Goal: Feedback & Contribution: Submit feedback/report problem

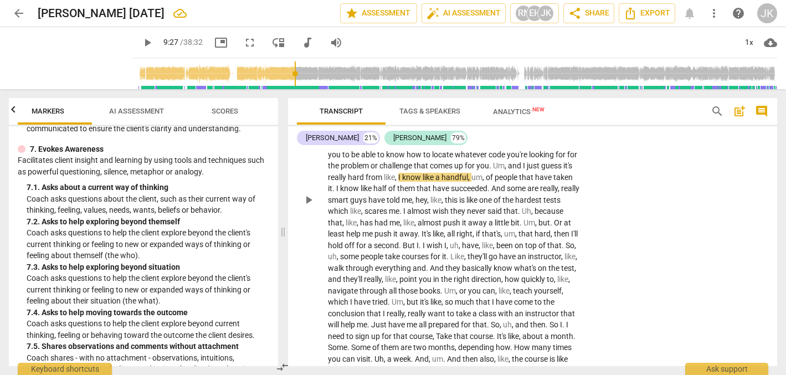
scroll to position [1690, 0]
click at [141, 37] on span "play_arrow" at bounding box center [147, 42] width 13 height 13
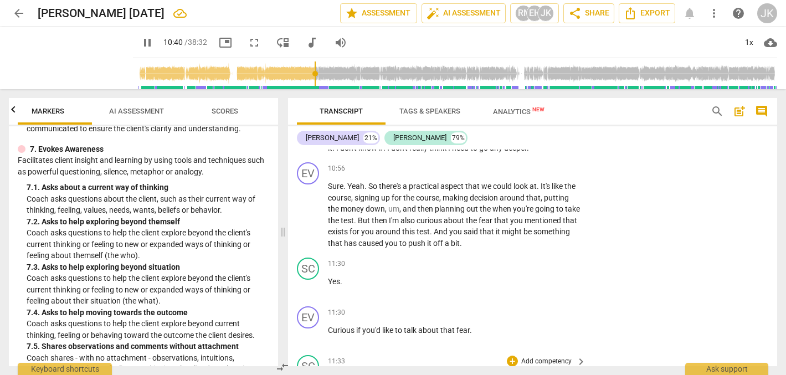
scroll to position [1922, 0]
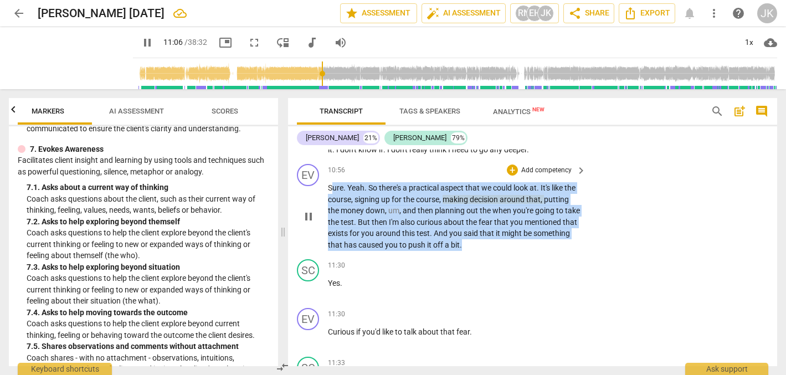
drag, startPoint x: 511, startPoint y: 233, endPoint x: 335, endPoint y: 178, distance: 184.8
click at [335, 182] on p "Sure . Yeah . So there's a practical aspect that we could look at . It's like t…" at bounding box center [454, 216] width 253 height 68
click at [575, 164] on span "keyboard_arrow_right" at bounding box center [580, 170] width 13 height 13
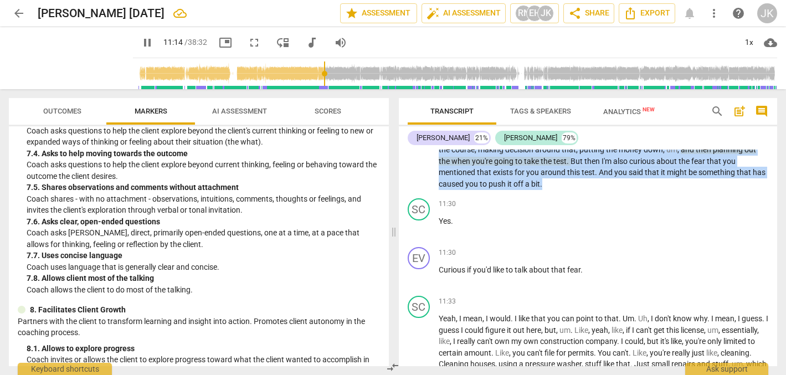
scroll to position [1666, 0]
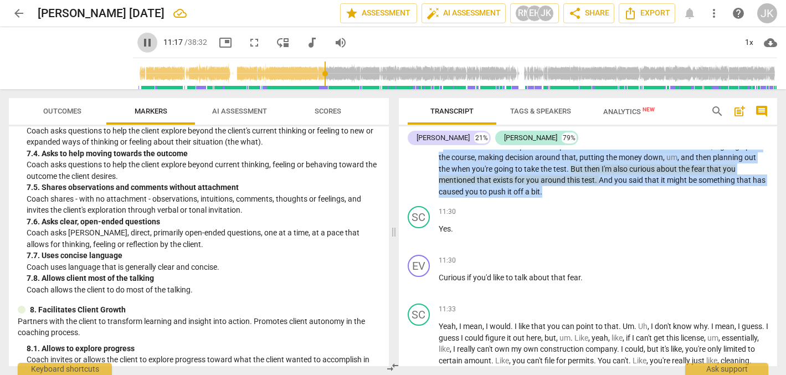
click at [141, 39] on span "pause" at bounding box center [147, 42] width 13 height 13
type input "677"
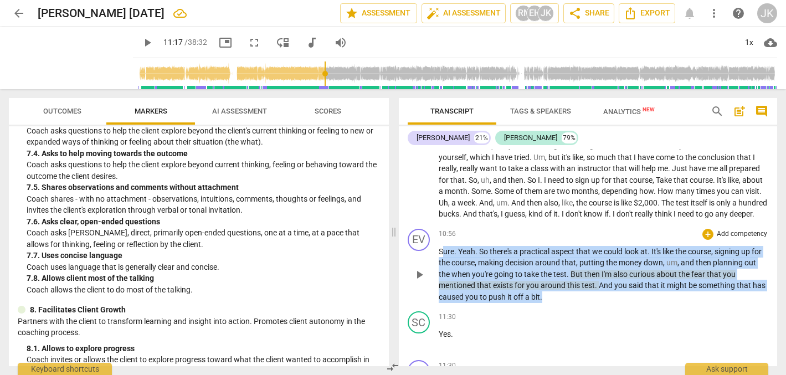
scroll to position [1560, 0]
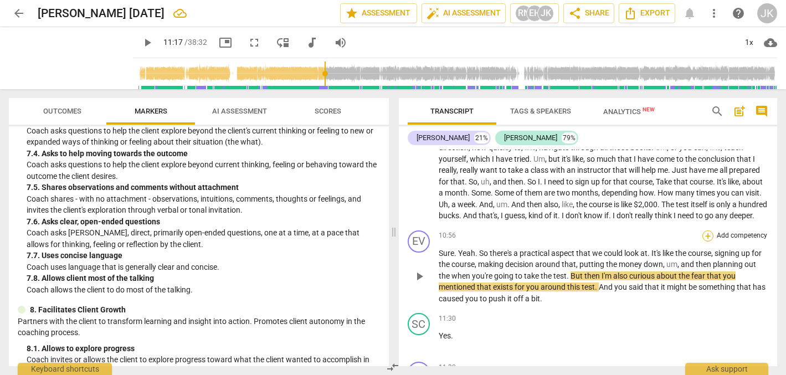
click at [707, 232] on div "+" at bounding box center [707, 235] width 11 height 11
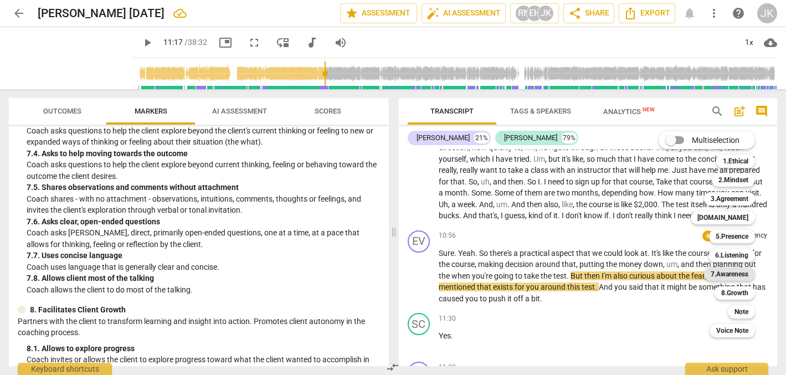
click at [730, 275] on b "7.Awareness" at bounding box center [730, 274] width 38 height 13
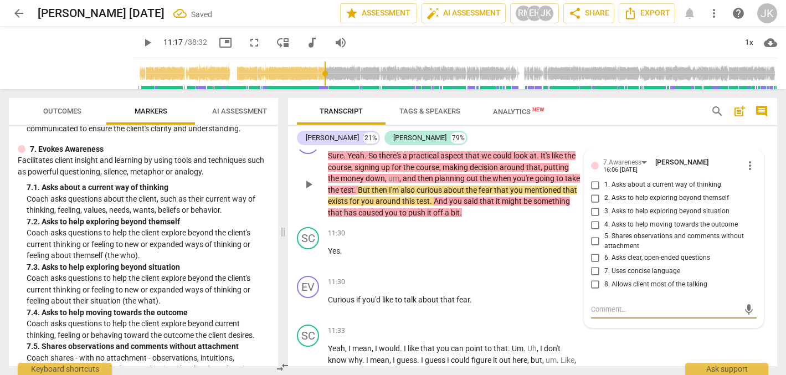
scroll to position [1952, 0]
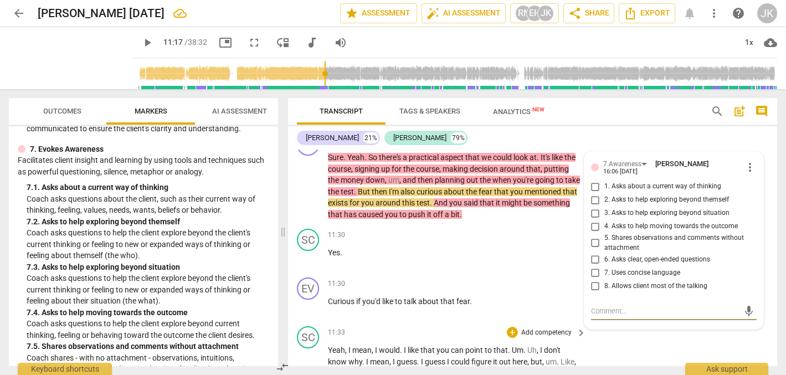
type textarea "W"
type textarea "Wh"
type textarea "Wha"
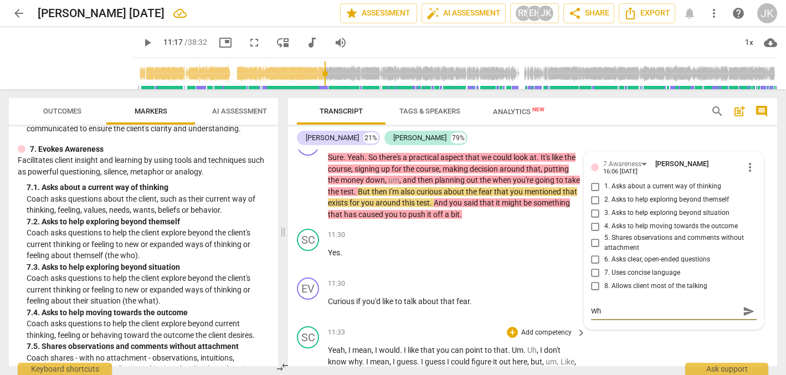
type textarea "Wha"
type textarea "What"
type textarea "What'"
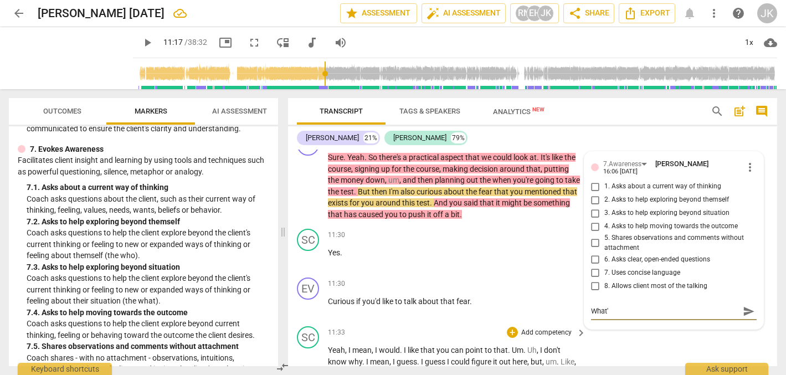
type textarea "What's"
type textarea "What's t"
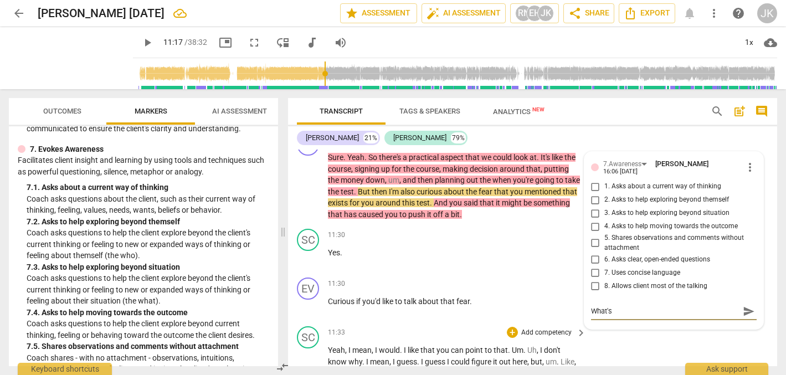
type textarea "What's t"
type textarea "What's th"
type textarea "What's the"
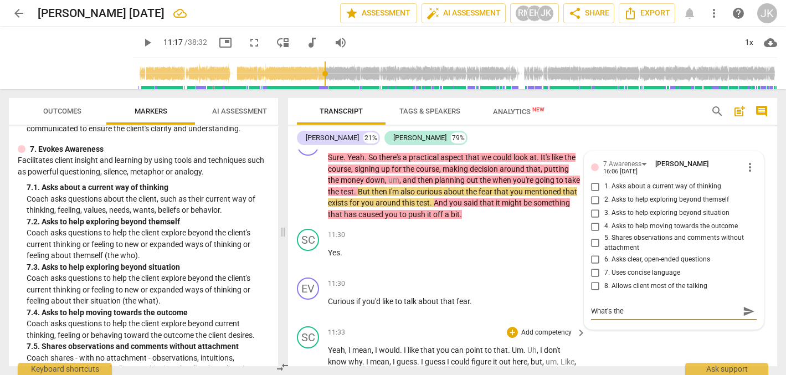
type textarea "What's the"
type textarea "What's th"
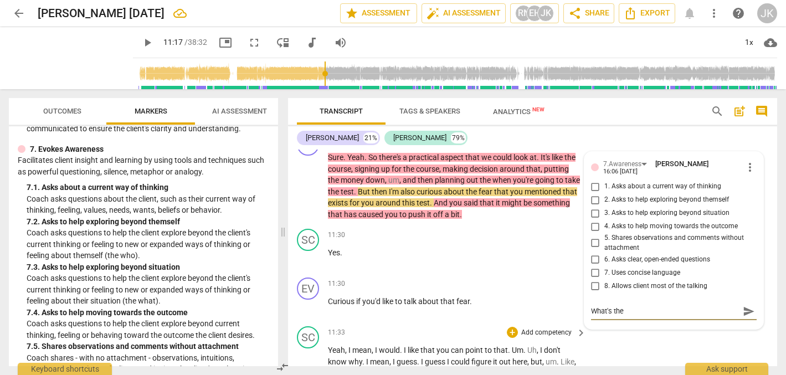
type textarea "What's th"
type textarea "What's t"
type textarea "What's"
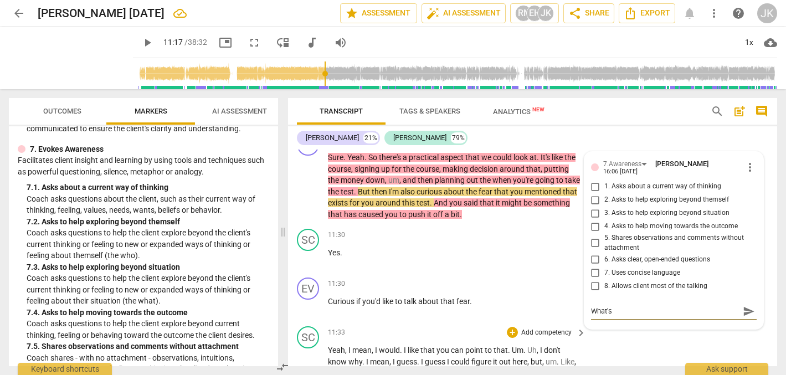
type textarea "What's a"
type textarea "What's a k"
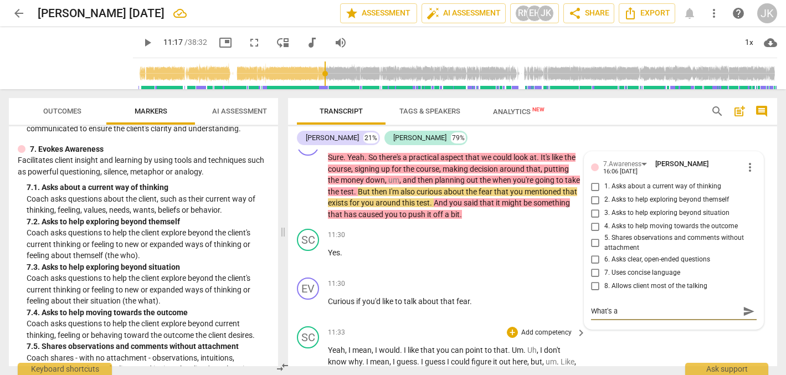
type textarea "What's a k"
type textarea "What's a ke"
type textarea "What's a key"
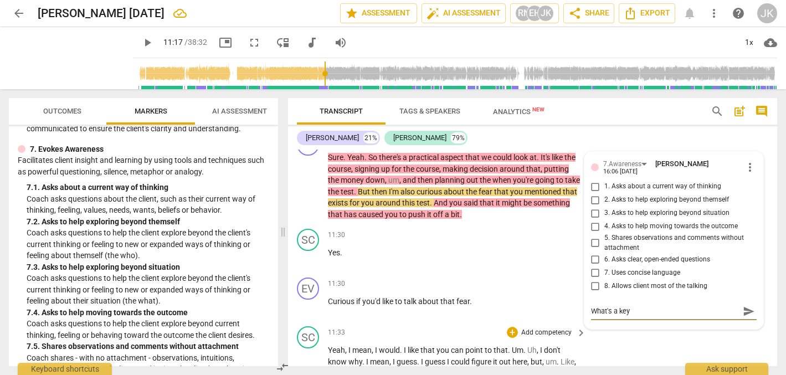
type textarea "What's a key"
type textarea "What's a key q"
type textarea "What's a key qu"
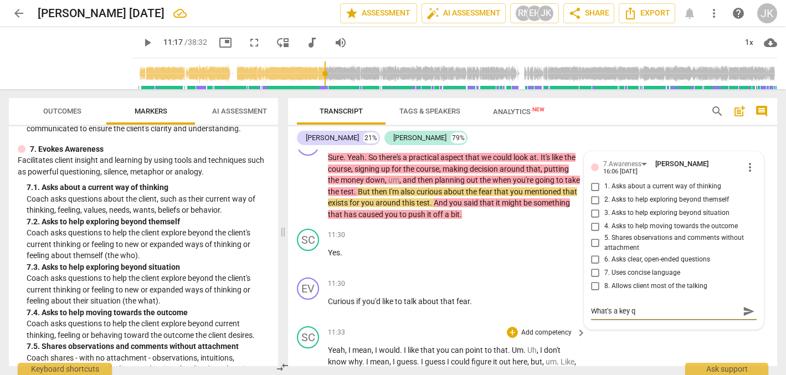
type textarea "What's a key qu"
type textarea "What's a key que"
type textarea "What's a key ques"
type textarea "What's a key quest"
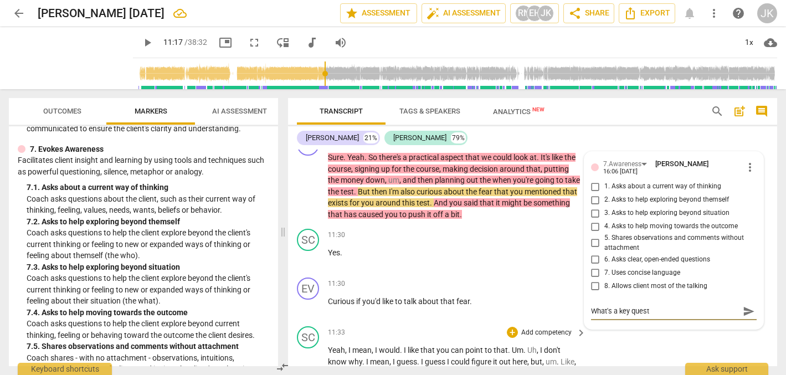
type textarea "What's a key questi"
type textarea "What's a key questio"
type textarea "What's a key question"
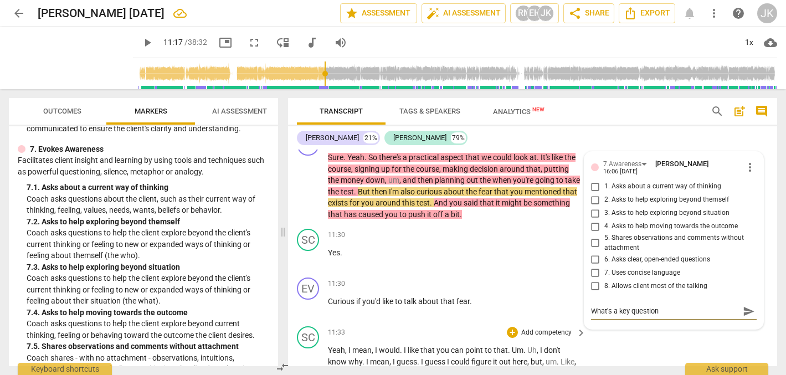
type textarea "What's a key question"
type textarea "What's a key question t"
type textarea "What's a key question th"
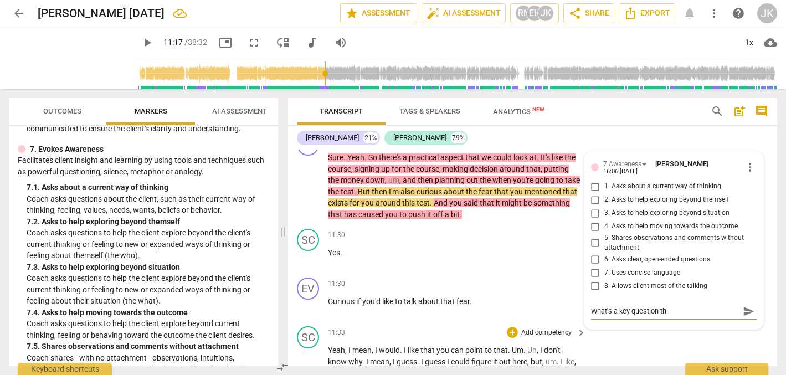
type textarea "What's a key question tha"
type textarea "What's a key question that"
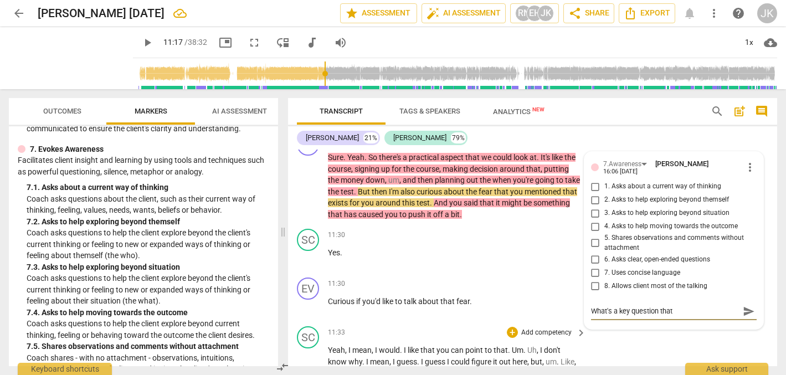
type textarea "What's a key question that"
type textarea "What's a key question that y"
type textarea "What's a key question that yo"
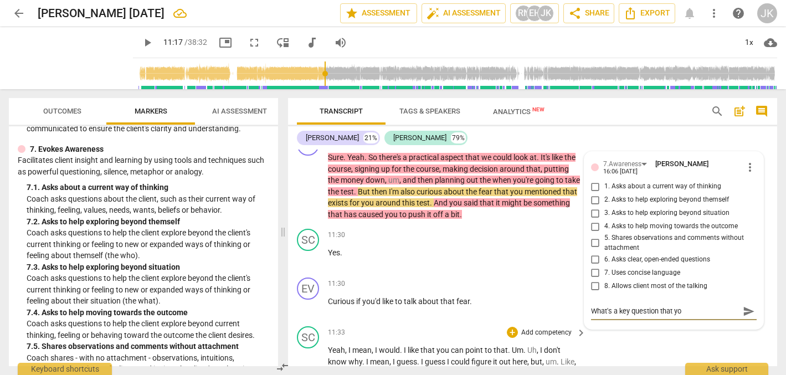
type textarea "What's a key question that you"
type textarea "What's a key question that you c"
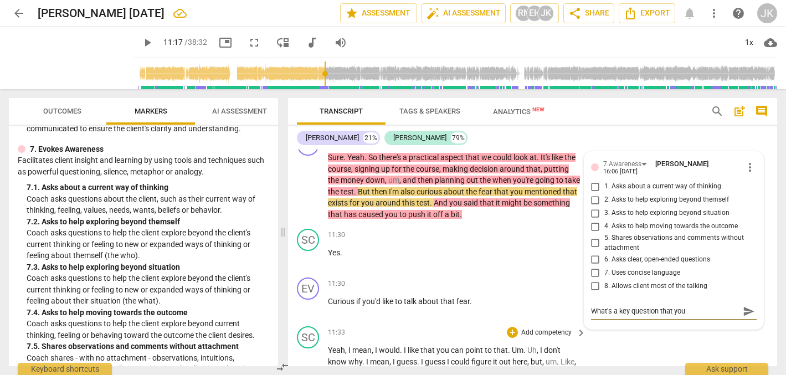
type textarea "What's a key question that you c"
type textarea "What's a key question that you co"
type textarea "What's a key question that you cou"
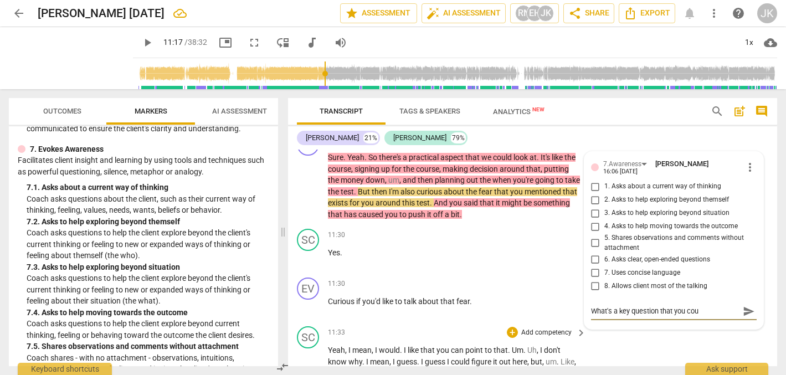
type textarea "What's a key question that you coul"
type textarea "What's a key question that you could"
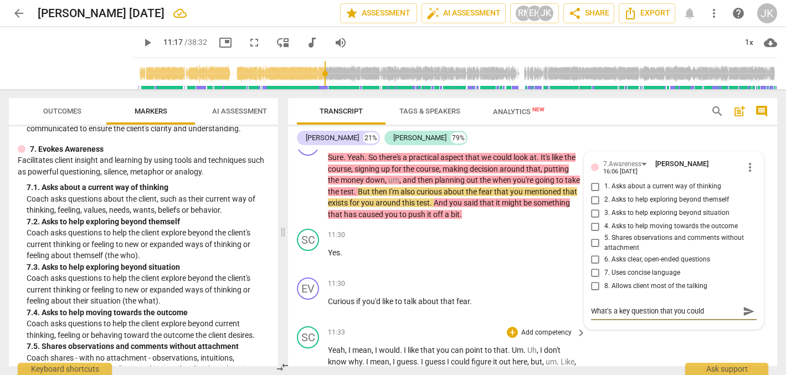
type textarea "What's a key question that you could"
type textarea "What's a key question that you could a"
type textarea "What's a key question that you could as"
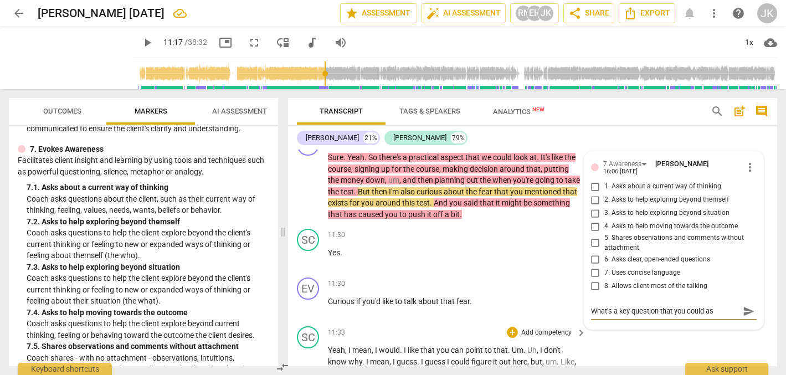
type textarea "What's a key question that you could ask"
type textarea "What's a key question that you could ask t"
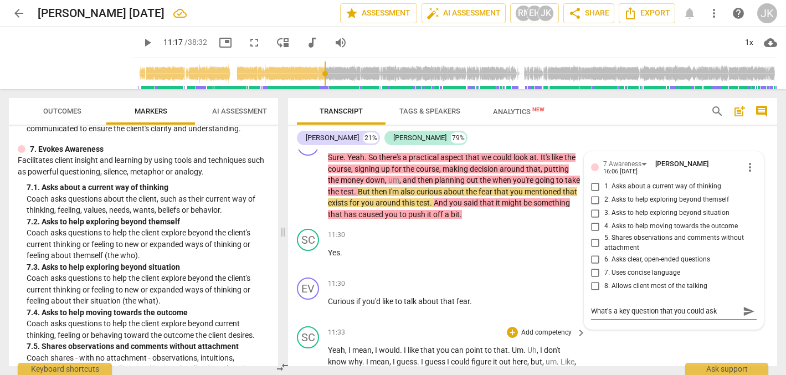
type textarea "What's a key question that you could ask t"
type textarea "What's a key question that you could ask th"
type textarea "What's a key question that you could ask tha"
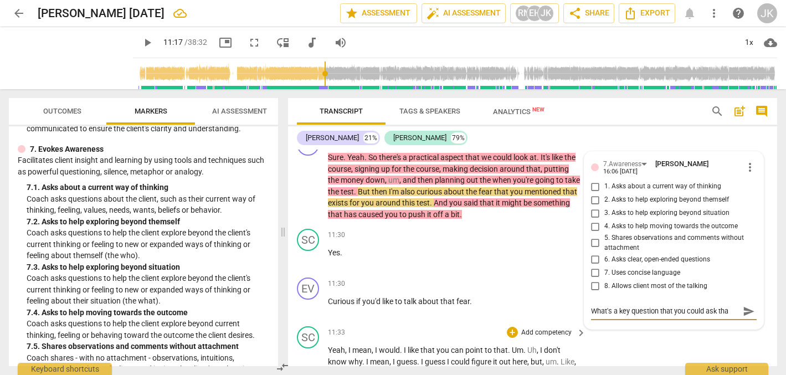
type textarea "What's a key question that you could ask that"
type textarea "What's a key question that you could ask that m"
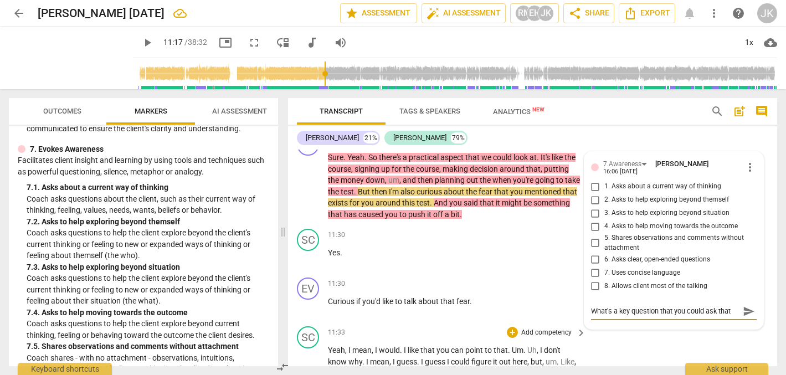
type textarea "What's a key question that you could ask that m"
type textarea "What's a key question that you could ask that mi"
type textarea "What's a key question that you could ask that mig"
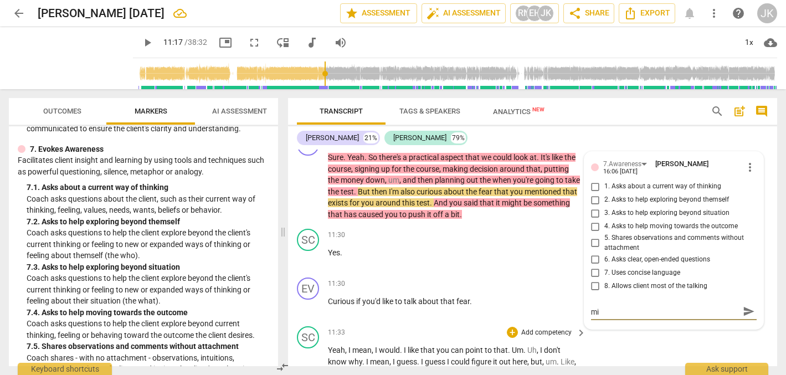
type textarea "What's a key question that you could ask that mig"
type textarea "What's a key question that you could ask that migh"
type textarea "What's a key question that you could ask that might"
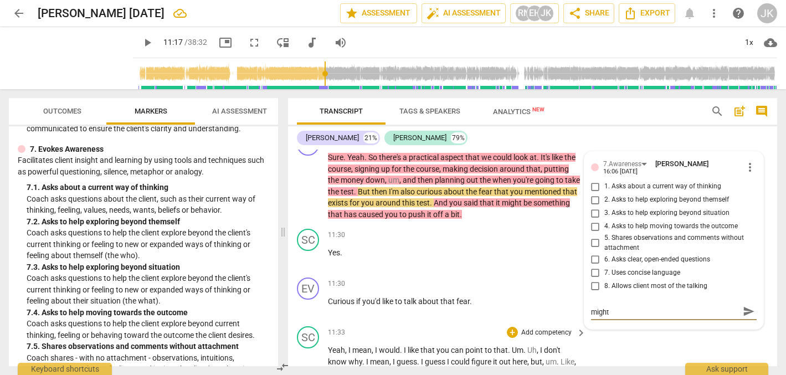
type textarea "What's a key question that you could ask that might"
type textarea "What's a key question that you could ask that migh"
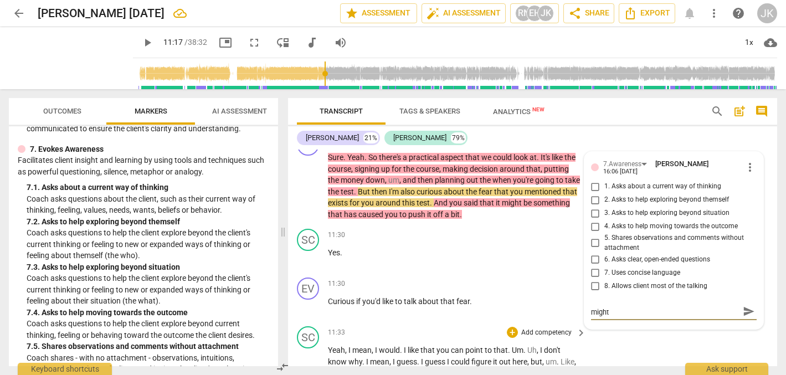
type textarea "What's a key question that you could ask that migh"
type textarea "What's a key question that you could ask that mig"
type textarea "What's a key question that you could ask that mi"
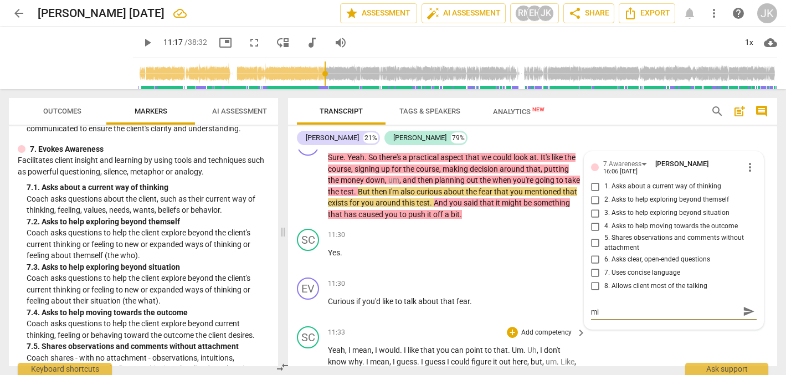
type textarea "What's a key question that you could ask that m"
type textarea "What's a key question that you could ask that"
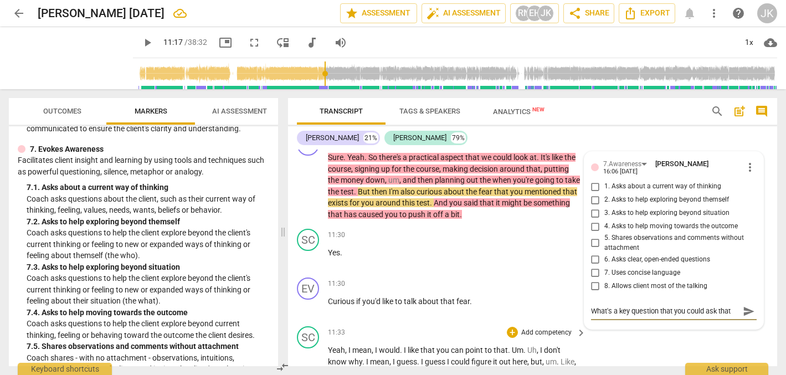
type textarea "What's a key question that you could ask that"
type textarea "What's a key question that you could ask tha"
type textarea "What's a key question that you could ask th"
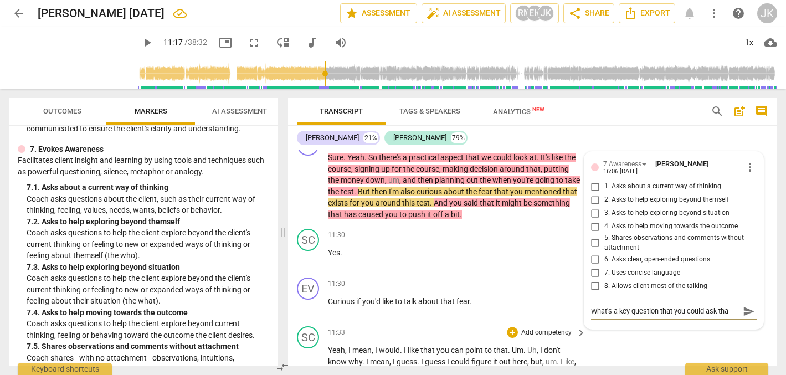
type textarea "What's a key question that you could ask th"
type textarea "What's a key question that you could ask t"
type textarea "What's a key question that you could ask to"
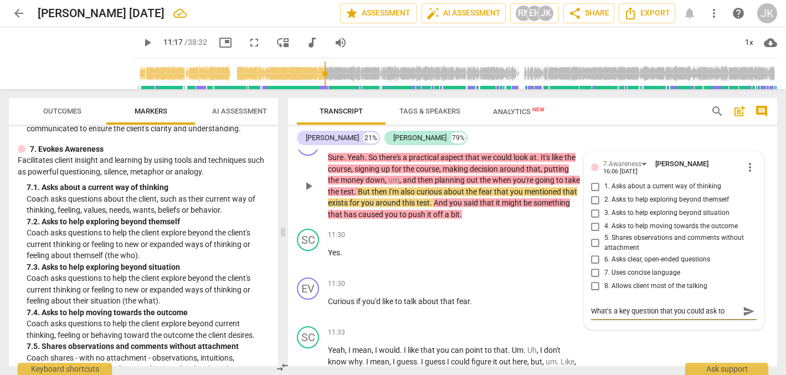
type textarea "What's a key question that you could ask to"
type textarea "What's a key question that you could ask to h"
type textarea "What's a key question that you could ask to ha"
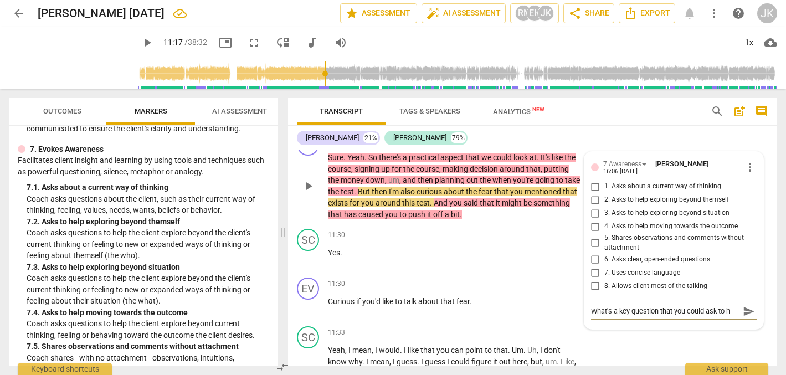
type textarea "What's a key question that you could ask to ha"
type textarea "What's a key question that you could ask to hav"
type textarea "What's a key question that you could ask to have"
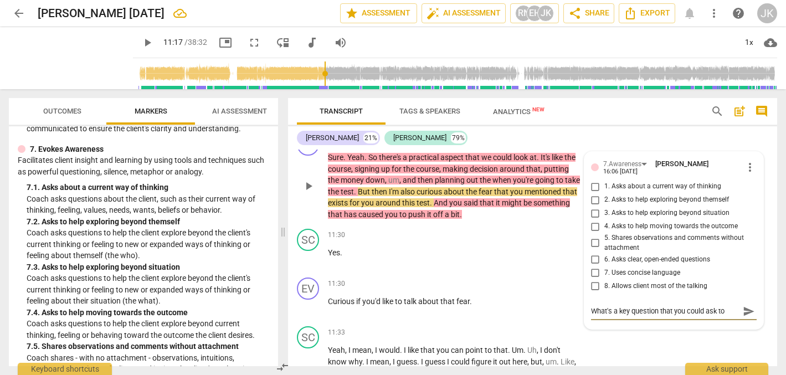
scroll to position [9, 0]
type textarea "What's a key question that you could ask to have"
type textarea "What's a key question that you could ask to have S"
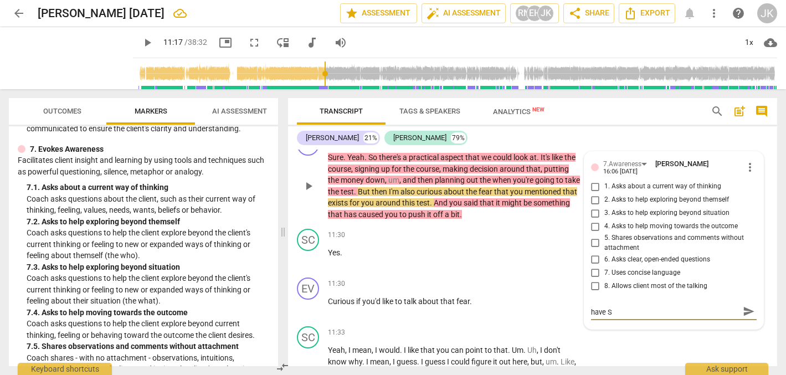
type textarea "What's a key question that you could ask to have Sc"
type textarea "What's a key question that you could ask to have Sco"
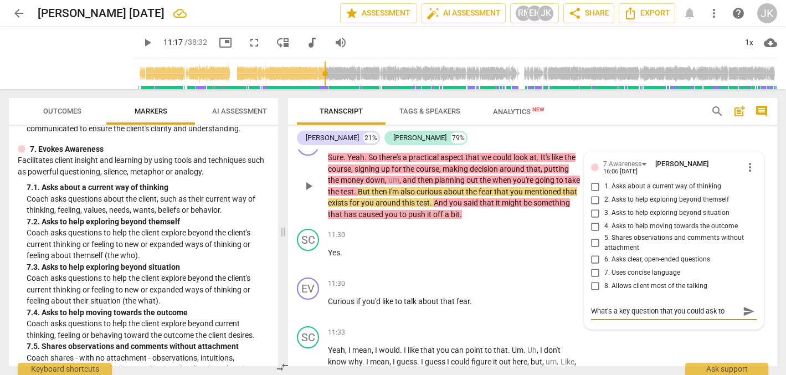
type textarea "What's a key question that you could ask to have [PERSON_NAME]"
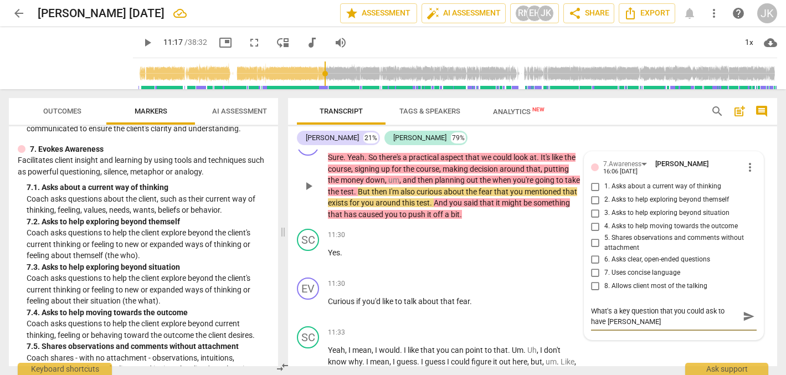
type textarea "What's a key question that you could ask to have [PERSON_NAME]"
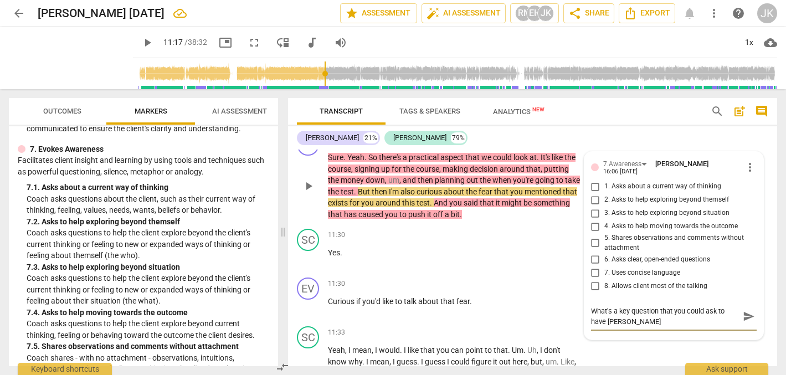
type textarea "What's a key question that you could ask to have [PERSON_NAME]"
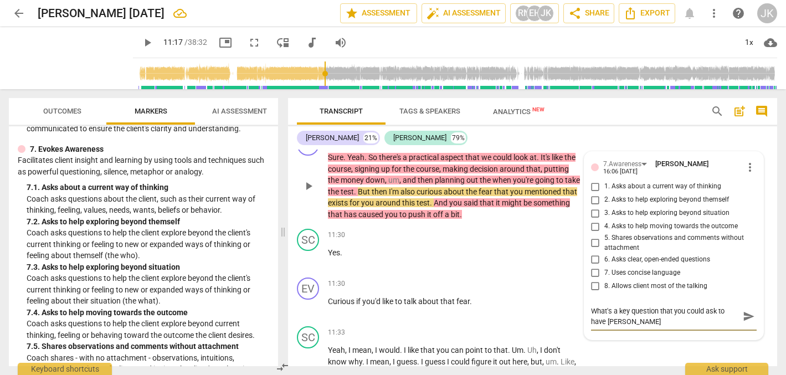
type textarea "What's a key question that you could ask to have [PERSON_NAME]"
type textarea "What's a key question that you could ask to have [PERSON_NAME] choose"
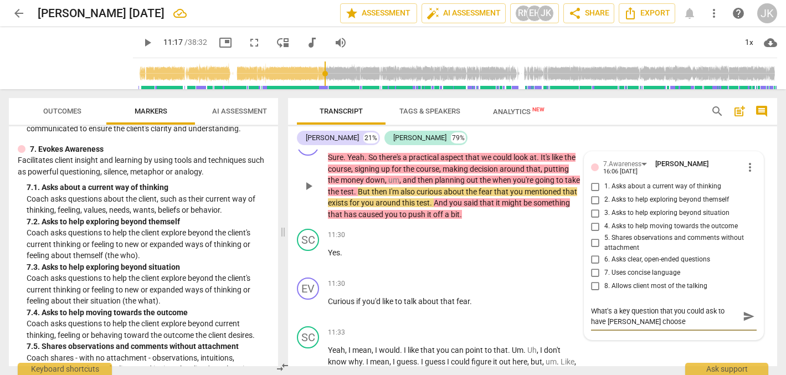
type textarea "What's a key question that you could ask to have [PERSON_NAME] choose w"
type textarea "What's a key question that you could ask to have [PERSON_NAME] choose wh"
type textarea "What's a key question that you could ask to have [PERSON_NAME] choose wha"
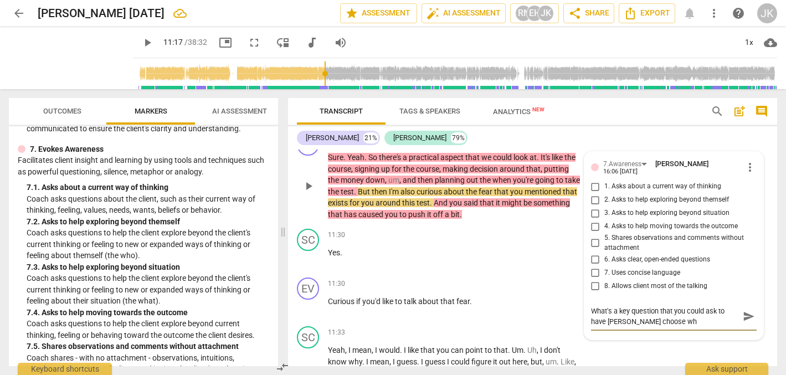
type textarea "What's a key question that you could ask to have [PERSON_NAME] choose wha"
type textarea "What's a key question that you could ask to have [PERSON_NAME] choose what"
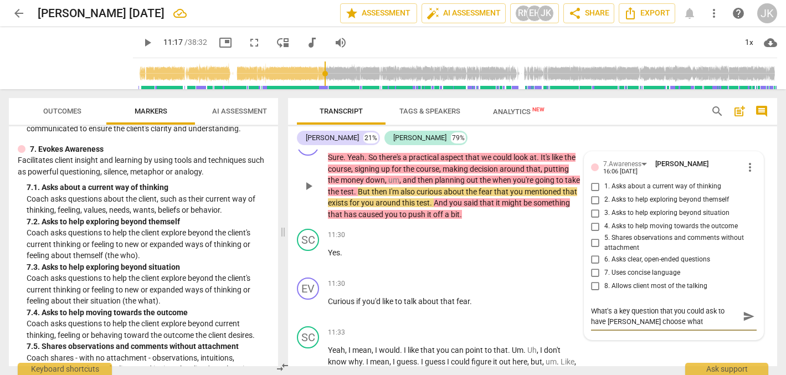
type textarea "What's a key question that you could ask to have [PERSON_NAME] choose what i"
type textarea "What's a key question that you could ask to have [PERSON_NAME] choose what is"
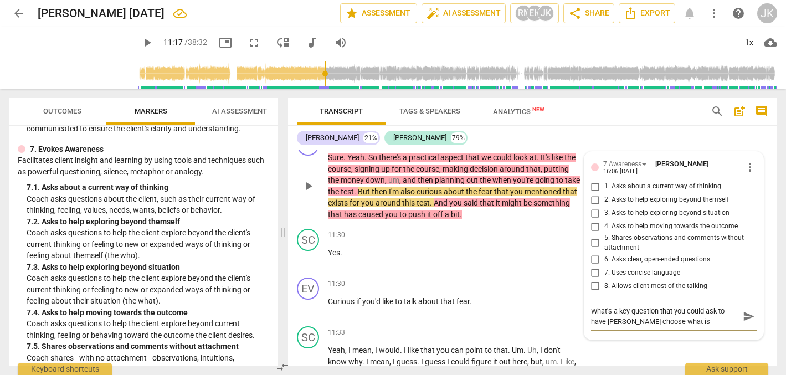
type textarea "What's a key question that you could ask to have [PERSON_NAME] choose what is"
type textarea "What's a key question that you could ask to have [PERSON_NAME] choose what is m"
type textarea "What's a key question that you could ask to have [PERSON_NAME] choose what is mo"
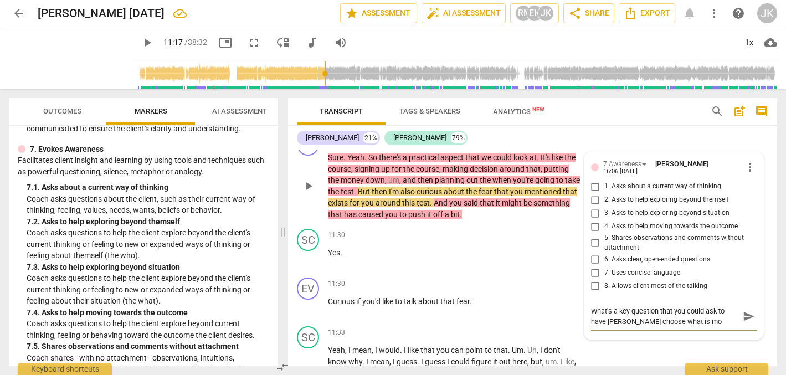
type textarea "What's a key question that you could ask to have [PERSON_NAME] choose what is m…"
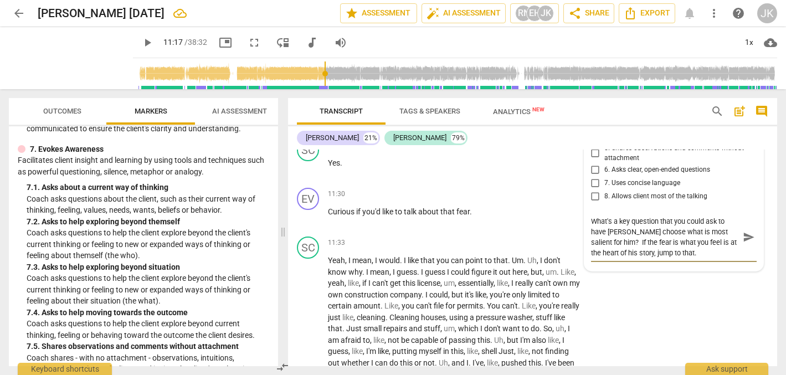
scroll to position [2044, 0]
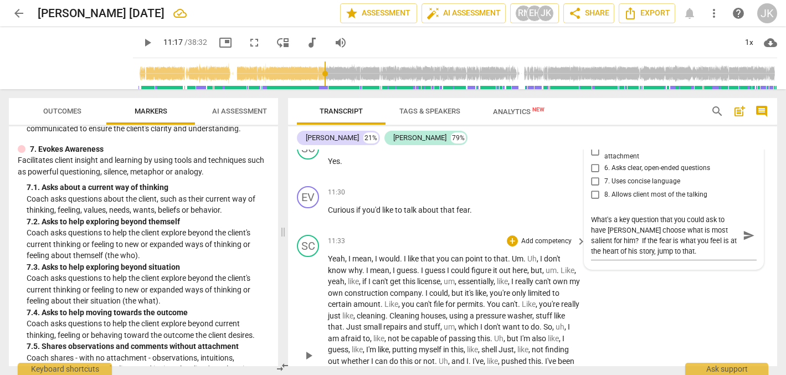
click at [405, 235] on div "11:33 + Add competency keyboard_arrow_right" at bounding box center [457, 241] width 259 height 12
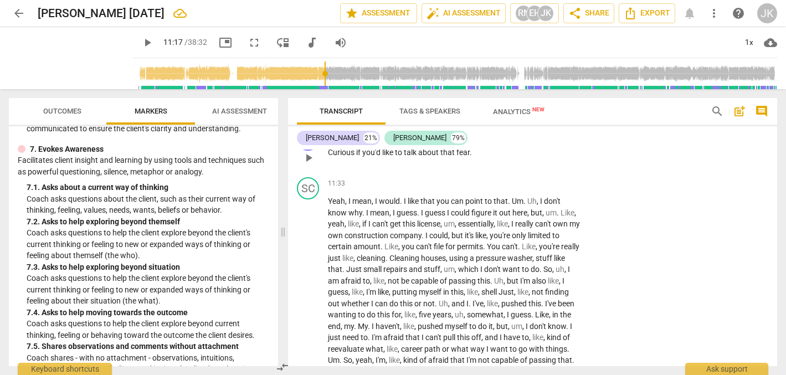
scroll to position [2102, 0]
click at [141, 40] on span "play_arrow" at bounding box center [147, 42] width 13 height 13
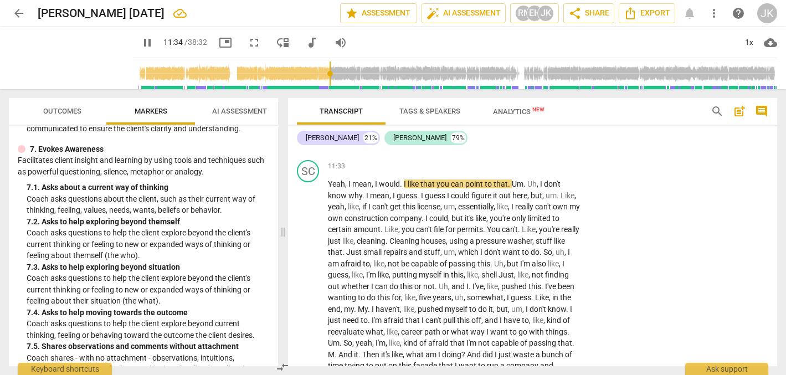
scroll to position [2123, 0]
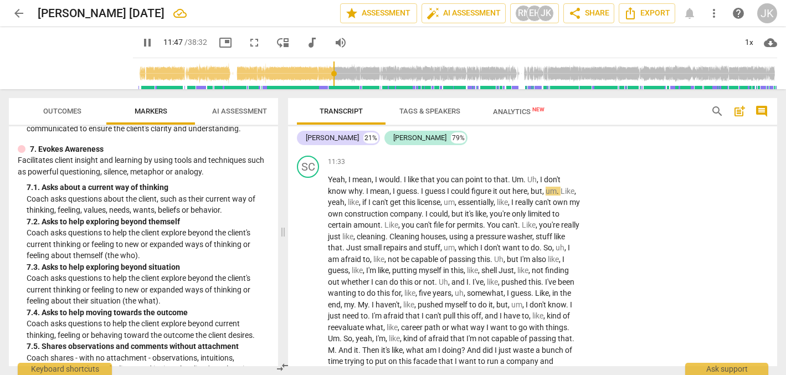
drag, startPoint x: 294, startPoint y: 95, endPoint x: 680, endPoint y: 99, distance: 386.0
click at [679, 99] on div "Transcript Tags & Speakers Analytics New search post_add comment [PERSON_NAME] …" at bounding box center [535, 232] width 502 height 286
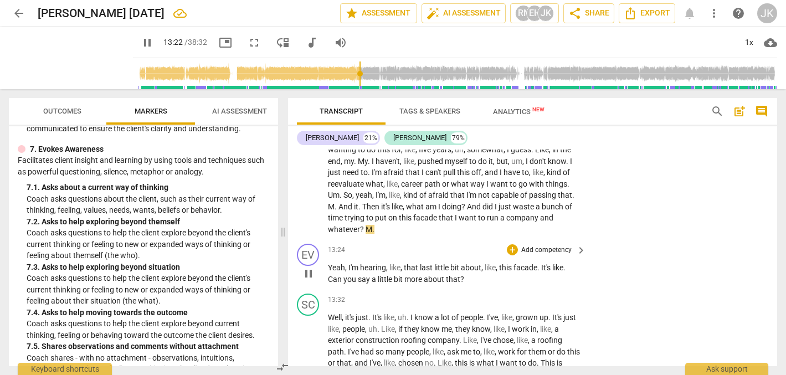
scroll to position [2270, 0]
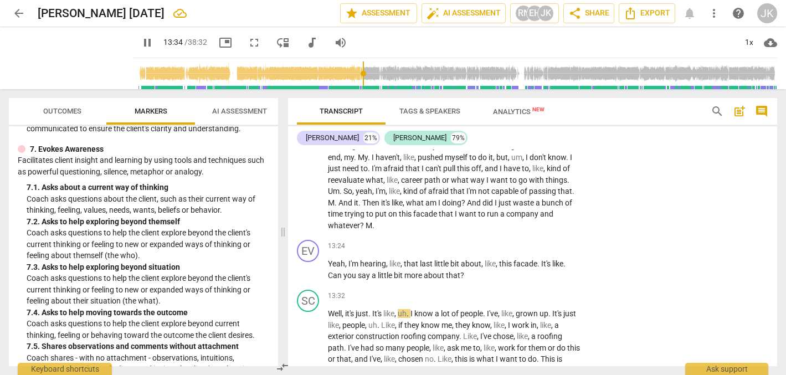
click at [141, 40] on span "pause" at bounding box center [147, 42] width 13 height 13
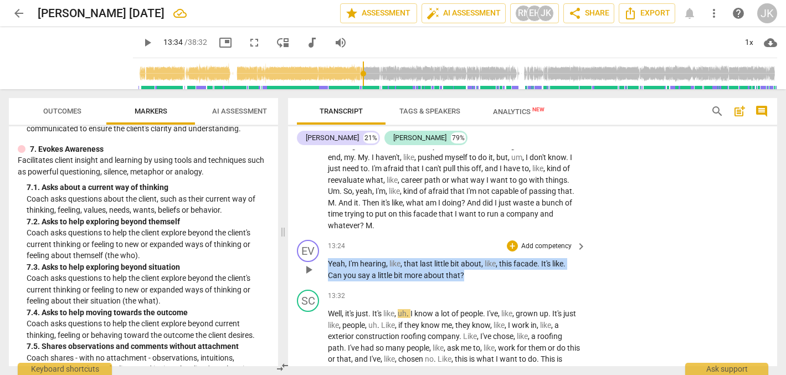
drag, startPoint x: 464, startPoint y: 259, endPoint x: 328, endPoint y: 245, distance: 136.4
click at [328, 258] on p "Yeah , I'm hearing , like , that last little bit about , like , this facade . I…" at bounding box center [454, 269] width 253 height 23
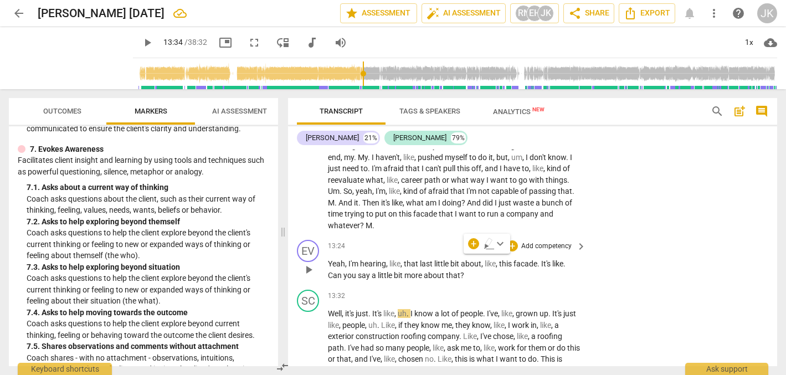
click at [542, 241] on p "Add competency" at bounding box center [546, 246] width 53 height 10
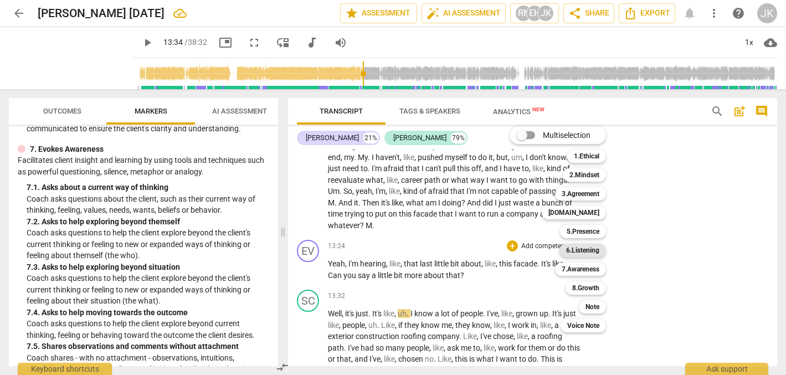
click at [590, 248] on b "6.Listening" at bounding box center [582, 250] width 33 height 13
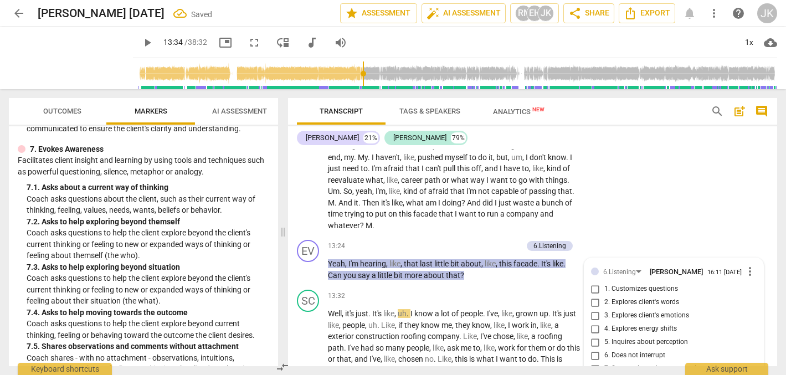
scroll to position [2393, 0]
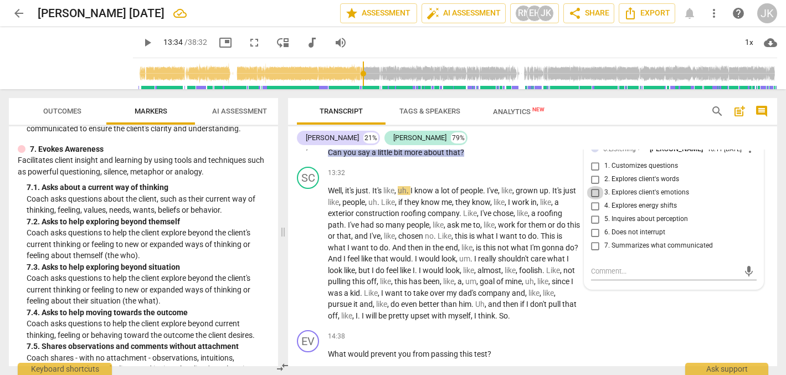
click at [592, 186] on input "3. Explores client's emotions" at bounding box center [596, 192] width 18 height 13
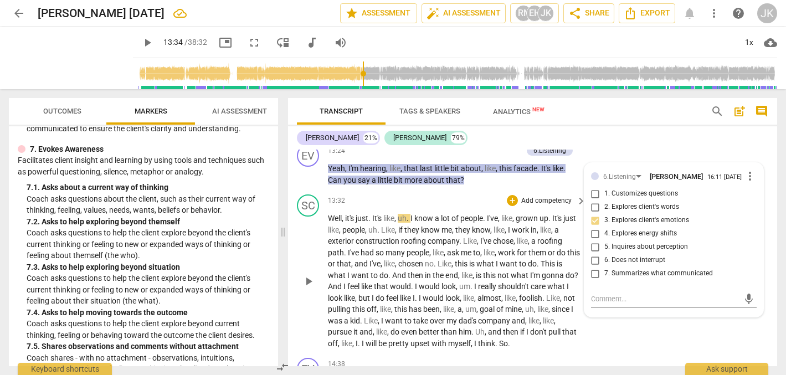
scroll to position [2365, 0]
click at [593, 201] on input "2. Explores client's words" at bounding box center [596, 207] width 18 height 13
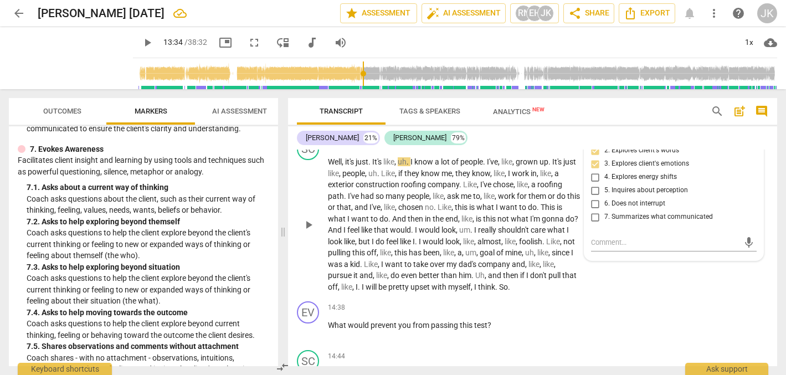
scroll to position [2424, 0]
click at [667, 257] on div "SC play_arrow pause 13:32 + Add competency keyboard_arrow_right Well , it's jus…" at bounding box center [532, 213] width 489 height 163
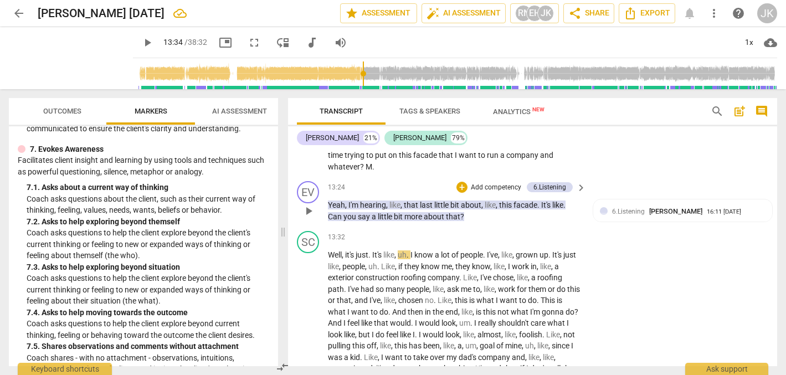
scroll to position [2331, 0]
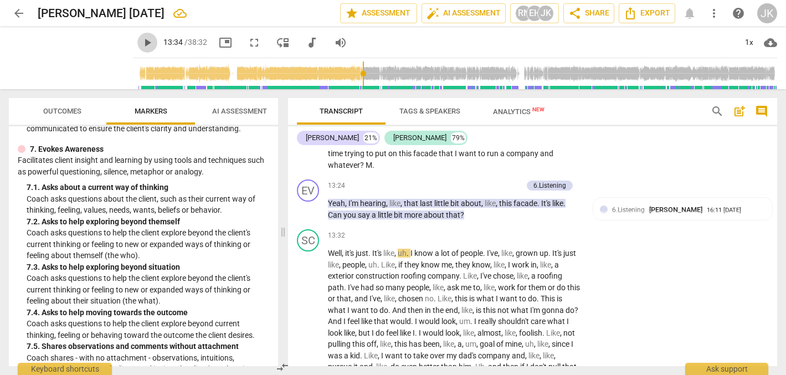
click at [141, 41] on span "play_arrow" at bounding box center [147, 42] width 13 height 13
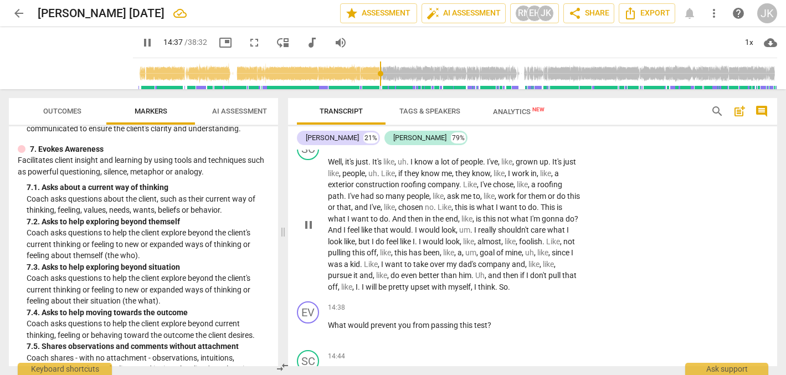
scroll to position [2423, 0]
drag, startPoint x: 329, startPoint y: 302, endPoint x: 504, endPoint y: 308, distance: 175.1
click at [504, 318] on p "What would prevent you from passing this test ?" at bounding box center [454, 324] width 253 height 12
click at [501, 287] on div "+" at bounding box center [501, 289] width 11 height 11
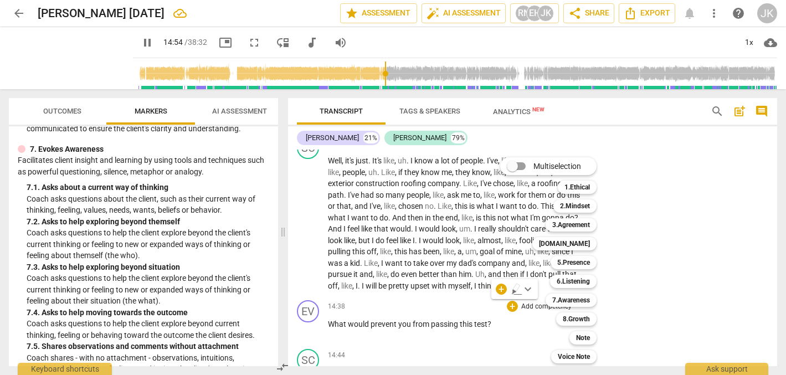
click at [485, 308] on div at bounding box center [393, 187] width 786 height 375
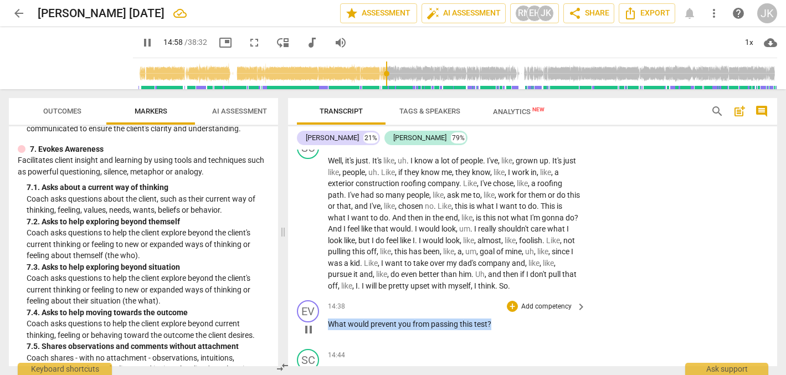
drag, startPoint x: 329, startPoint y: 301, endPoint x: 493, endPoint y: 301, distance: 163.9
click at [493, 318] on p "What would prevent you from passing this test ?" at bounding box center [454, 324] width 253 height 12
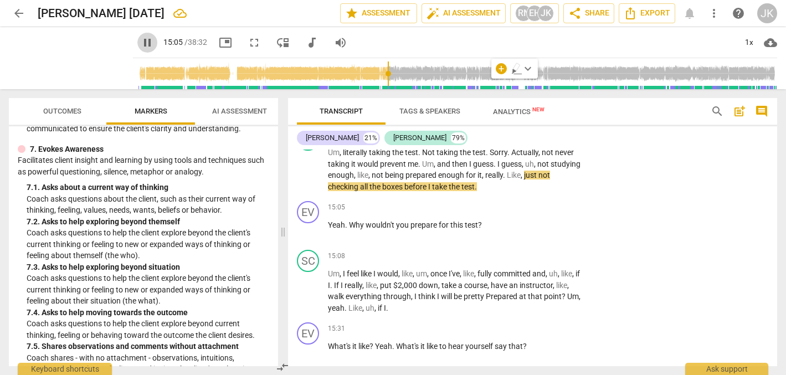
click at [141, 41] on span "pause" at bounding box center [147, 42] width 13 height 13
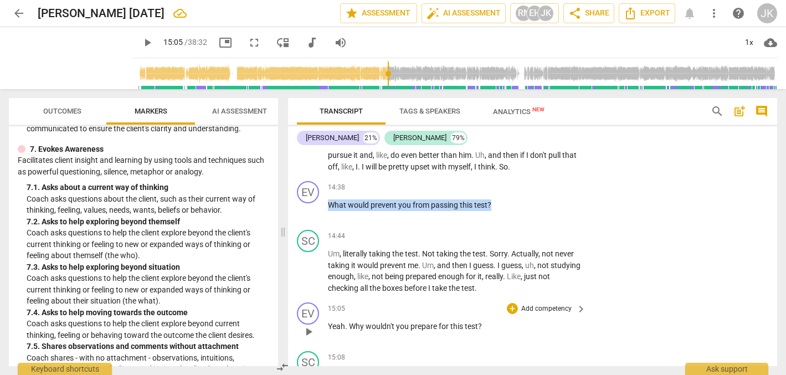
scroll to position [2537, 0]
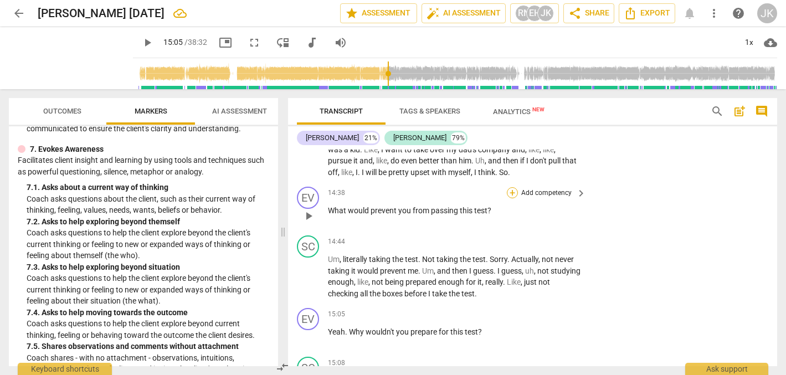
click at [511, 187] on div "+" at bounding box center [512, 192] width 11 height 11
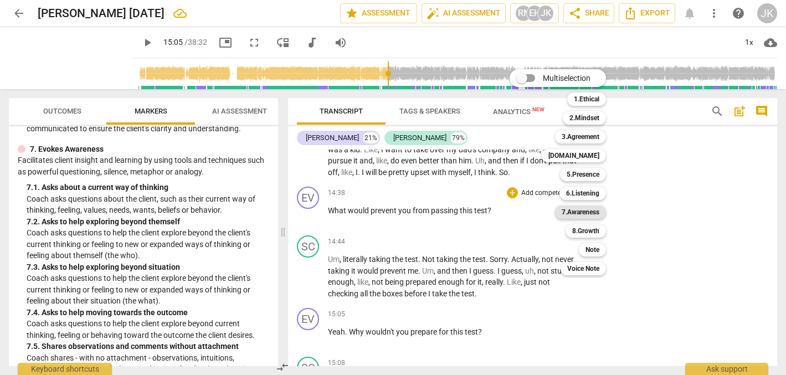
click at [587, 209] on b "7.Awareness" at bounding box center [581, 211] width 38 height 13
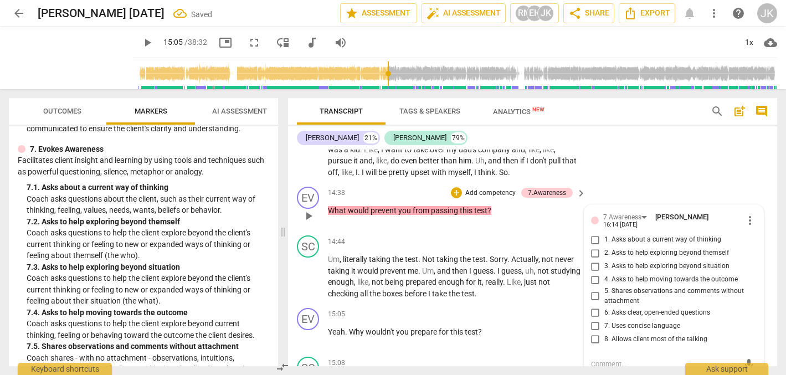
click at [593, 233] on input "1. Asks about a current way of thinking" at bounding box center [596, 239] width 18 height 13
click at [594, 260] on input "3. Asks to help exploring beyond situation" at bounding box center [596, 266] width 18 height 13
click at [594, 319] on input "7. Uses concise language" at bounding box center [596, 325] width 18 height 13
click at [597, 359] on textarea at bounding box center [665, 364] width 148 height 11
drag, startPoint x: 630, startPoint y: 342, endPoint x: 603, endPoint y: 344, distance: 27.2
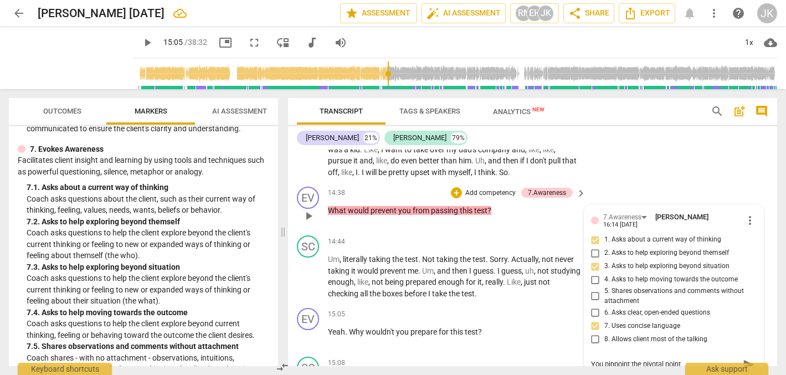
click at [603, 359] on textarea "You pinpoint the pivotal point." at bounding box center [665, 364] width 148 height 11
click at [682, 359] on textarea "You name the pivotal point." at bounding box center [665, 364] width 148 height 11
click at [743, 358] on span "send" at bounding box center [749, 364] width 12 height 12
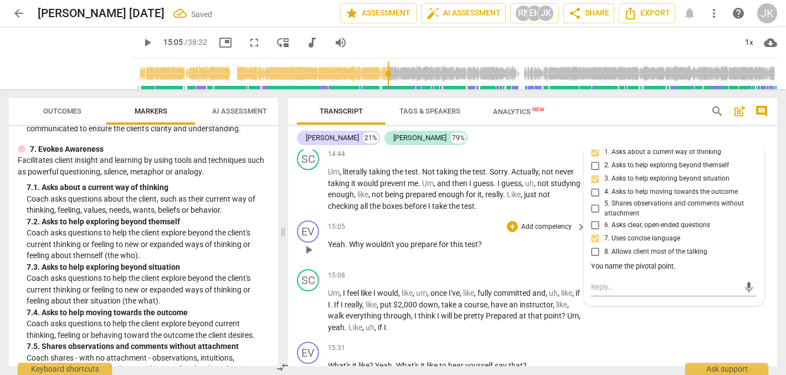
scroll to position [2625, 0]
click at [141, 39] on span "play_arrow" at bounding box center [147, 42] width 13 height 13
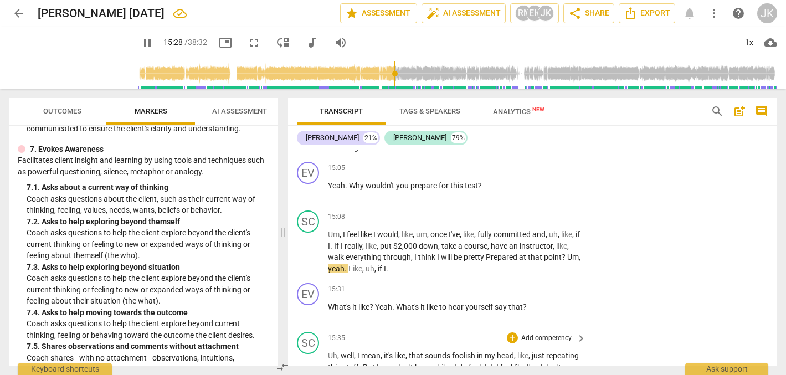
scroll to position [2683, 0]
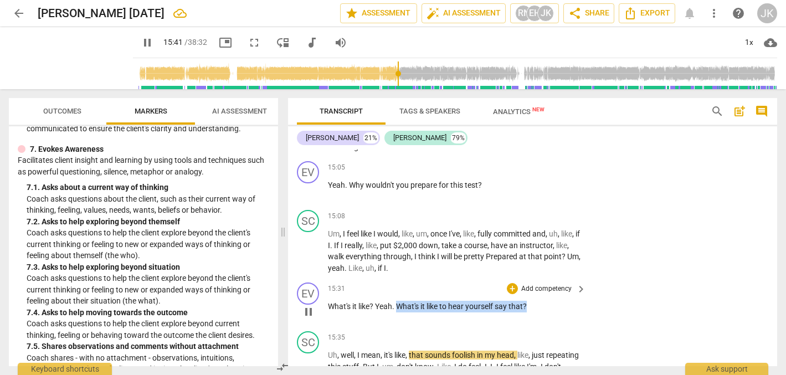
drag, startPoint x: 398, startPoint y: 284, endPoint x: 529, endPoint y: 284, distance: 131.3
click at [529, 301] on p "What's it like ? Yeah . What's it like to hear yourself say that ?" at bounding box center [454, 307] width 253 height 12
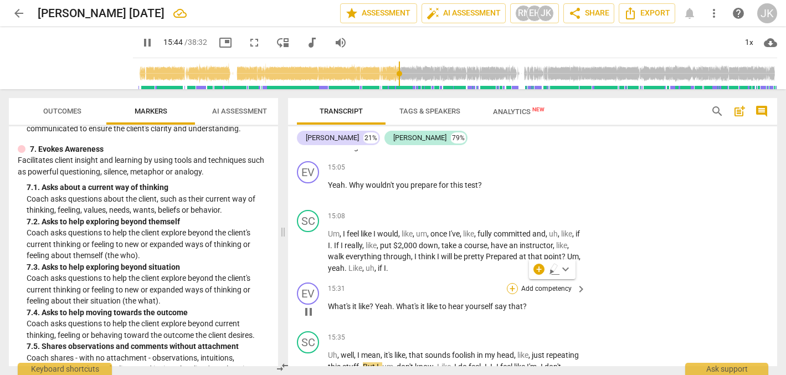
click at [511, 283] on div "+" at bounding box center [512, 288] width 11 height 11
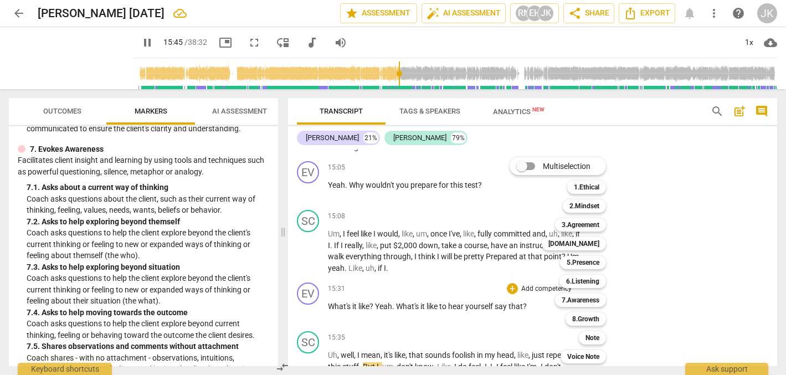
click at [133, 40] on div at bounding box center [393, 187] width 786 height 375
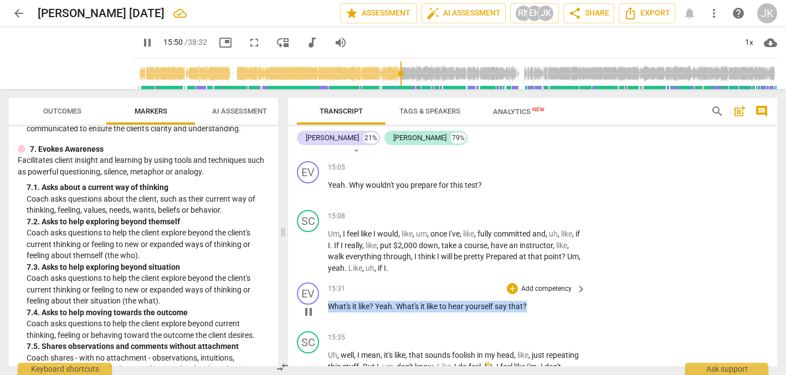
drag, startPoint x: 328, startPoint y: 282, endPoint x: 522, endPoint y: 294, distance: 194.2
click at [522, 295] on div "15:31 + Add competency keyboard_arrow_right What's it like ? Yeah . What's it l…" at bounding box center [457, 302] width 259 height 40
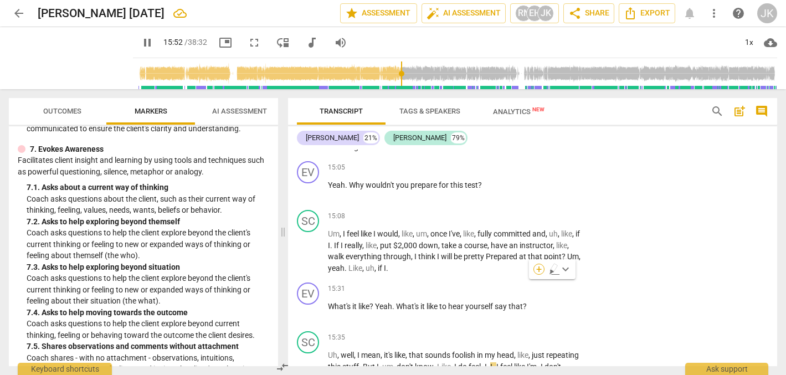
click at [541, 267] on div "+" at bounding box center [538, 269] width 11 height 11
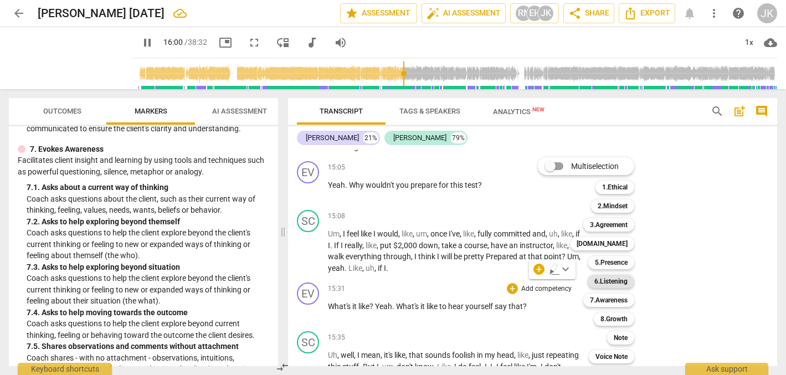
click at [603, 279] on b "6.Listening" at bounding box center [610, 281] width 33 height 13
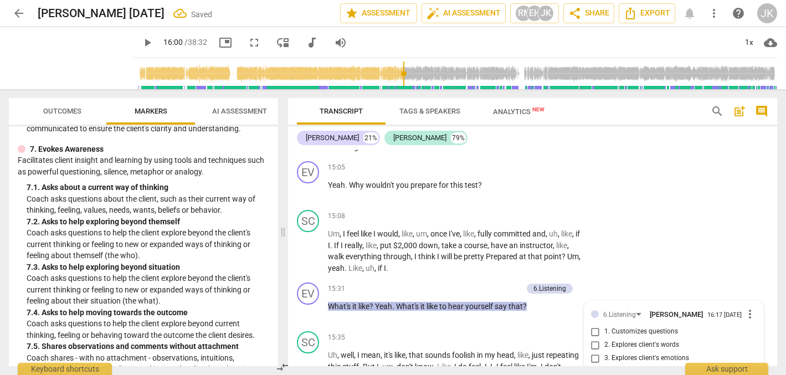
scroll to position [2843, 0]
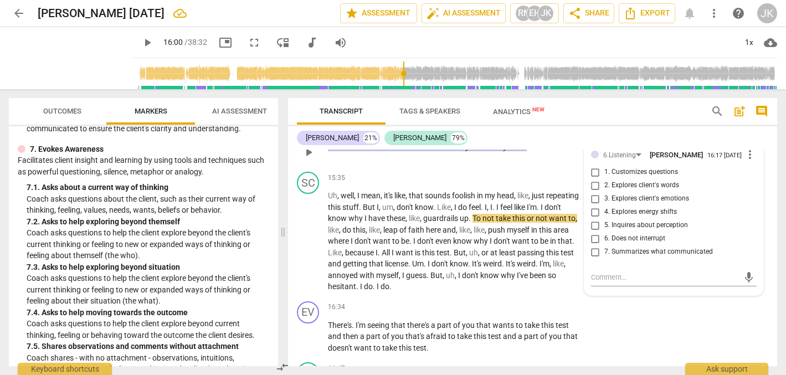
click at [640, 220] on span "5. Inquires about perception" at bounding box center [646, 225] width 84 height 10
click at [604, 219] on input "5. Inquires about perception" at bounding box center [596, 225] width 18 height 13
click at [594, 272] on textarea at bounding box center [665, 277] width 148 height 11
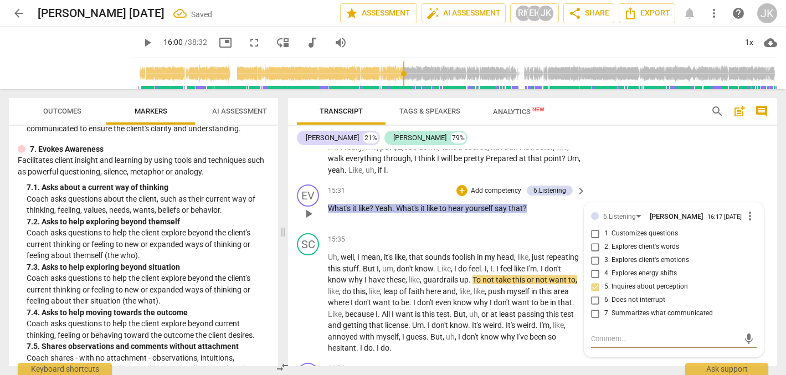
scroll to position [2783, 0]
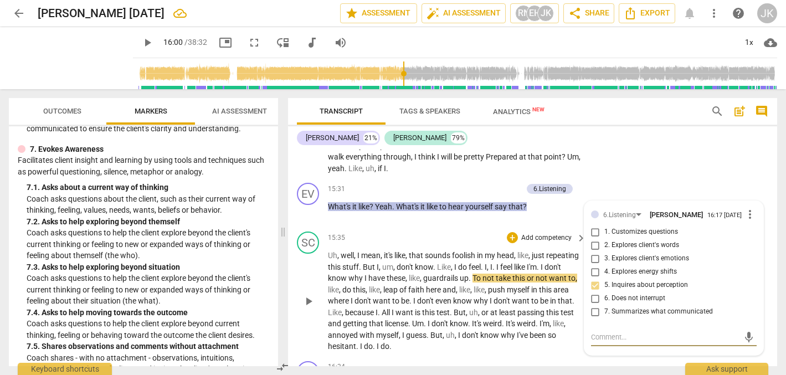
click at [562, 328] on div "SC play_arrow pause 15:35 + Add competency keyboard_arrow_right Uh , well , I m…" at bounding box center [532, 292] width 489 height 130
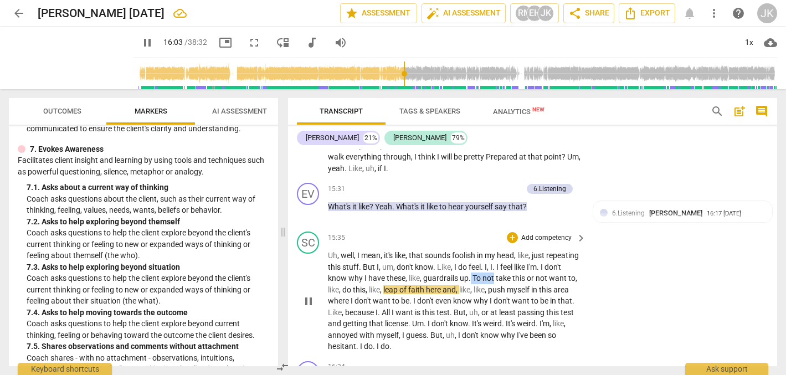
drag, startPoint x: 493, startPoint y: 256, endPoint x: 518, endPoint y: 258, distance: 24.4
click at [518, 258] on p "Uh , well , I mean , it's like , that sounds foolish in my head , like , just r…" at bounding box center [454, 301] width 253 height 102
click at [628, 243] on div "SC play_arrow pause 15:35 + Add competency keyboard_arrow_right Uh , well , I m…" at bounding box center [532, 292] width 489 height 130
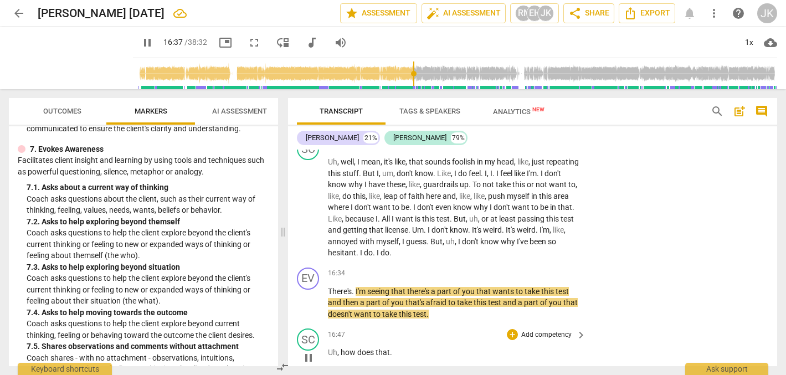
scroll to position [2878, 0]
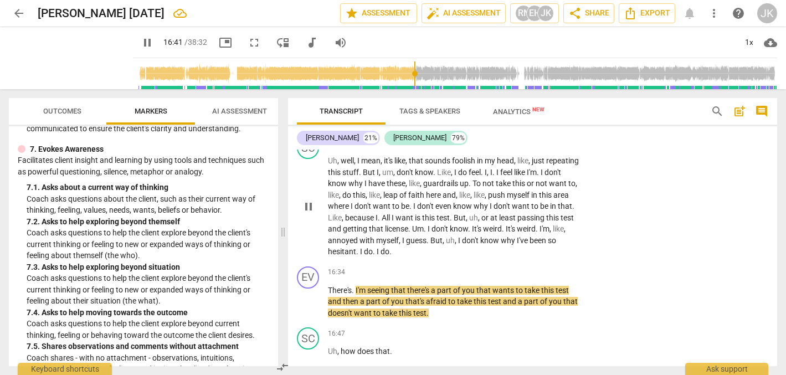
click at [437, 228] on p "Uh , well , I mean , it's like , that sounds foolish in my head , like , just r…" at bounding box center [454, 206] width 253 height 102
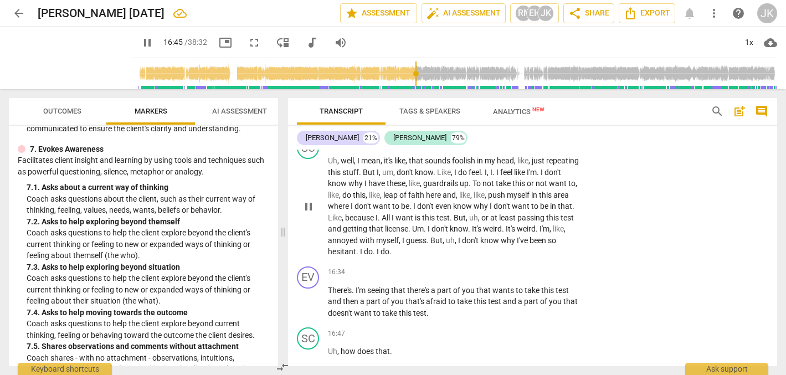
click at [443, 236] on span "But" at bounding box center [436, 240] width 12 height 9
drag, startPoint x: 483, startPoint y: 215, endPoint x: 490, endPoint y: 232, distance: 17.4
click at [490, 232] on p "Uh , well , I mean , it's like , that sounds foolish in my head , like , just r…" at bounding box center [454, 206] width 253 height 102
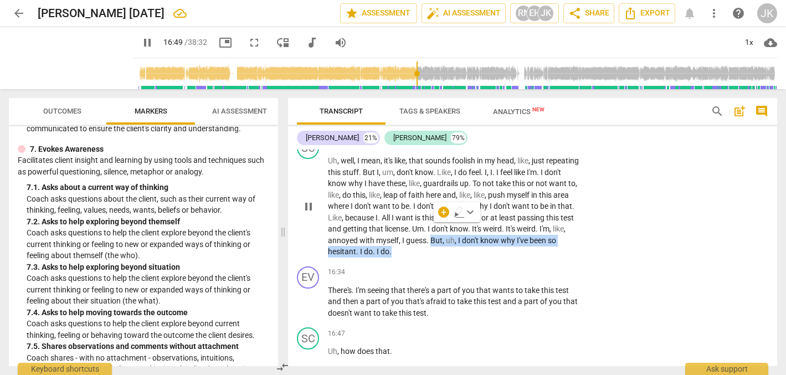
scroll to position [3098, 0]
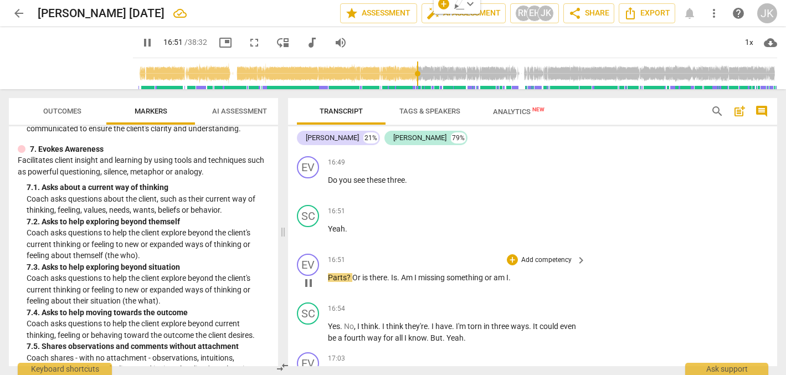
click at [533, 255] on p "Add competency" at bounding box center [546, 260] width 53 height 10
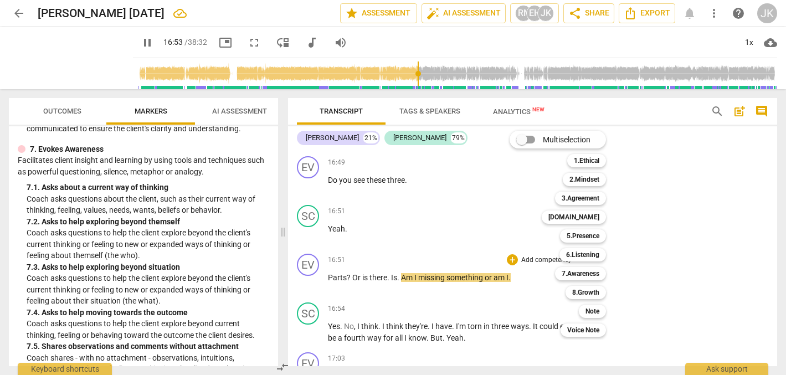
click at [132, 42] on div at bounding box center [393, 187] width 786 height 375
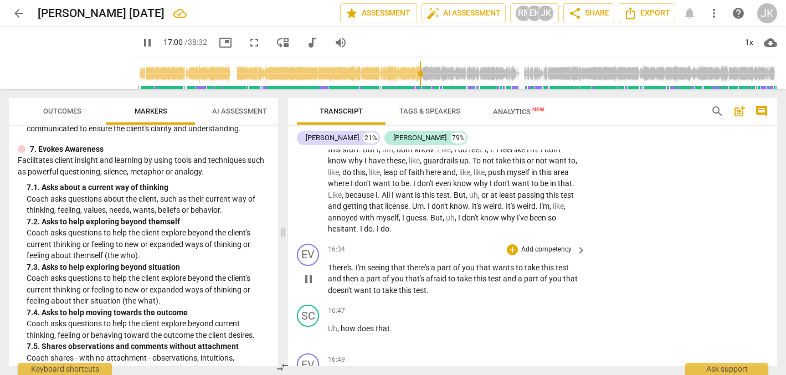
scroll to position [2902, 0]
drag, startPoint x: 509, startPoint y: 192, endPoint x: 511, endPoint y: 215, distance: 23.3
click at [511, 215] on div "format_bold format_list_bulleted [PERSON_NAME] delete Summary: format_bold form…" at bounding box center [532, 258] width 489 height 217
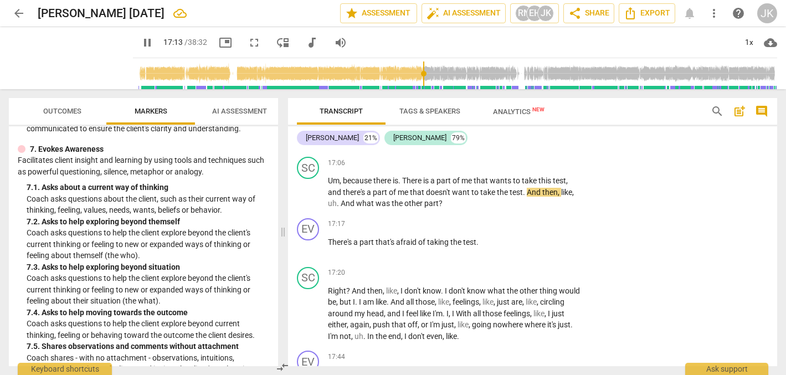
scroll to position [0, 0]
click at [141, 43] on span "pause" at bounding box center [147, 42] width 13 height 13
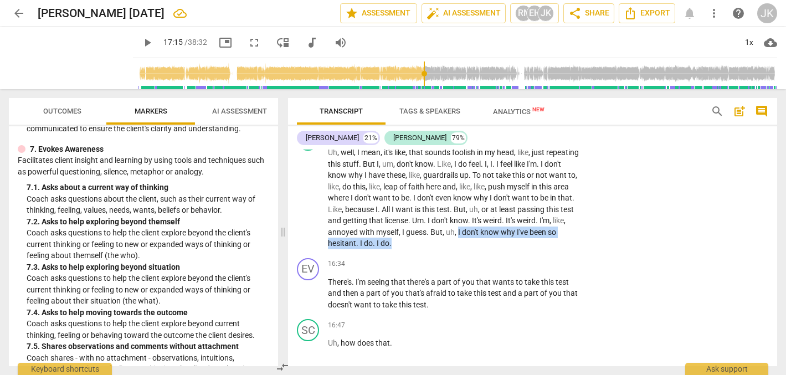
scroll to position [2864, 0]
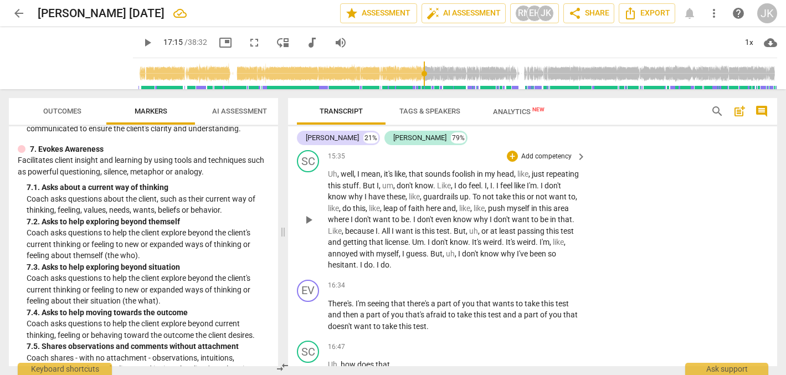
drag, startPoint x: 508, startPoint y: 228, endPoint x: 520, endPoint y: 242, distance: 18.9
click at [449, 245] on div "SC play_arrow pause 15:35 + Add competency keyboard_arrow_right Uh , well , I m…" at bounding box center [532, 211] width 489 height 130
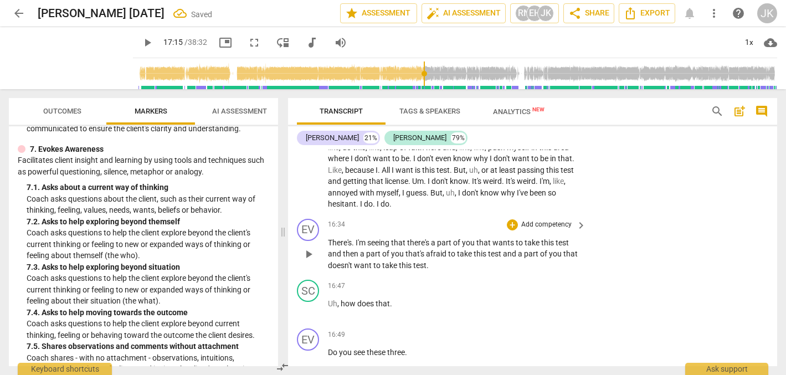
scroll to position [2930, 0]
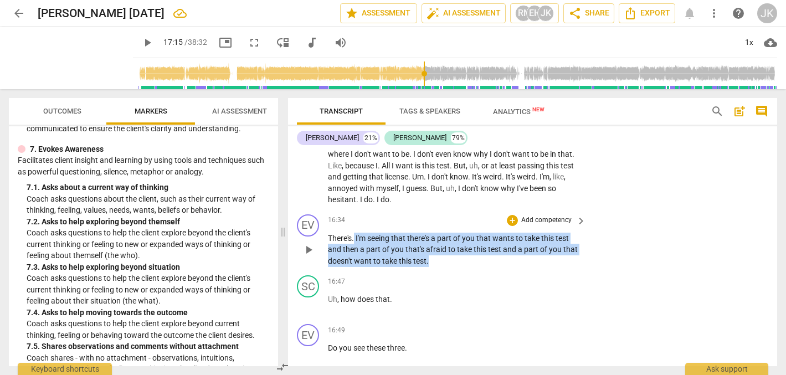
drag, startPoint x: 429, startPoint y: 237, endPoint x: 355, endPoint y: 210, distance: 79.0
click at [355, 233] on p "There's . I'm seeing that there's a part of you that wants to take this test an…" at bounding box center [454, 250] width 253 height 34
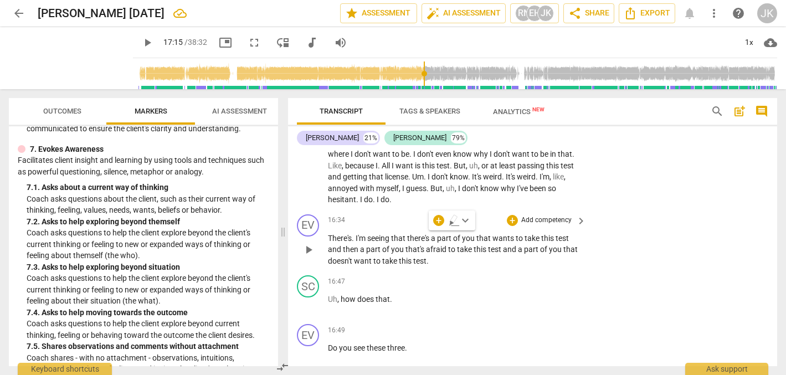
click at [557, 215] on p "Add competency" at bounding box center [546, 220] width 53 height 10
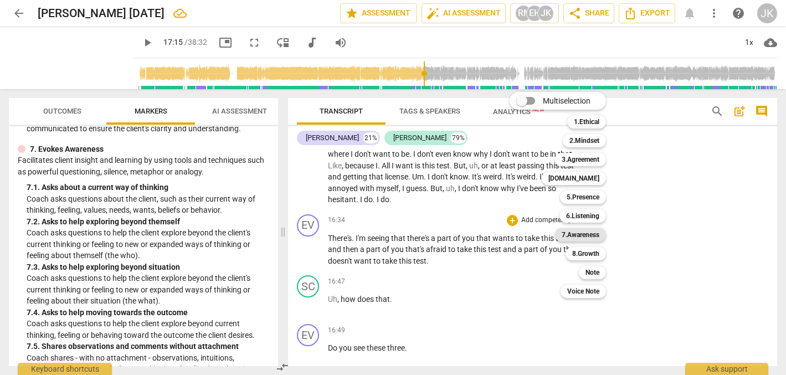
click at [589, 235] on b "7.Awareness" at bounding box center [581, 234] width 38 height 13
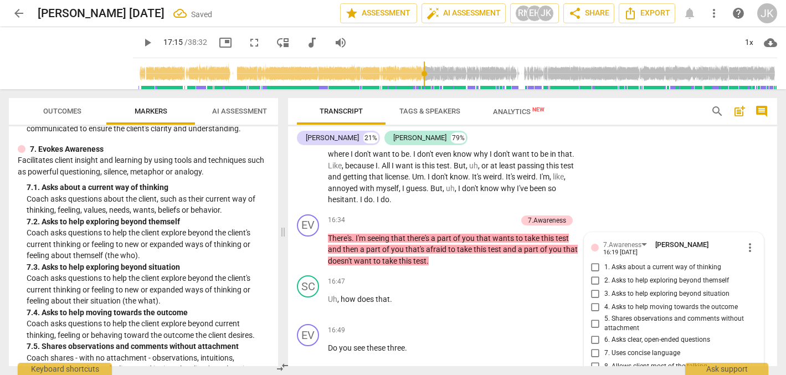
scroll to position [2933, 0]
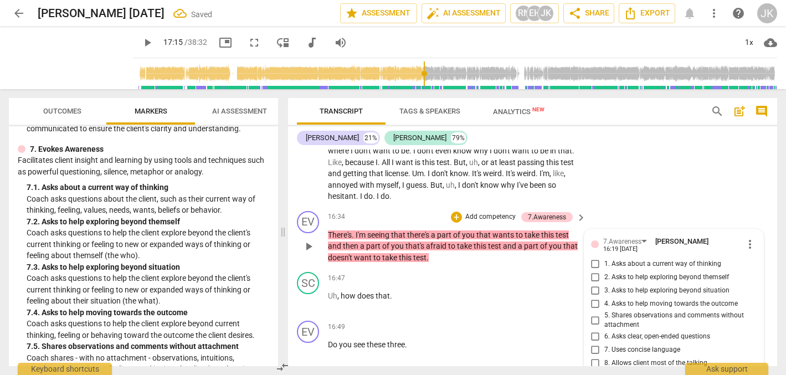
click at [592, 313] on input "5. Shares observations and comments without attachment" at bounding box center [596, 319] width 18 height 13
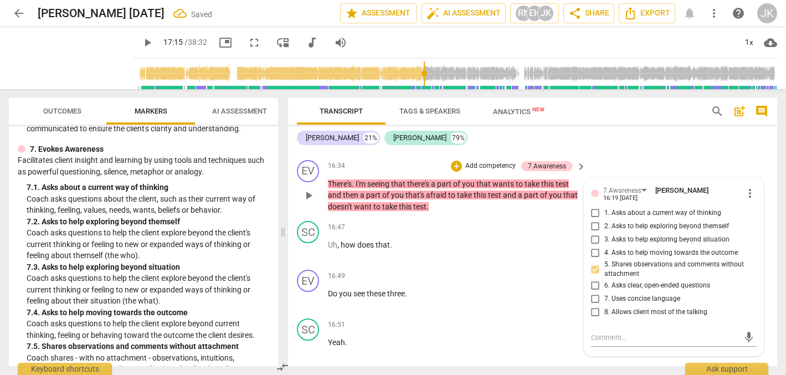
scroll to position [2990, 0]
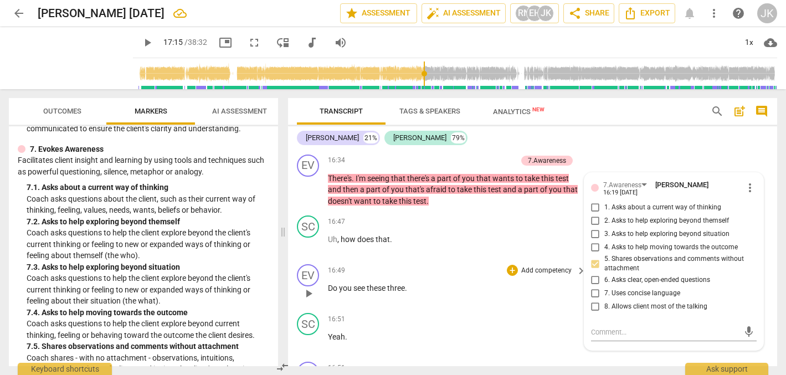
click at [506, 264] on div "16:49 + Add competency keyboard_arrow_right Do you see these three ." at bounding box center [457, 284] width 259 height 40
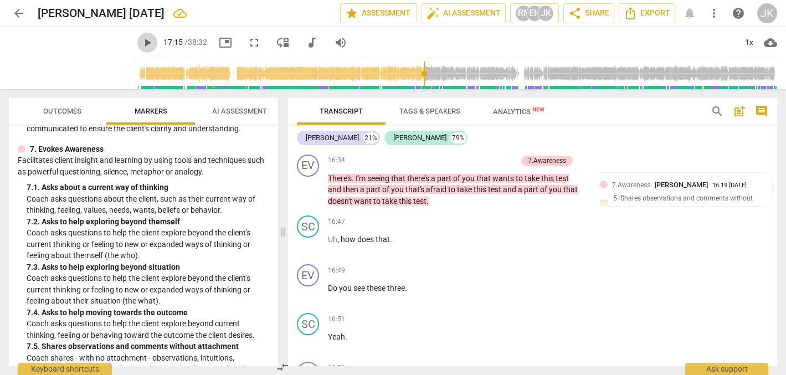
click at [141, 41] on span "play_arrow" at bounding box center [147, 42] width 13 height 13
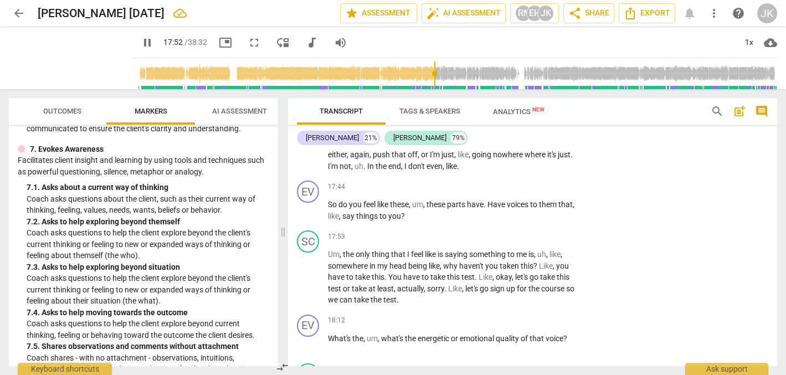
scroll to position [3512, 0]
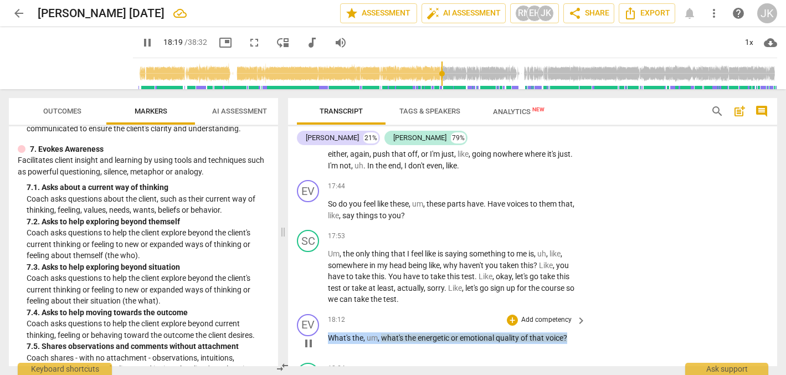
drag, startPoint x: 572, startPoint y: 308, endPoint x: 332, endPoint y: 301, distance: 239.9
click at [332, 314] on div "18:12 + Add competency keyboard_arrow_right What's the , um , what's the energe…" at bounding box center [457, 334] width 259 height 40
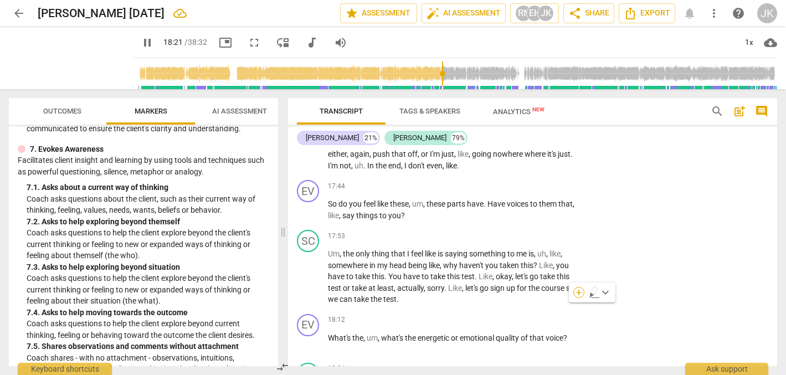
click at [577, 290] on div "+" at bounding box center [578, 292] width 11 height 11
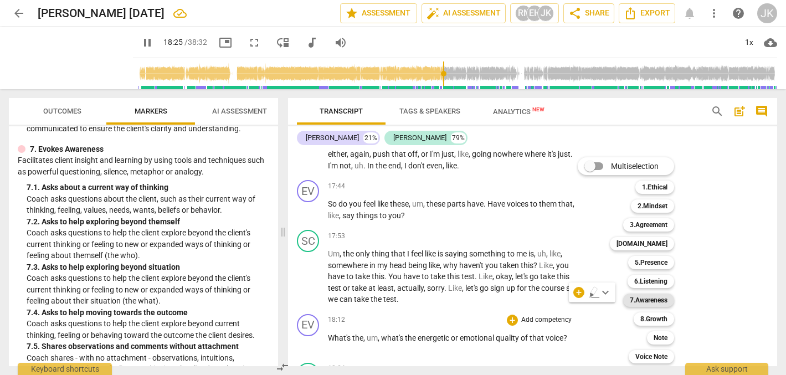
click at [655, 298] on b "7.Awareness" at bounding box center [649, 300] width 38 height 13
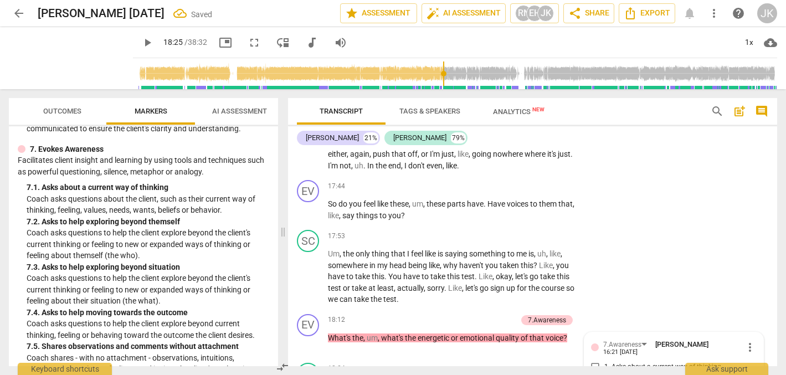
scroll to position [3714, 0]
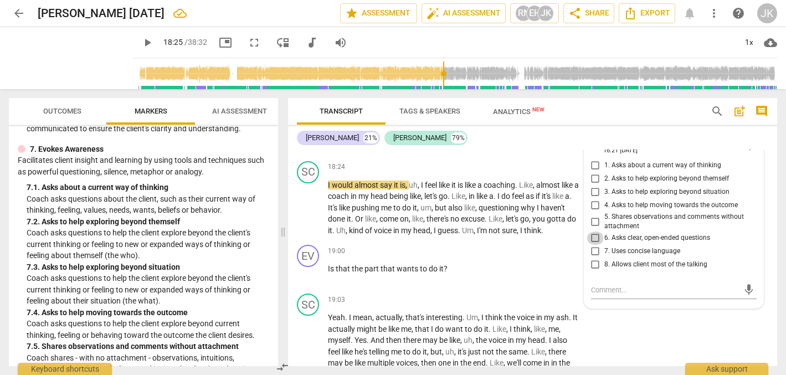
click at [591, 232] on input "6. Asks clear, open-ended questions" at bounding box center [596, 238] width 18 height 13
click at [593, 186] on input "3. Asks to help exploring beyond situation" at bounding box center [596, 192] width 18 height 13
click at [600, 285] on textarea at bounding box center [665, 290] width 148 height 11
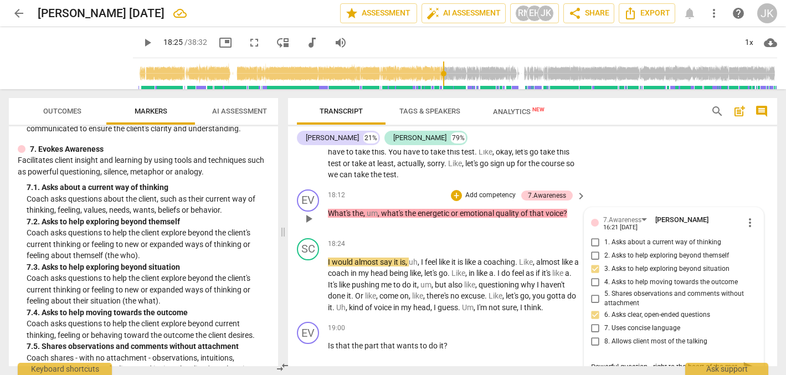
scroll to position [9, 0]
click at [743, 366] on span "send" at bounding box center [749, 372] width 12 height 12
click at [141, 42] on span "play_arrow" at bounding box center [147, 42] width 13 height 13
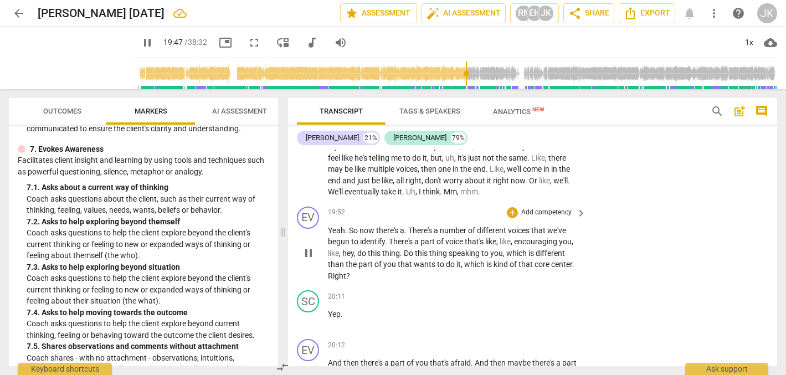
scroll to position [3910, 0]
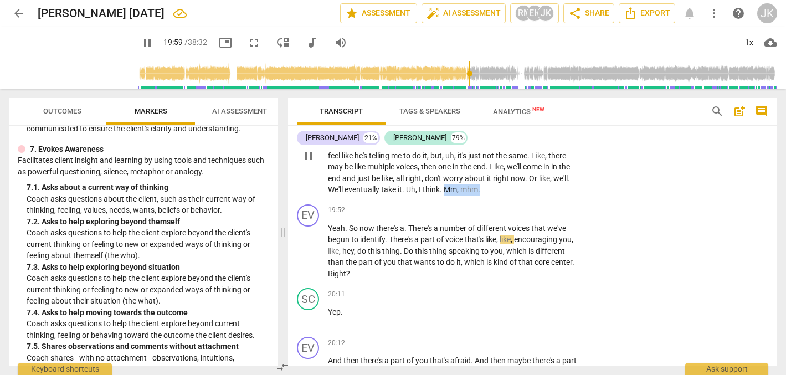
drag, startPoint x: 487, startPoint y: 153, endPoint x: 446, endPoint y: 154, distance: 41.5
click at [446, 154] on p "Yeah . I mean , actually , that's interesting . Um , I think the voice in my as…" at bounding box center [454, 156] width 253 height 80
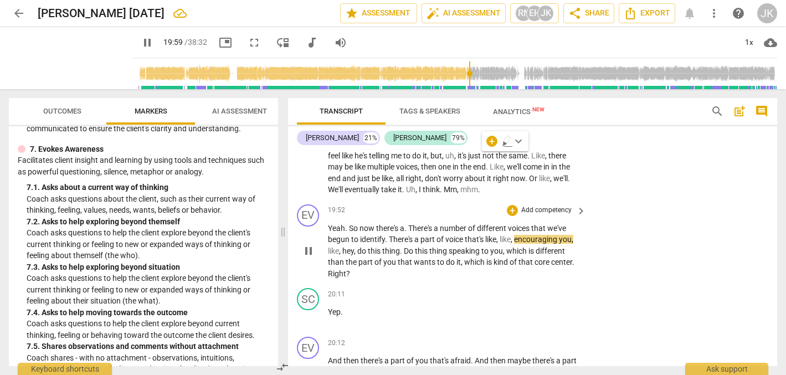
click at [458, 204] on div "19:52 + Add competency keyboard_arrow_right" at bounding box center [457, 210] width 259 height 12
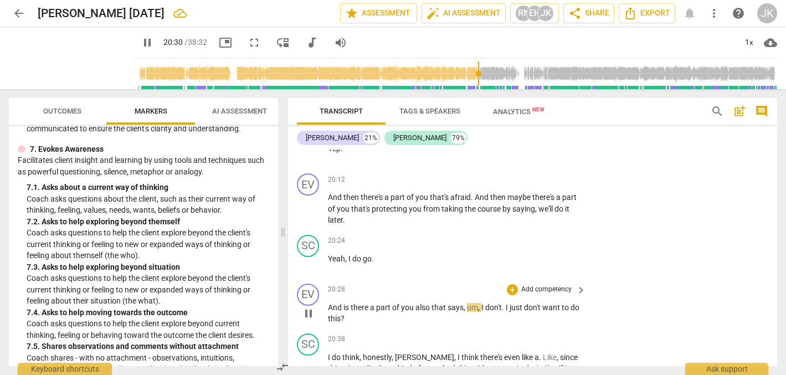
scroll to position [4076, 0]
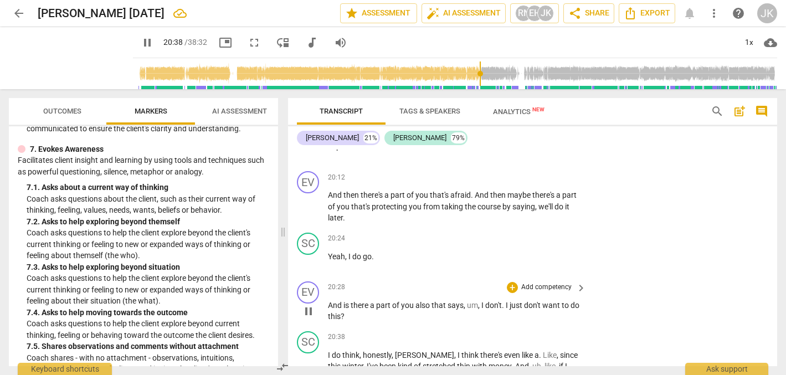
click at [548, 282] on p "Add competency" at bounding box center [546, 287] width 53 height 10
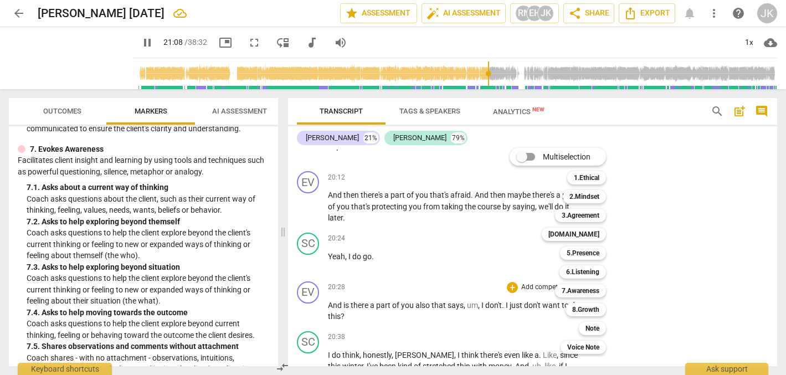
scroll to position [4295, 0]
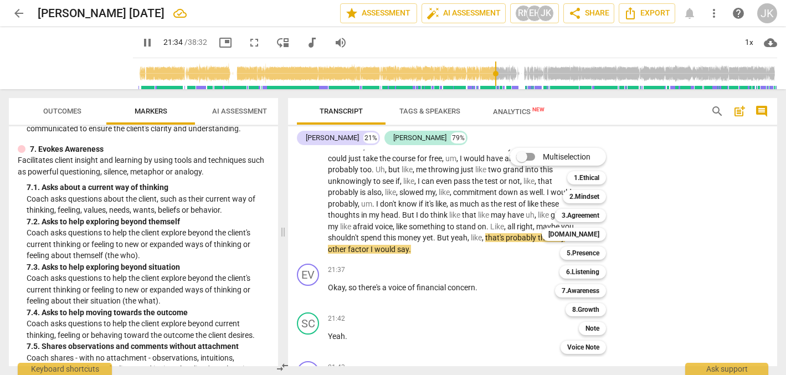
click at [133, 41] on div at bounding box center [393, 187] width 786 height 375
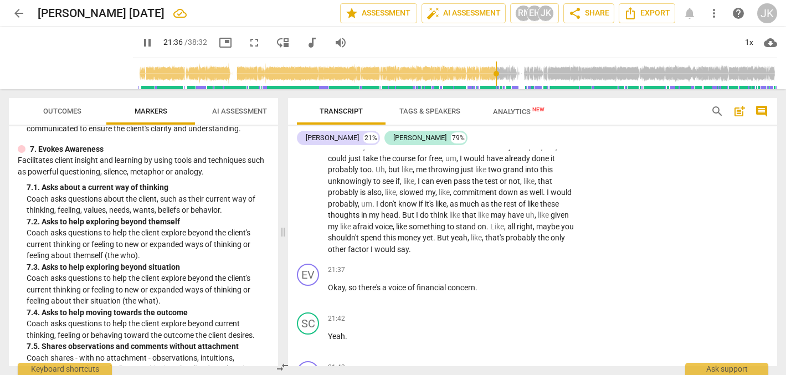
click at [141, 39] on span "pause" at bounding box center [147, 42] width 13 height 13
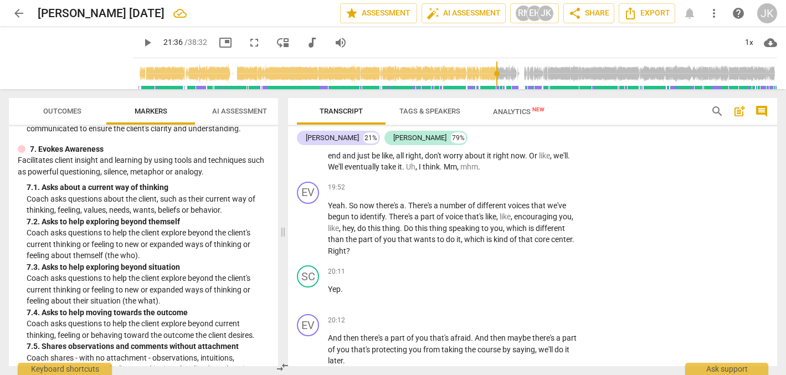
scroll to position [3927, 0]
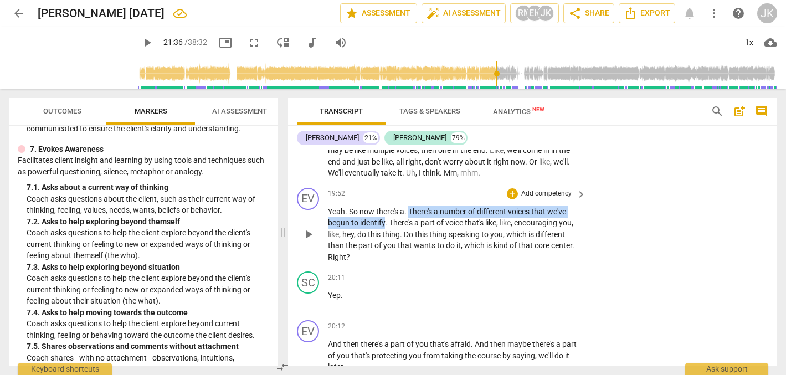
drag, startPoint x: 410, startPoint y: 177, endPoint x: 386, endPoint y: 189, distance: 27.0
click at [386, 206] on p "Yeah . So now there's a . There's a number of different voices that we've begun…" at bounding box center [454, 234] width 253 height 57
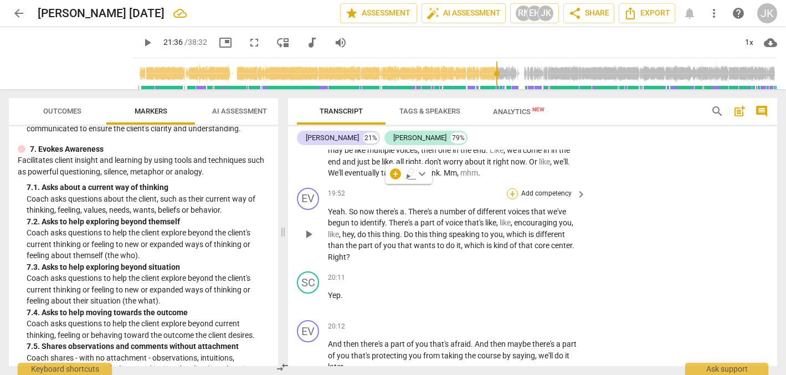
click at [511, 188] on div "+" at bounding box center [512, 193] width 11 height 11
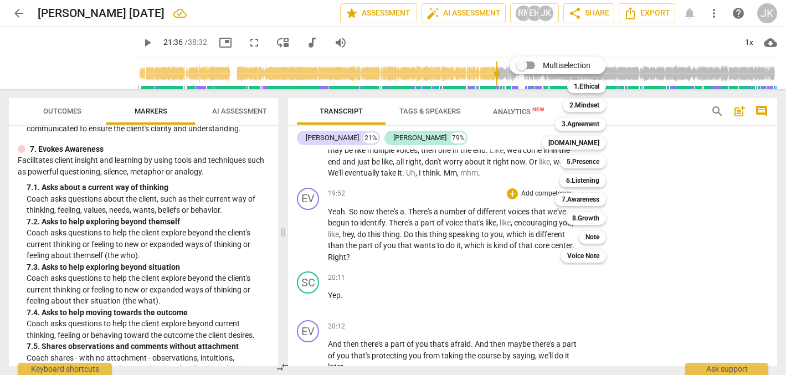
click at [409, 175] on div at bounding box center [393, 187] width 786 height 375
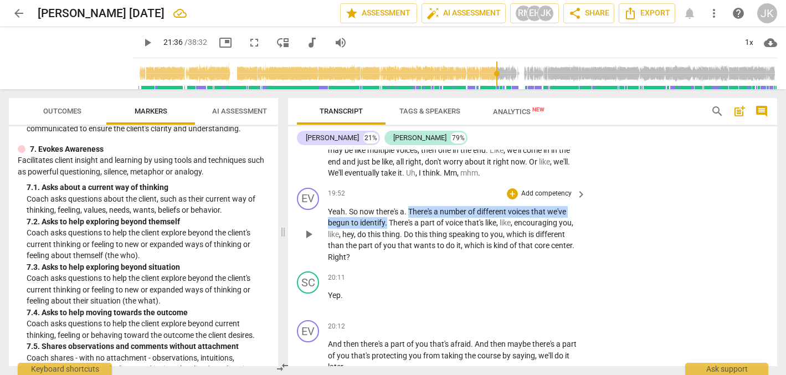
drag, startPoint x: 409, startPoint y: 173, endPoint x: 388, endPoint y: 189, distance: 26.9
click at [388, 206] on p "Yeah . So now there's a . There's a number of different voices that we've begun…" at bounding box center [454, 234] width 253 height 57
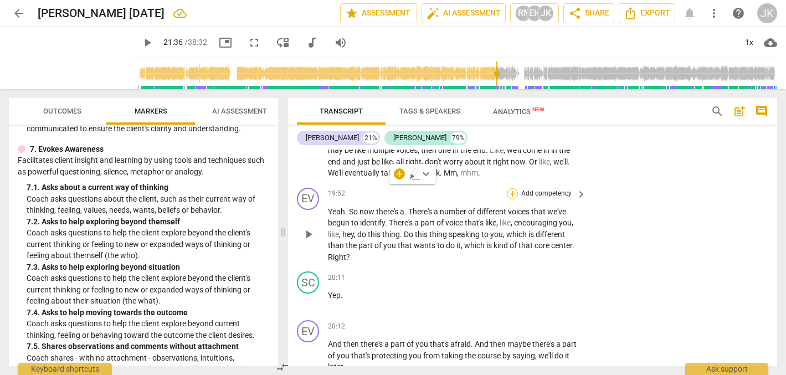
click at [512, 188] on div "+" at bounding box center [512, 193] width 11 height 11
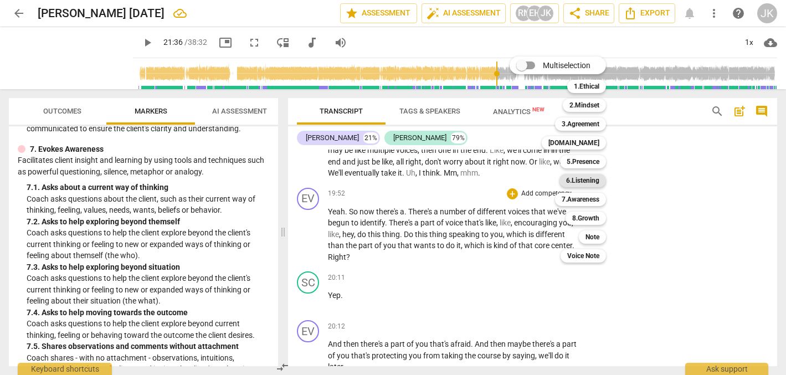
click at [593, 179] on b "6.Listening" at bounding box center [582, 180] width 33 height 13
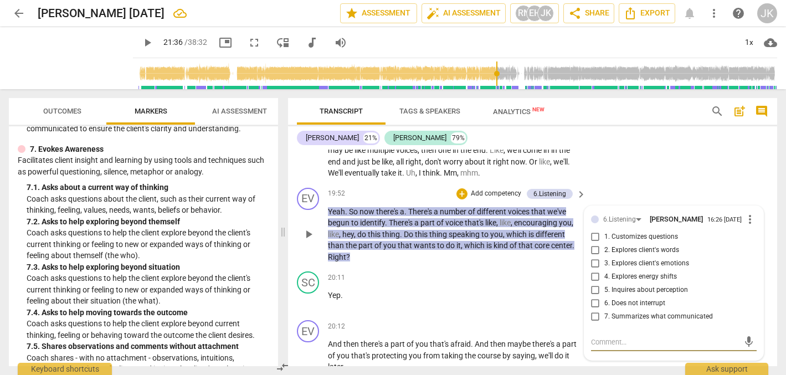
click at [575, 188] on span "keyboard_arrow_right" at bounding box center [580, 194] width 13 height 13
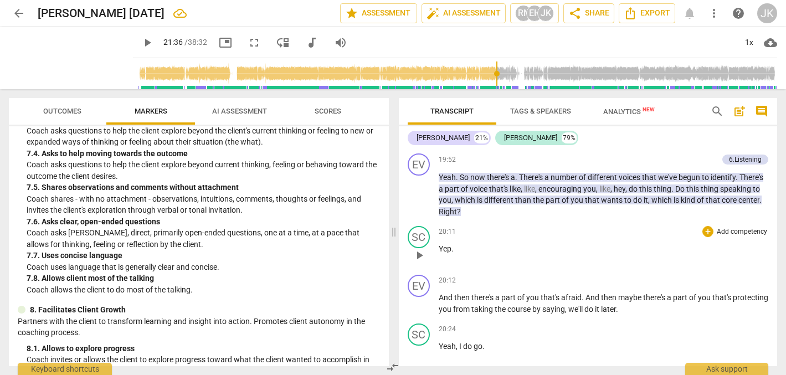
scroll to position [3435, 0]
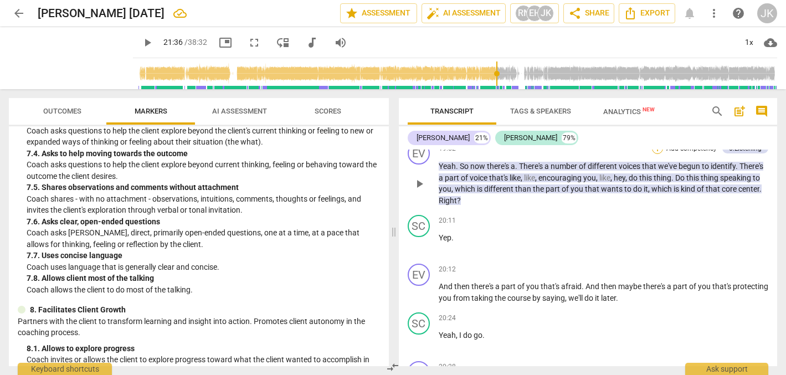
click at [655, 154] on div "+" at bounding box center [657, 148] width 11 height 11
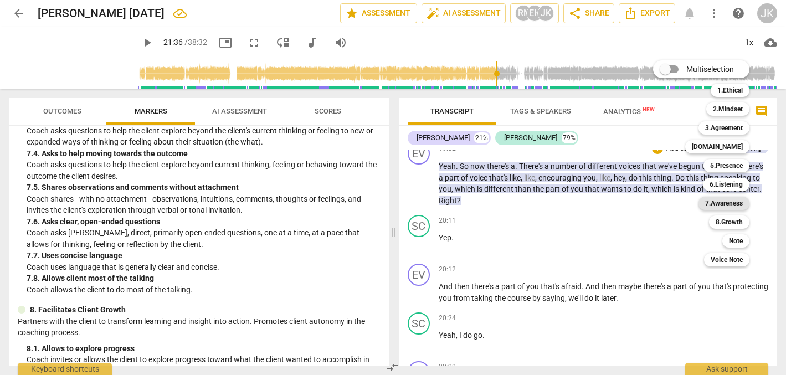
click at [729, 202] on b "7.Awareness" at bounding box center [724, 203] width 38 height 13
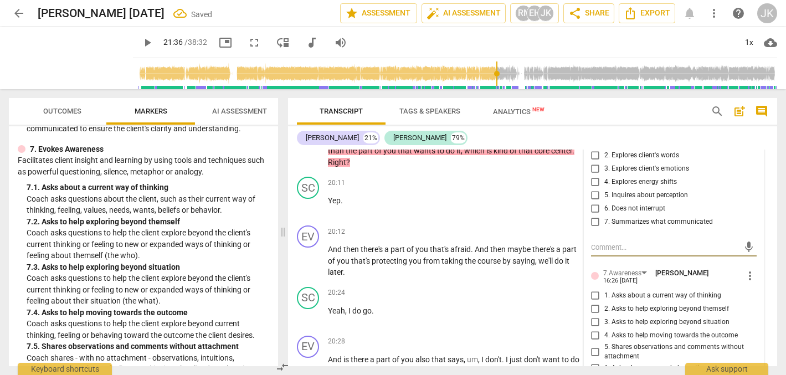
scroll to position [4021, 0]
click at [594, 303] on input "2. Asks to help exploring beyond themself" at bounding box center [596, 309] width 18 height 13
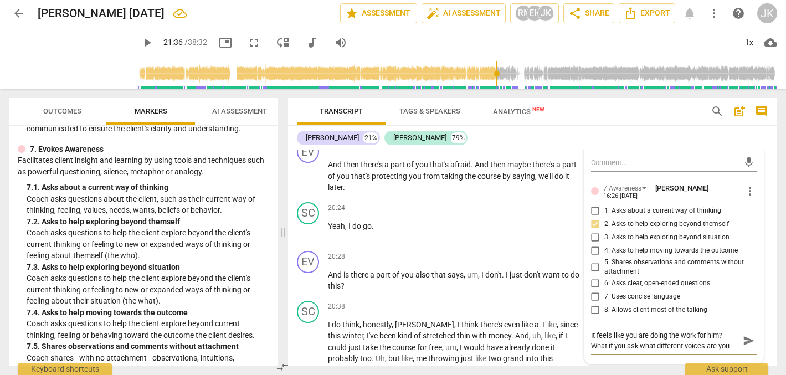
scroll to position [9, 0]
click at [641, 335] on div "SC play_arrow pause 20:38 + Add competency keyboard_arrow_right I do think , ho…" at bounding box center [532, 372] width 489 height 152
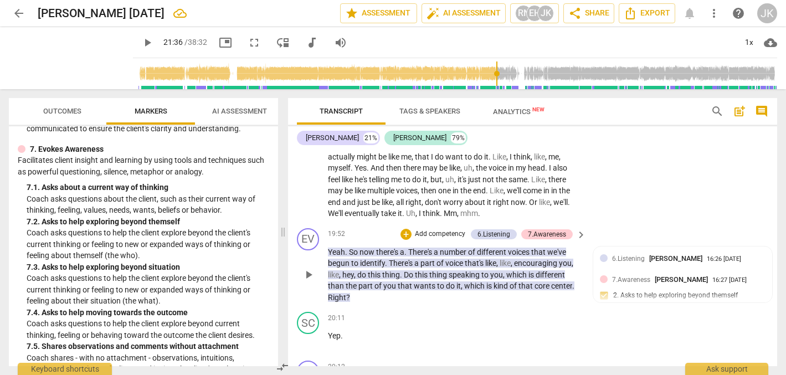
scroll to position [3888, 0]
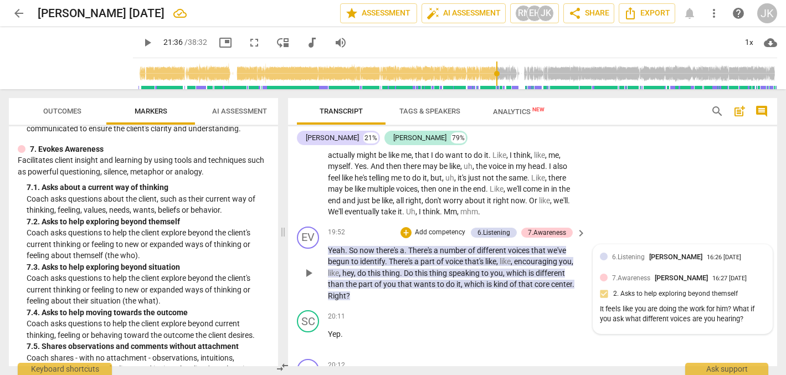
click at [602, 253] on div at bounding box center [604, 257] width 8 height 8
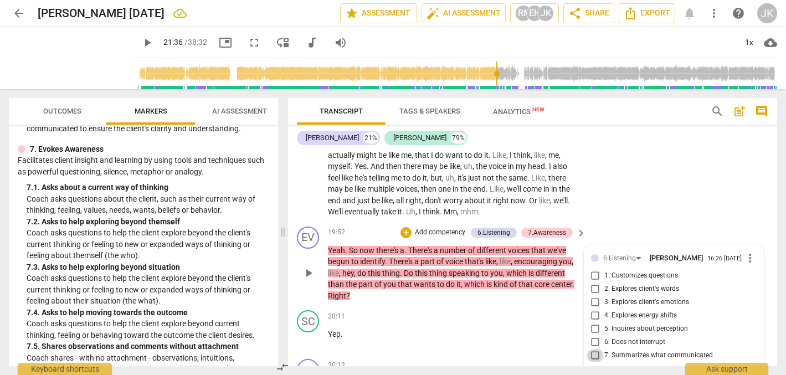
click at [593, 349] on input "7. Summarizes what communicated" at bounding box center [596, 355] width 18 height 13
click at [594, 374] on textarea at bounding box center [665, 380] width 148 height 11
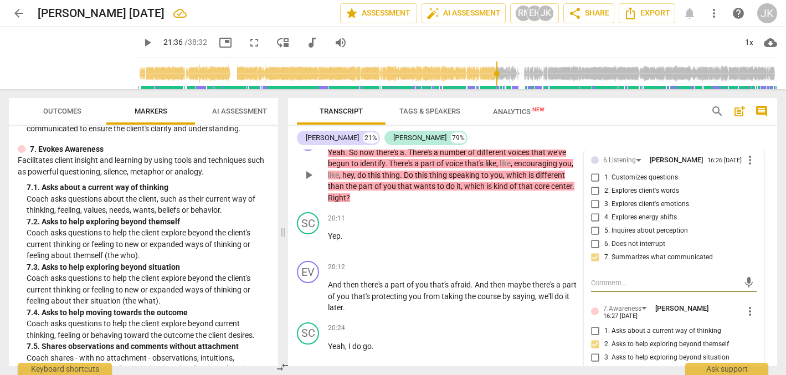
scroll to position [3984, 0]
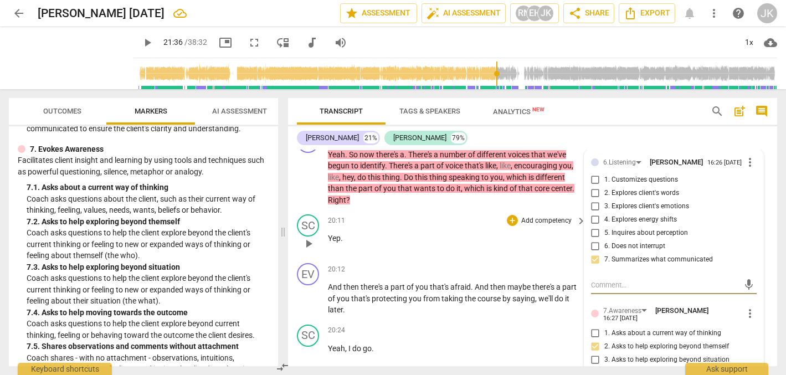
click at [541, 214] on div "20:11 + Add competency keyboard_arrow_right Yep ." at bounding box center [457, 234] width 259 height 40
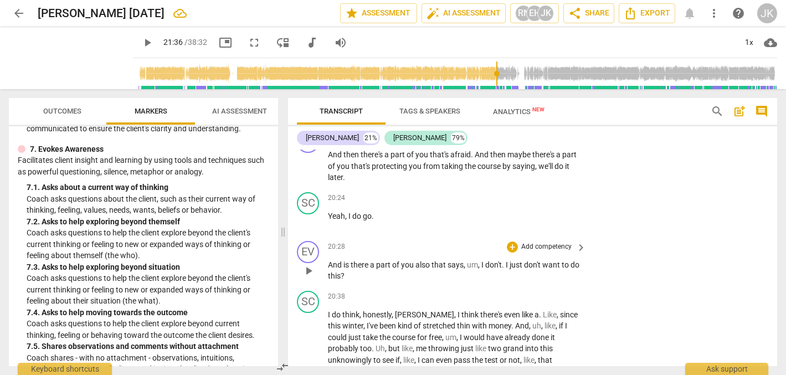
scroll to position [4118, 0]
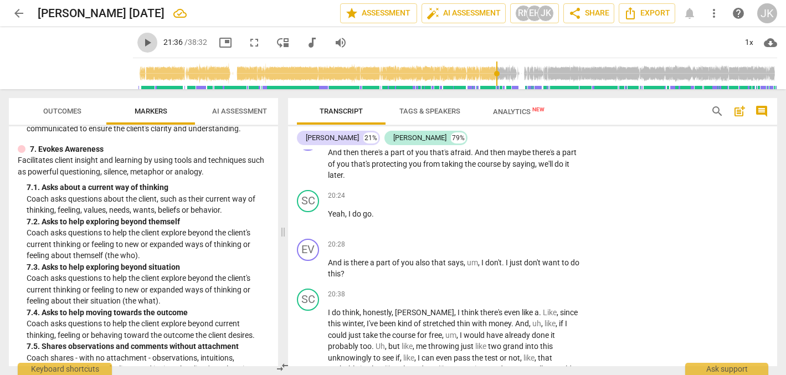
click at [141, 40] on span "play_arrow" at bounding box center [147, 42] width 13 height 13
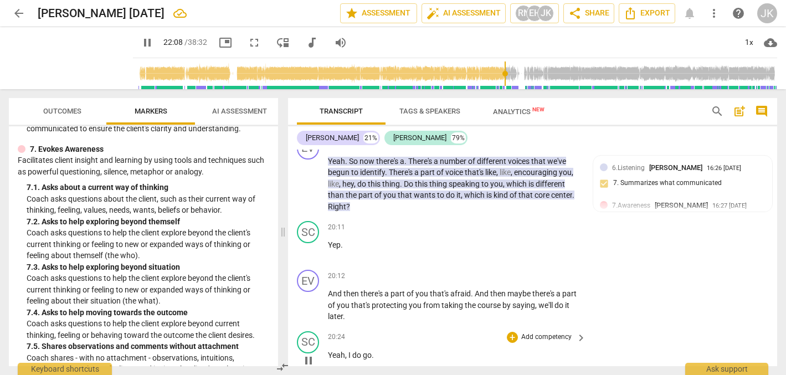
scroll to position [3975, 0]
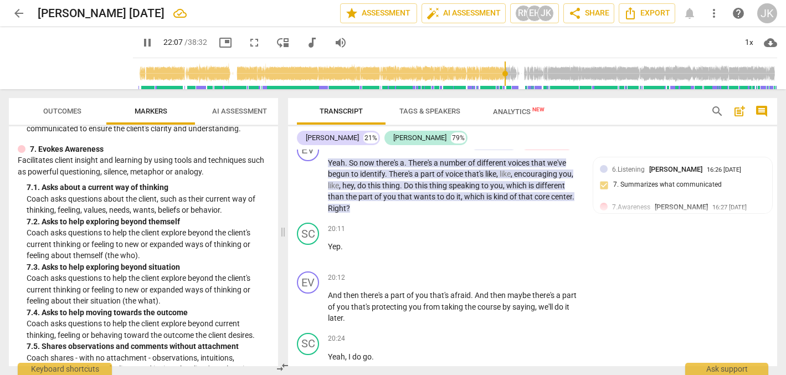
click at [498, 71] on input "range" at bounding box center [457, 73] width 640 height 35
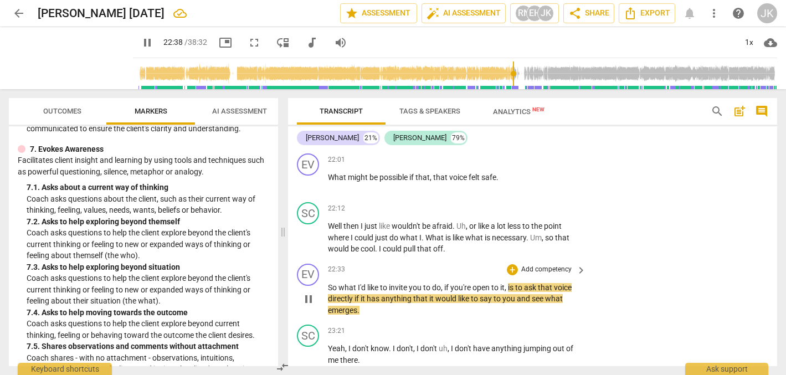
scroll to position [4603, 0]
click at [511, 263] on div "+" at bounding box center [512, 268] width 11 height 11
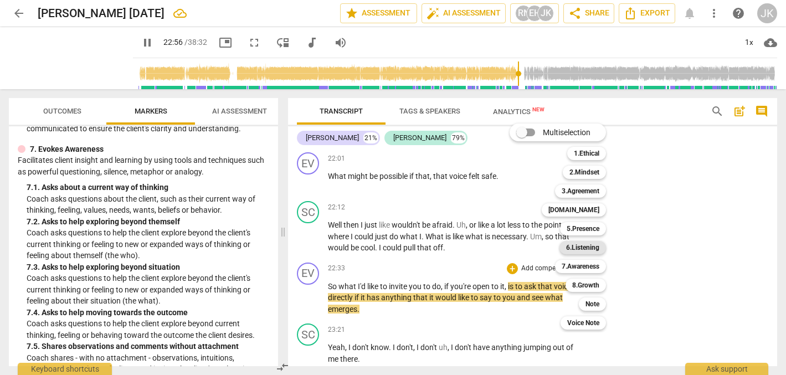
click at [587, 244] on b "6.Listening" at bounding box center [582, 247] width 33 height 13
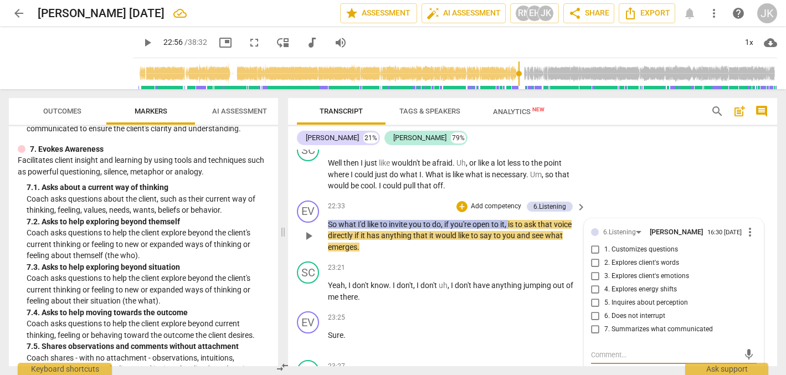
scroll to position [4666, 0]
click at [557, 201] on div "6.Listening" at bounding box center [549, 206] width 33 height 10
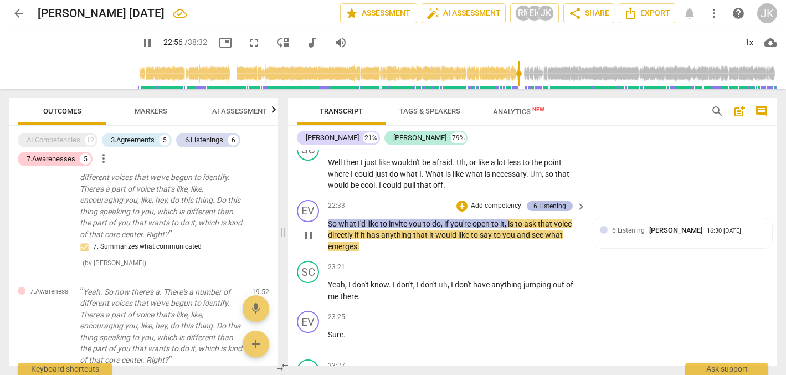
scroll to position [1492, 0]
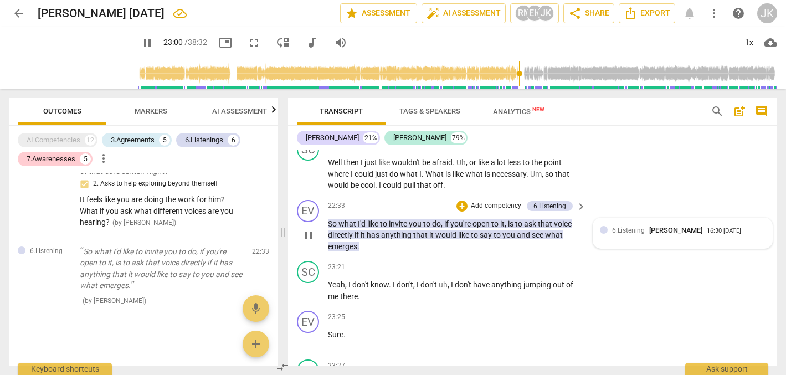
click at [600, 226] on div at bounding box center [604, 230] width 8 height 8
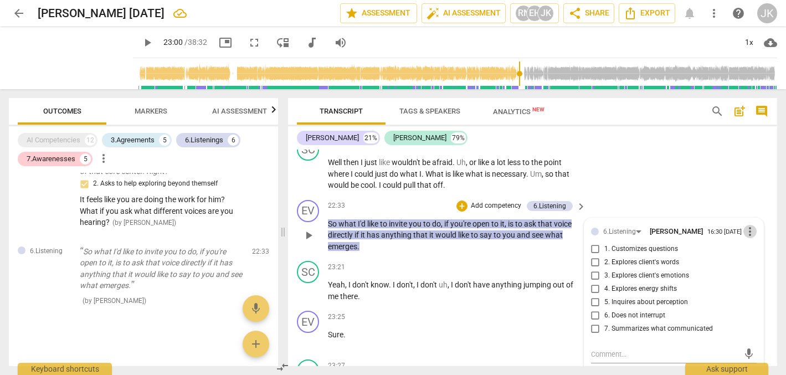
click at [745, 225] on span "more_vert" at bounding box center [749, 231] width 13 height 13
click at [750, 209] on li "Delete" at bounding box center [757, 212] width 38 height 21
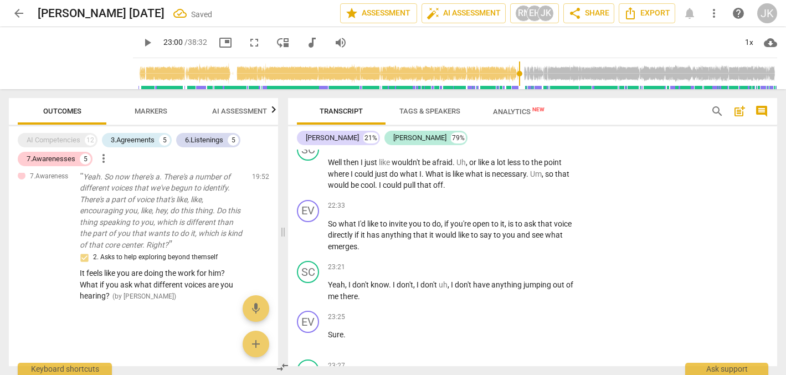
scroll to position [1416, 0]
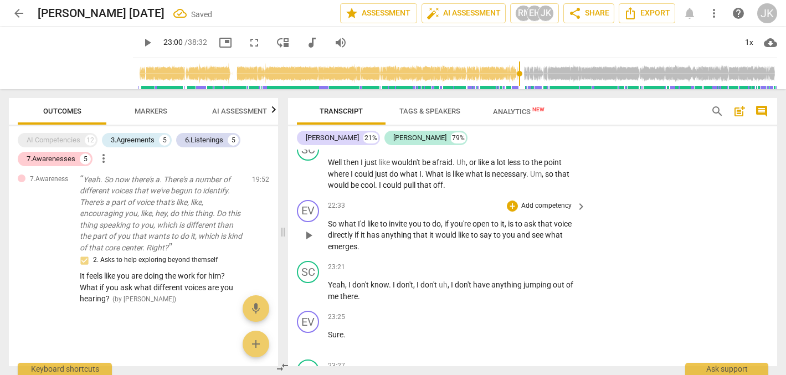
click at [539, 201] on p "Add competency" at bounding box center [546, 206] width 53 height 10
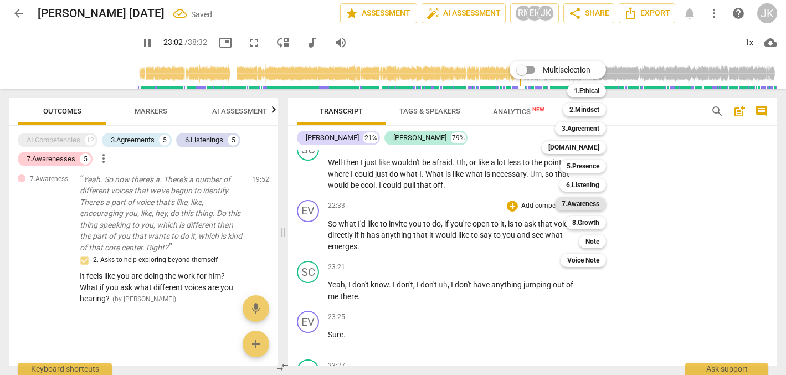
click at [582, 202] on b "7.Awareness" at bounding box center [581, 203] width 38 height 13
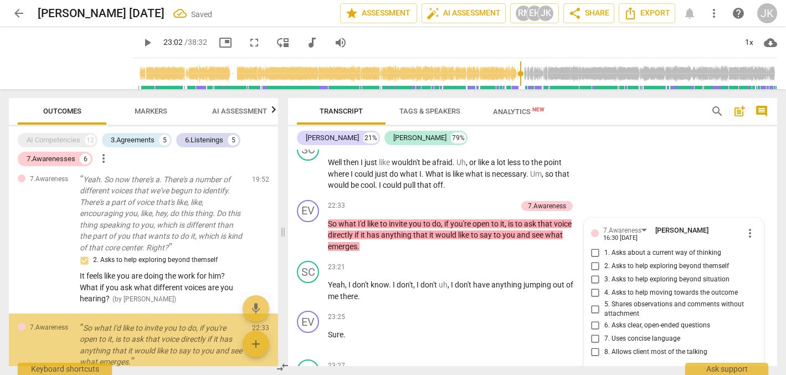
scroll to position [1492, 0]
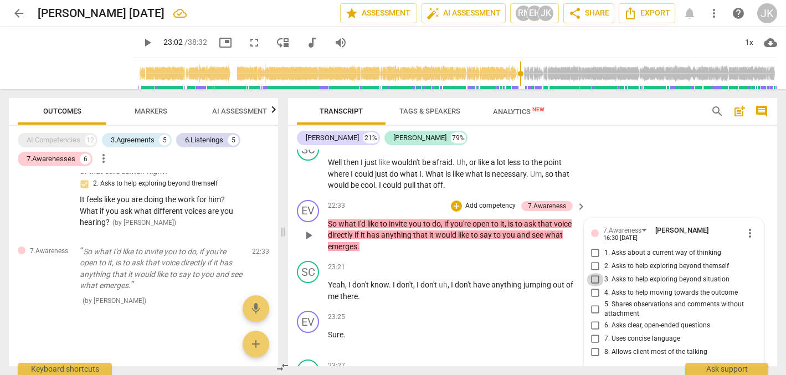
click at [593, 273] on input "3. Asks to help exploring beyond situation" at bounding box center [596, 279] width 18 height 13
click at [599, 372] on textarea at bounding box center [665, 377] width 148 height 11
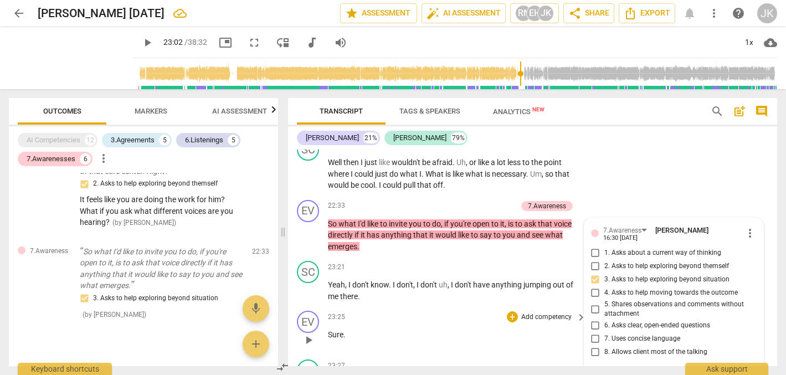
scroll to position [0, 0]
drag, startPoint x: 692, startPoint y: 335, endPoint x: 642, endPoint y: 334, distance: 49.3
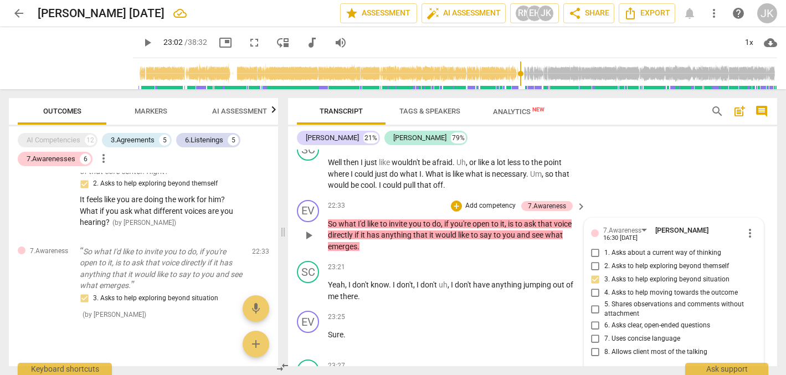
scroll to position [0, 0]
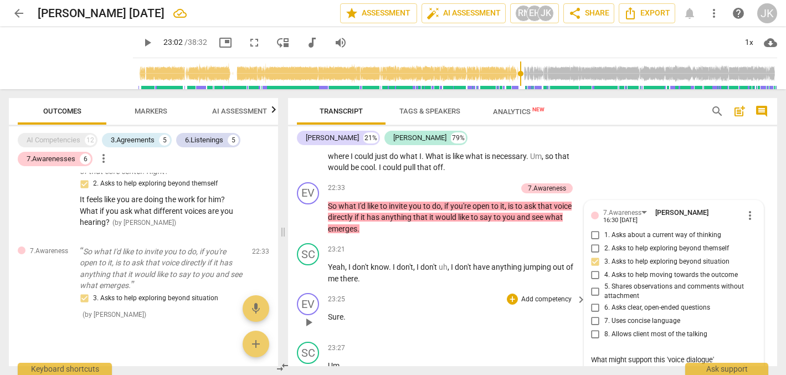
scroll to position [4687, 0]
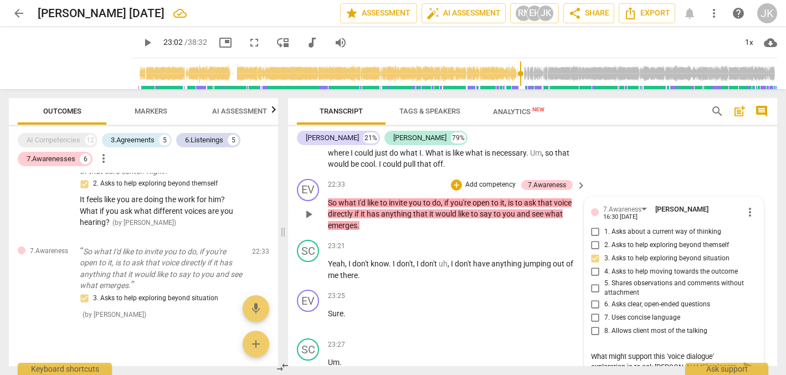
click at [650, 351] on textarea "What might support this 'voice dialogue' exploration is to ask [PERSON_NAME] to…" at bounding box center [665, 367] width 148 height 32
click at [141, 39] on span "play_arrow" at bounding box center [147, 42] width 13 height 13
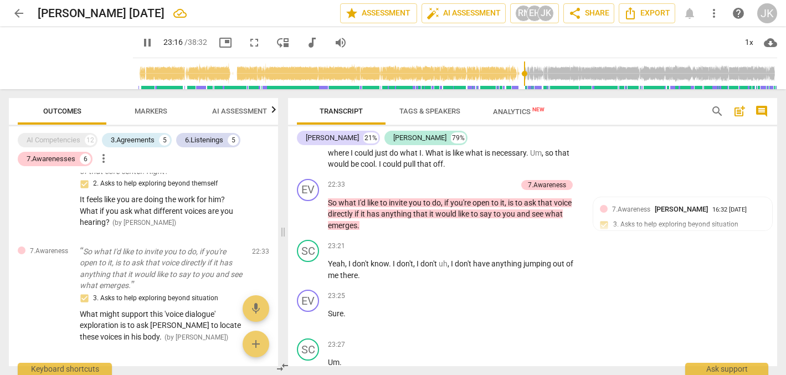
scroll to position [0, 0]
click at [141, 43] on span "pause" at bounding box center [147, 42] width 13 height 13
click at [582, 179] on div "22:33 + Add competency 7.Awareness keyboard_arrow_right So what I'd like to inv…" at bounding box center [457, 205] width 259 height 53
click at [580, 146] on div "[PERSON_NAME] 21% [PERSON_NAME] 79%" at bounding box center [532, 137] width 471 height 19
click at [549, 241] on p "Add competency" at bounding box center [546, 246] width 53 height 10
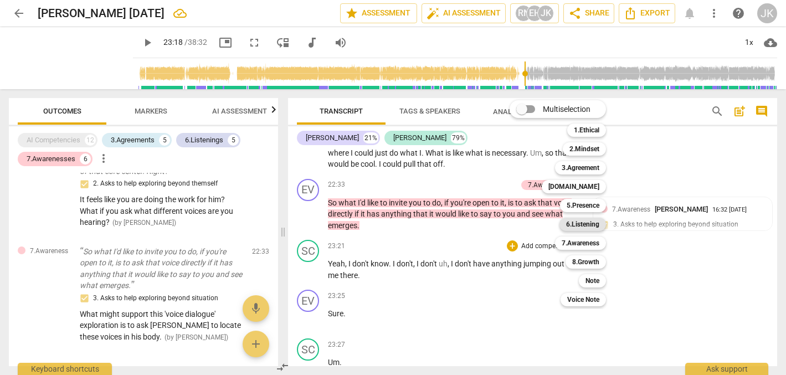
click at [574, 221] on b "6.Listening" at bounding box center [582, 224] width 33 height 13
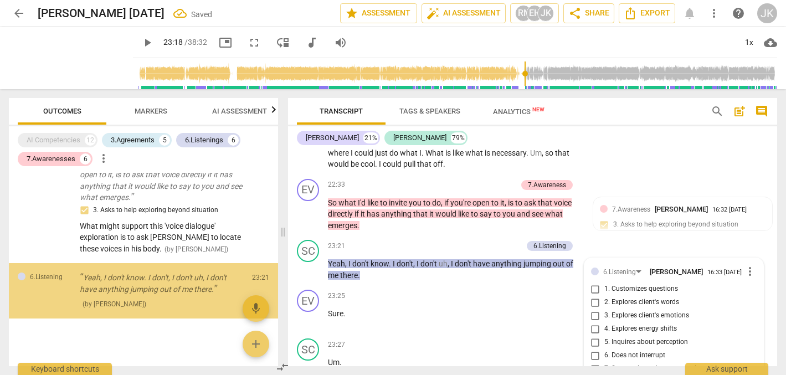
scroll to position [1582, 0]
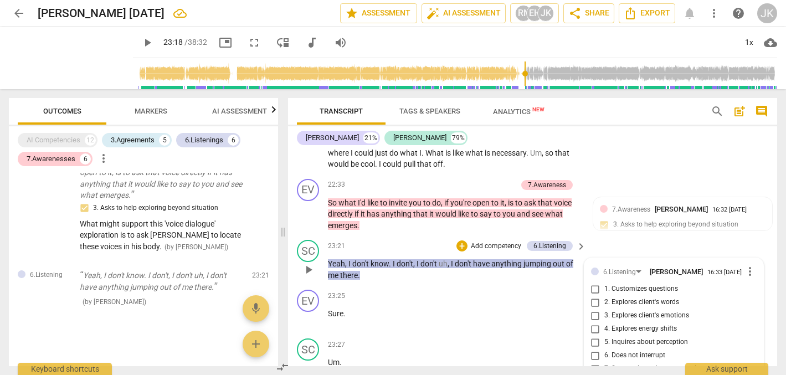
click at [745, 265] on span "more_vert" at bounding box center [749, 271] width 13 height 13
click at [752, 245] on li "Delete" at bounding box center [757, 251] width 38 height 21
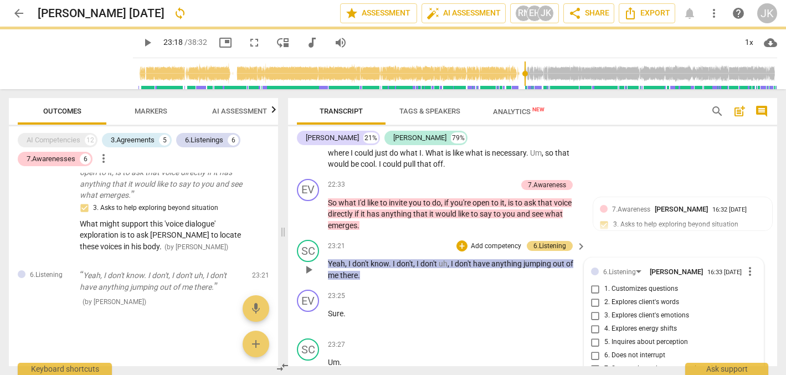
scroll to position [1528, 0]
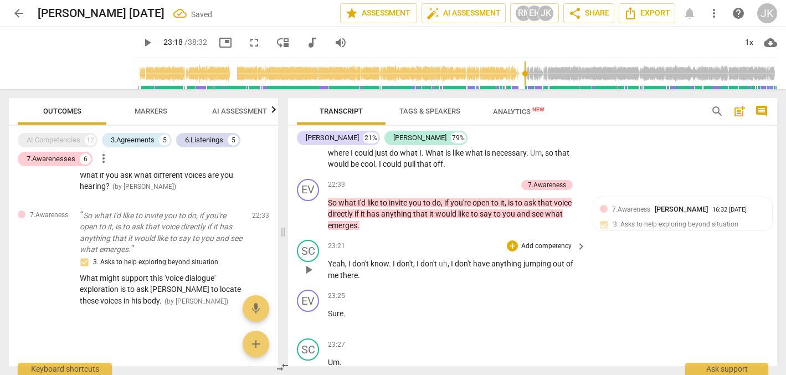
click at [575, 240] on span "keyboard_arrow_right" at bounding box center [580, 246] width 13 height 13
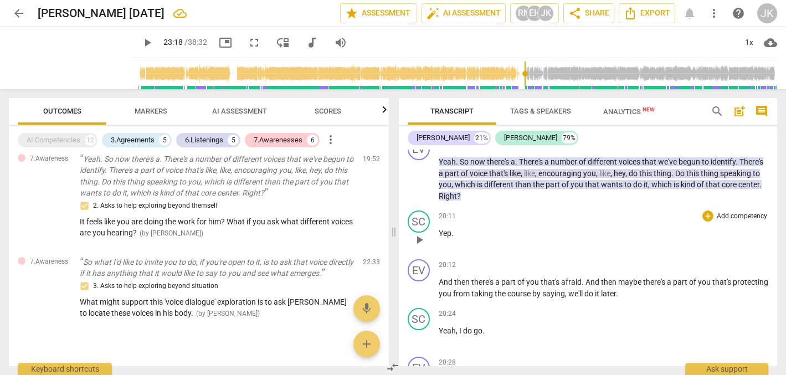
scroll to position [3443, 0]
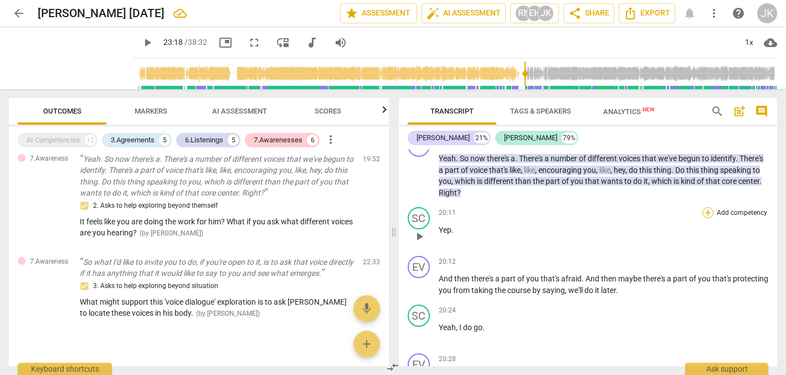
click at [702, 218] on div "+" at bounding box center [707, 212] width 11 height 11
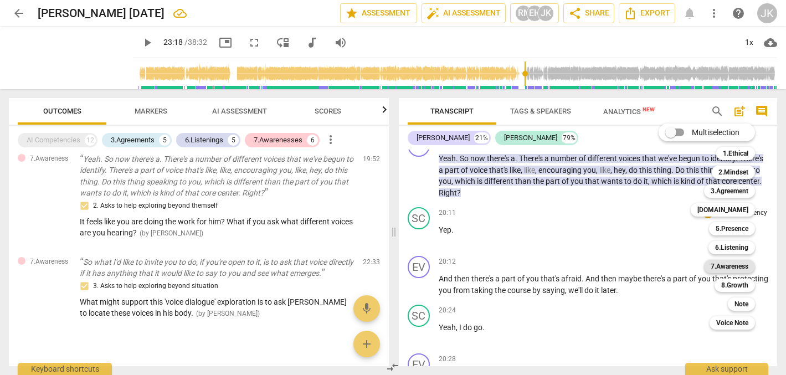
click at [735, 266] on b "7.Awareness" at bounding box center [730, 266] width 38 height 13
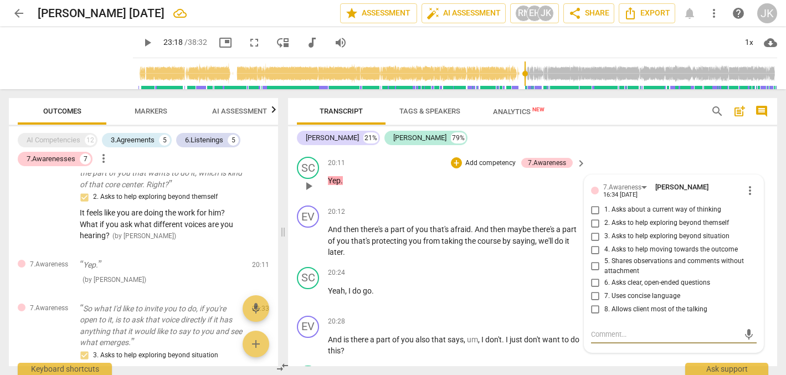
scroll to position [4031, 0]
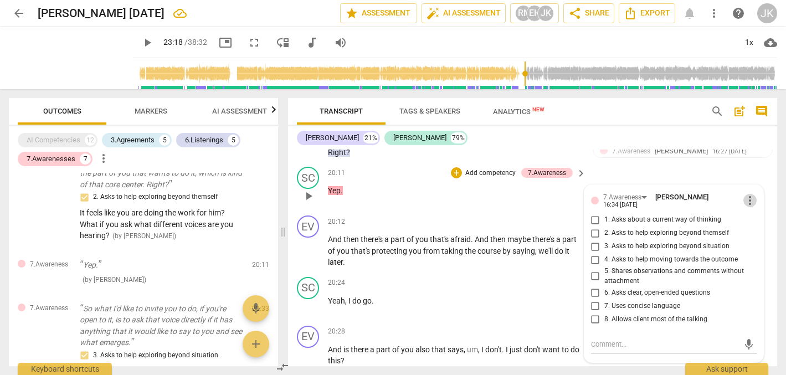
click at [744, 194] on span "more_vert" at bounding box center [749, 200] width 13 height 13
click at [764, 182] on li "Delete" at bounding box center [757, 185] width 38 height 21
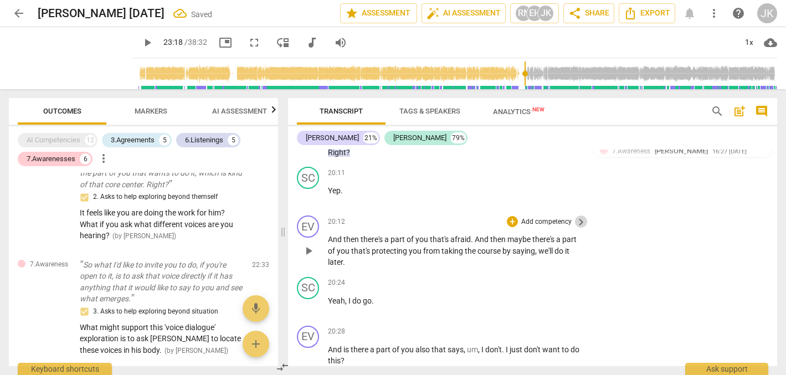
click at [578, 215] on span "keyboard_arrow_right" at bounding box center [580, 221] width 13 height 13
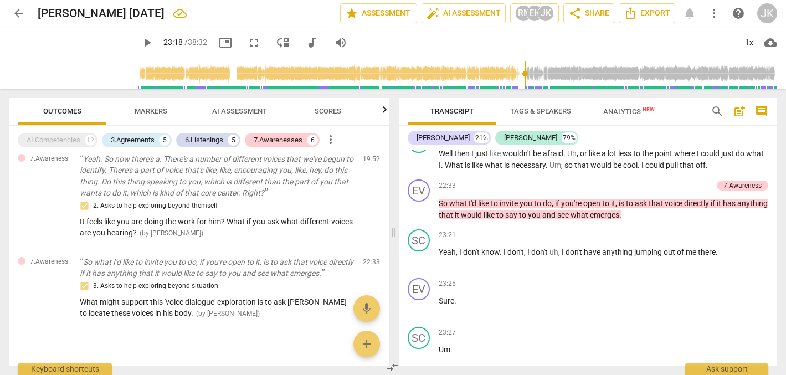
scroll to position [4099, 0]
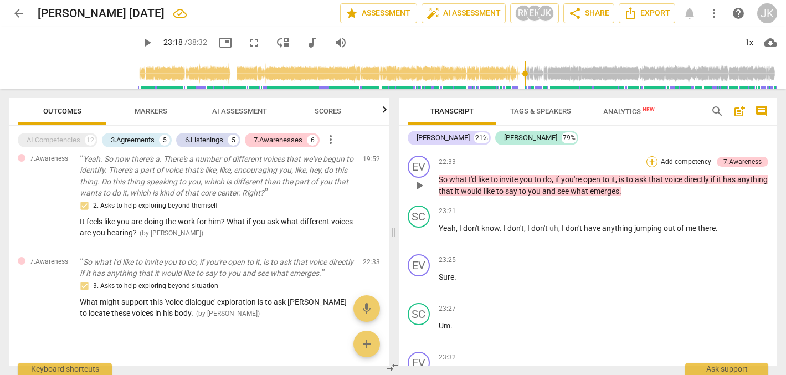
click at [647, 167] on div "+" at bounding box center [651, 161] width 11 height 11
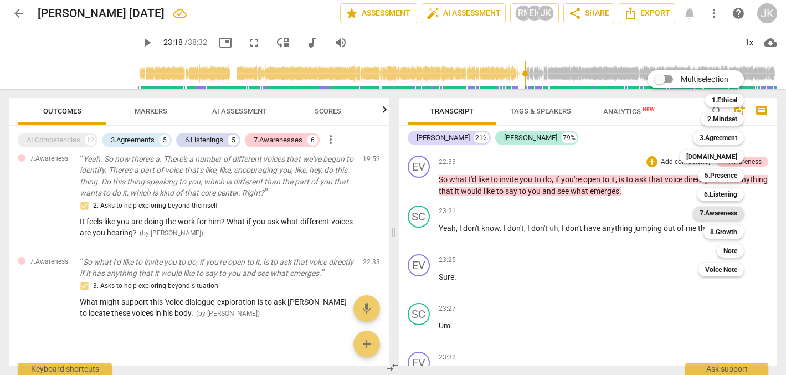
click at [723, 210] on b "7.Awareness" at bounding box center [718, 213] width 38 height 13
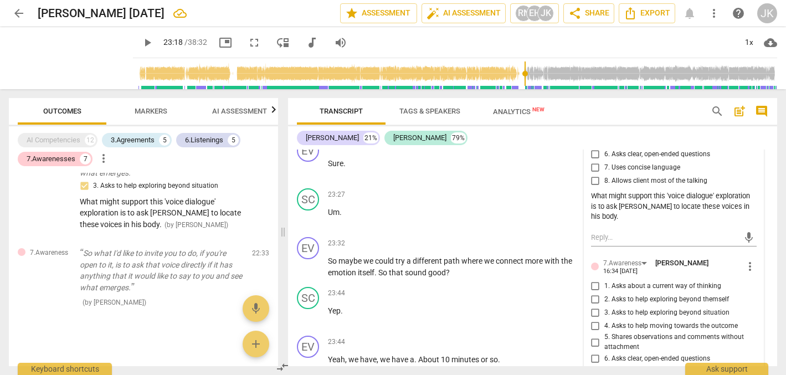
scroll to position [4840, 0]
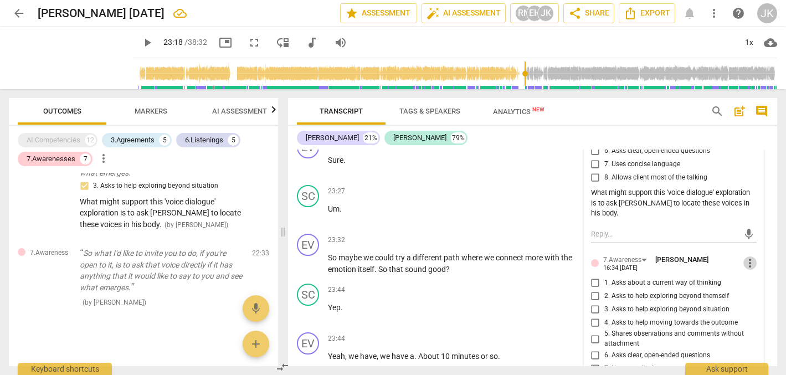
click at [747, 256] on span "more_vert" at bounding box center [749, 262] width 13 height 13
click at [757, 229] on li "Delete" at bounding box center [757, 229] width 38 height 21
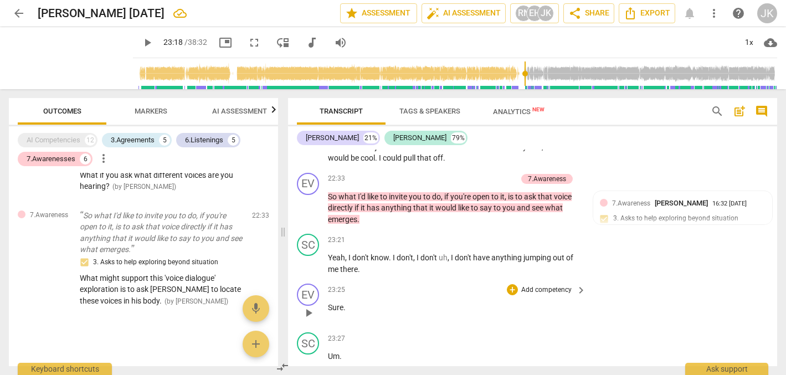
scroll to position [4689, 0]
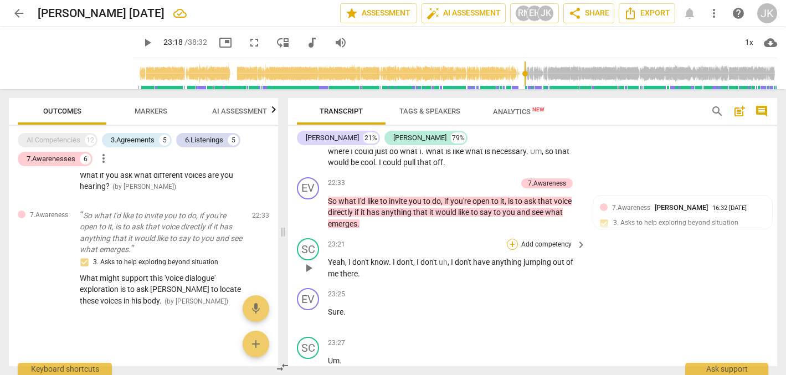
click at [511, 239] on div "+" at bounding box center [512, 244] width 11 height 11
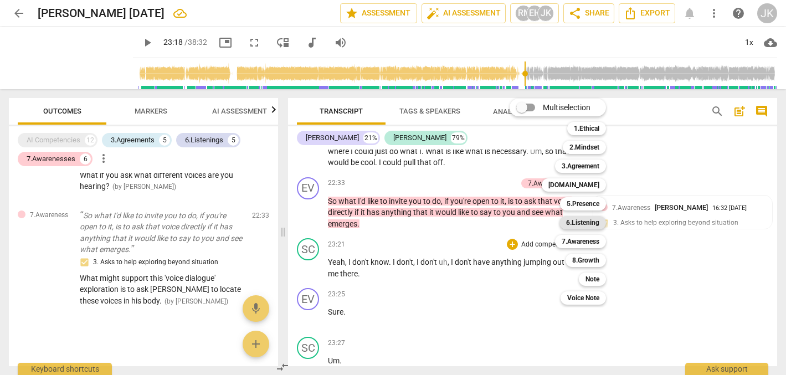
click at [589, 222] on b "6.Listening" at bounding box center [582, 222] width 33 height 13
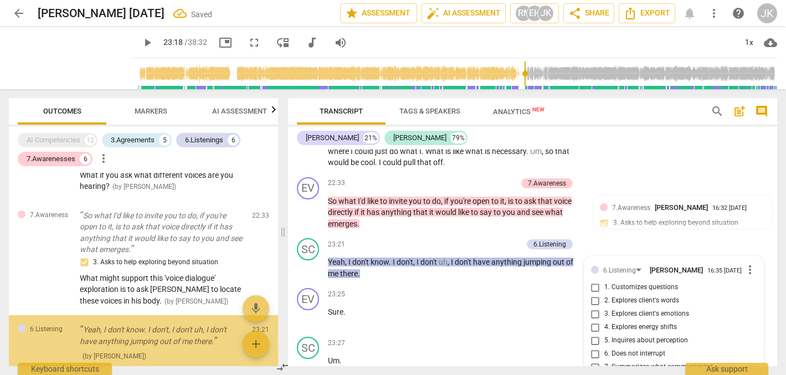
scroll to position [1582, 0]
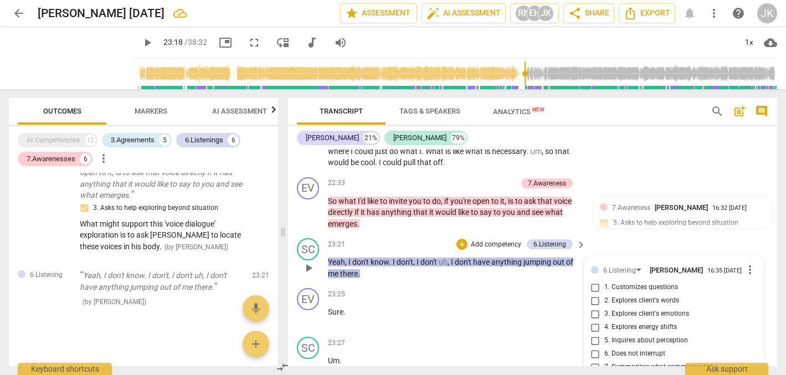
click at [746, 263] on span "more_vert" at bounding box center [749, 269] width 13 height 13
click at [754, 247] on li "Delete" at bounding box center [757, 249] width 38 height 21
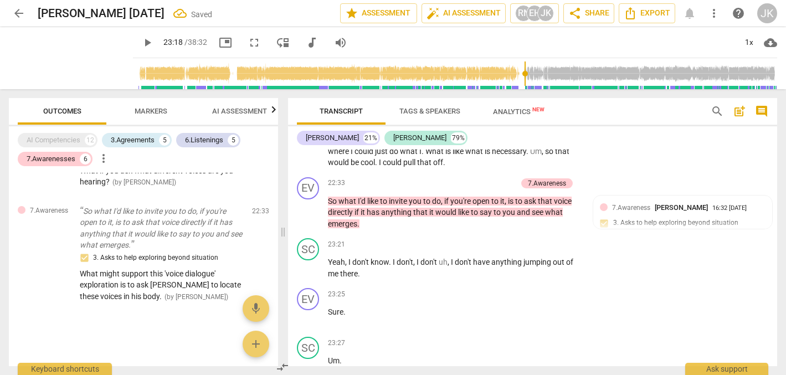
scroll to position [1528, 0]
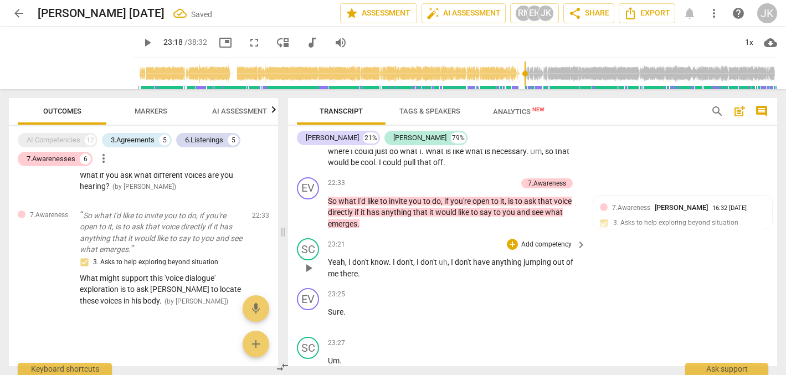
click at [569, 240] on p "Add competency" at bounding box center [546, 245] width 53 height 10
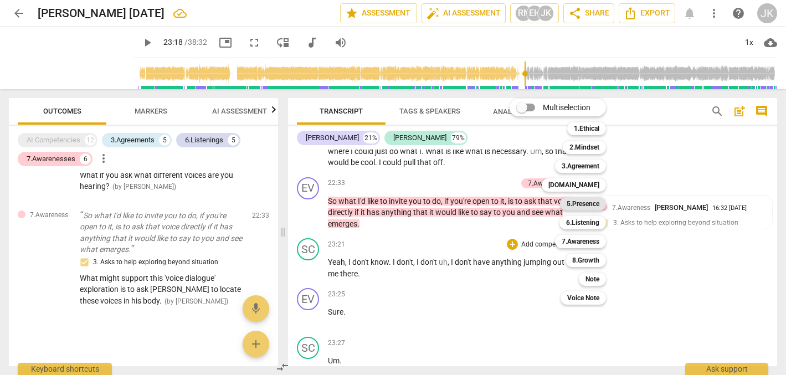
click at [585, 200] on b "5.Presence" at bounding box center [583, 203] width 33 height 13
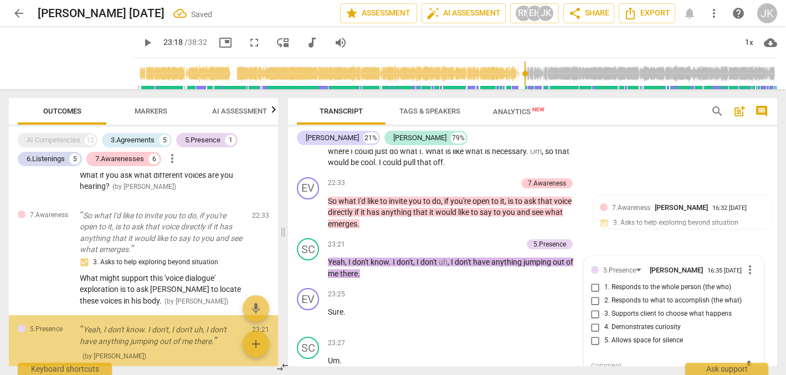
scroll to position [1582, 0]
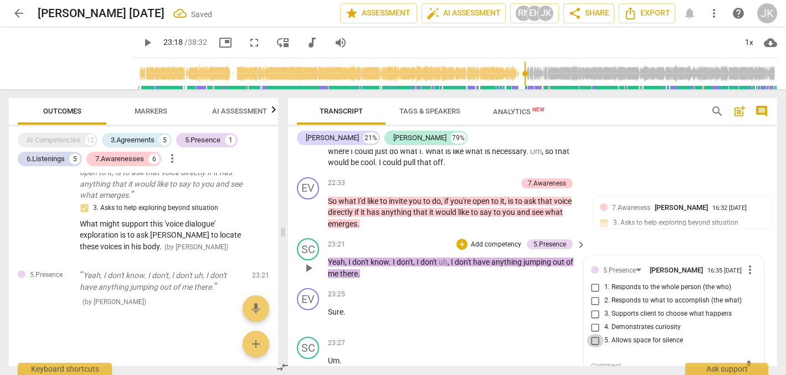
click at [591, 334] on input "5. Allows space for silence" at bounding box center [596, 340] width 18 height 13
click at [594, 281] on input "1. Responds to the whole person (the who)" at bounding box center [596, 287] width 18 height 13
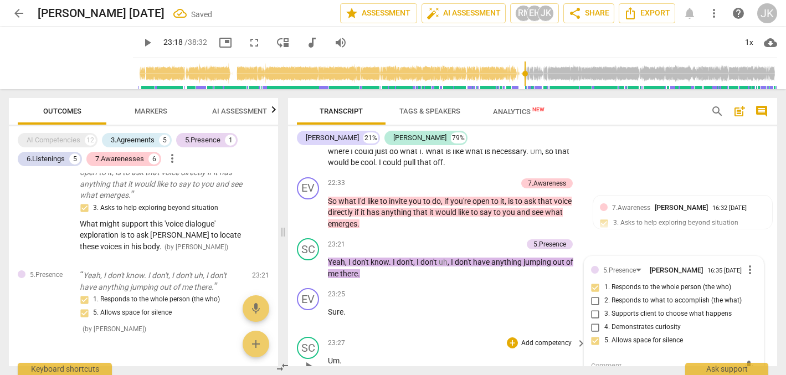
click at [476, 333] on div "SC play_arrow pause 23:27 + Add competency keyboard_arrow_right Um ." at bounding box center [532, 356] width 489 height 49
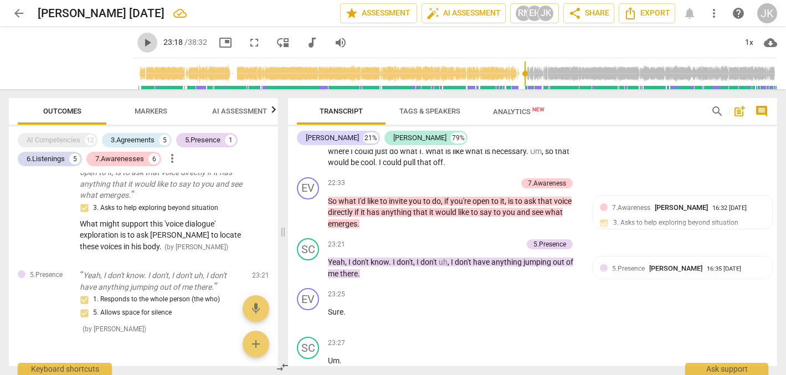
click at [141, 41] on span "play_arrow" at bounding box center [147, 42] width 13 height 13
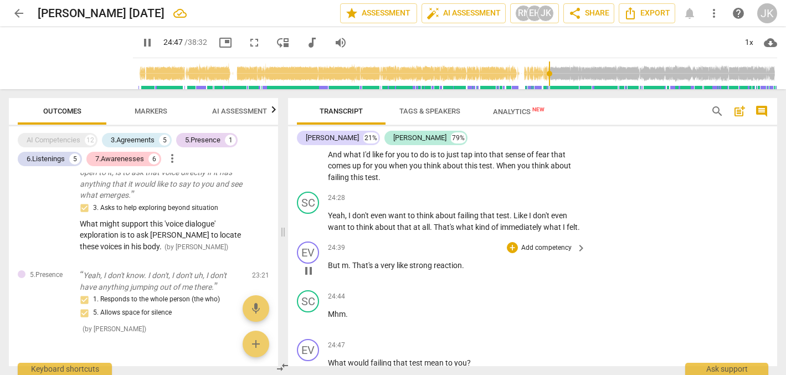
scroll to position [5259, 0]
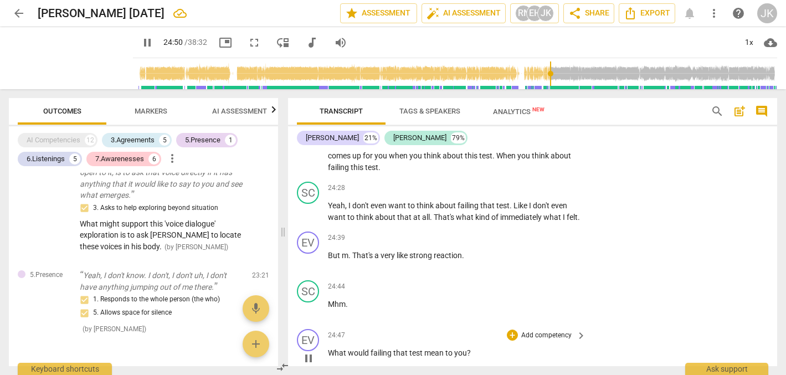
click at [534, 331] on p "Add competency" at bounding box center [546, 336] width 53 height 10
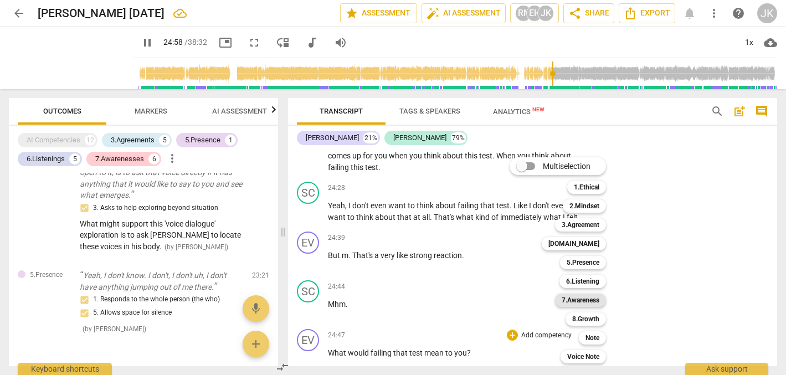
scroll to position [5483, 0]
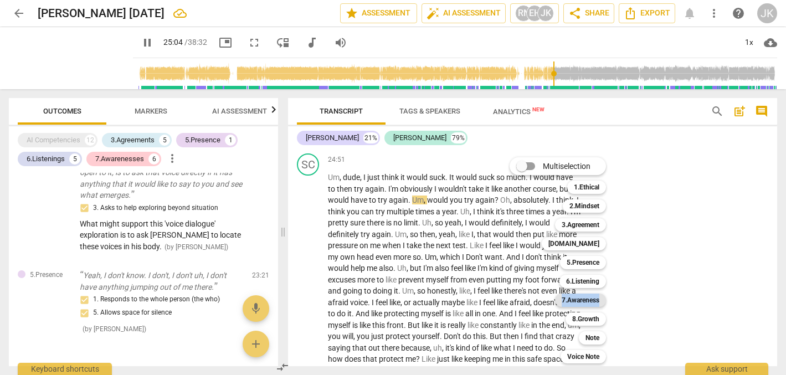
click at [574, 301] on b "7.Awareness" at bounding box center [581, 300] width 38 height 13
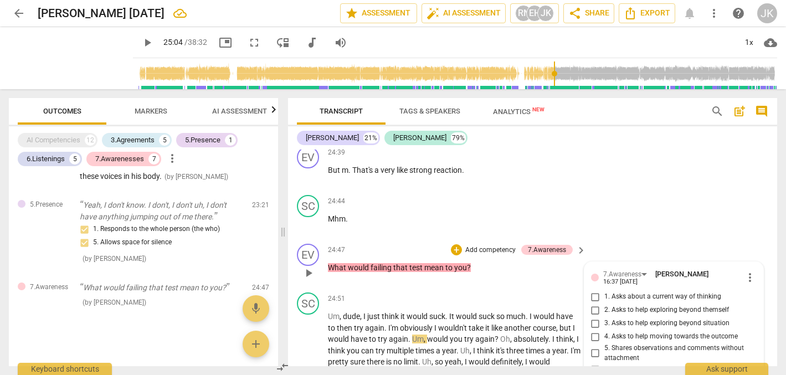
scroll to position [5342, 0]
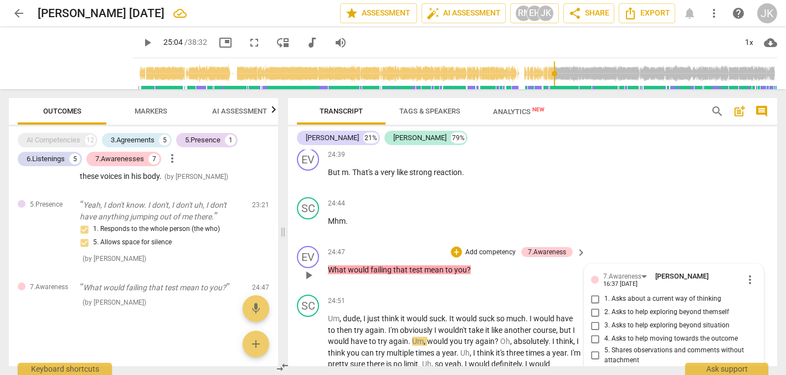
click at [745, 273] on span "more_vert" at bounding box center [749, 279] width 13 height 13
click at [753, 265] on li "Delete" at bounding box center [757, 265] width 38 height 21
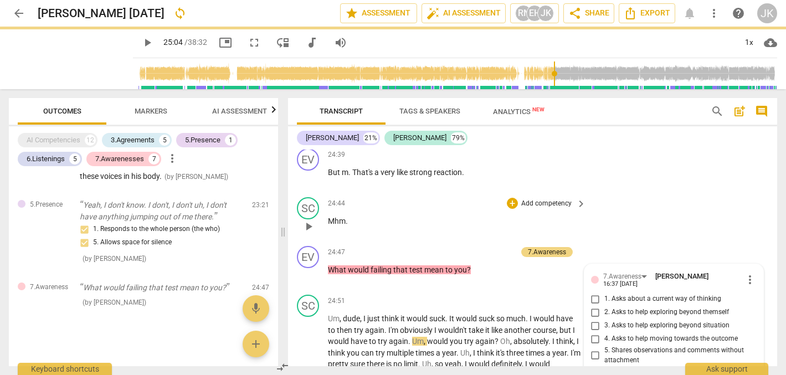
scroll to position [1609, 0]
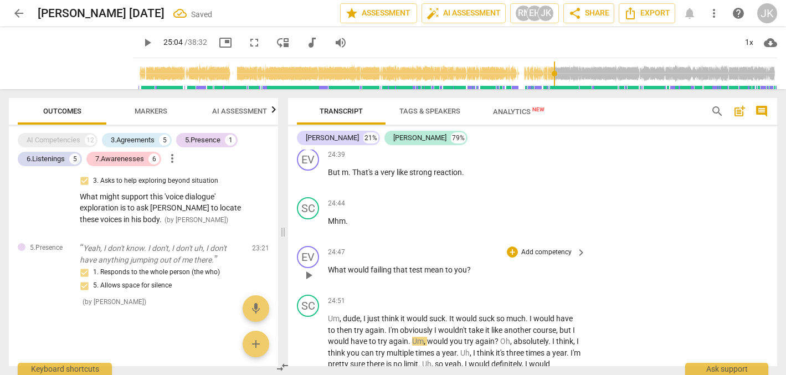
click at [551, 248] on p "Add competency" at bounding box center [546, 253] width 53 height 10
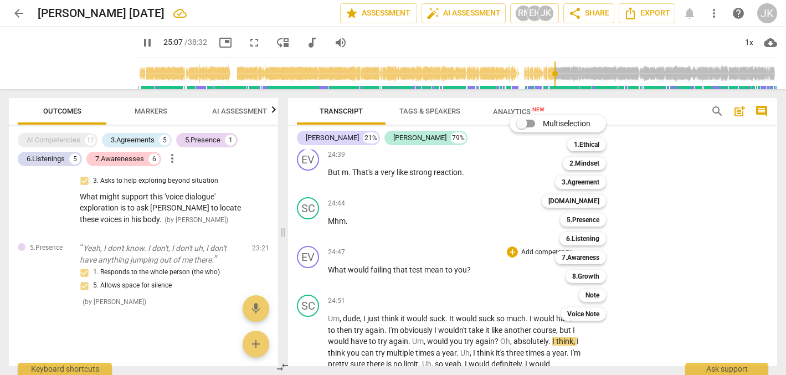
click at [355, 232] on div at bounding box center [393, 187] width 786 height 375
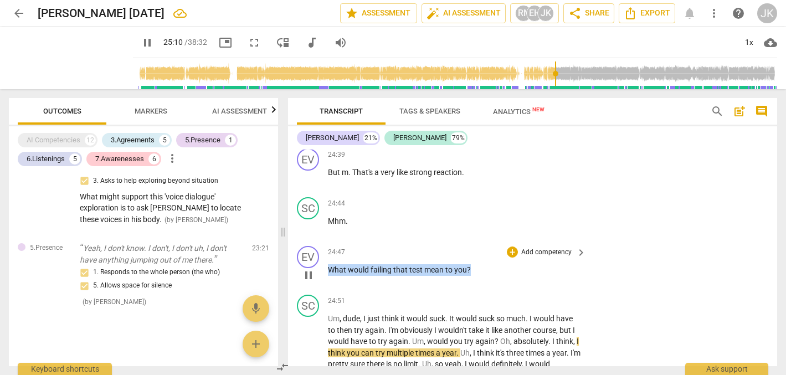
drag, startPoint x: 330, startPoint y: 234, endPoint x: 473, endPoint y: 236, distance: 142.9
click at [473, 264] on p "What would failing that test mean to you ?" at bounding box center [454, 270] width 253 height 12
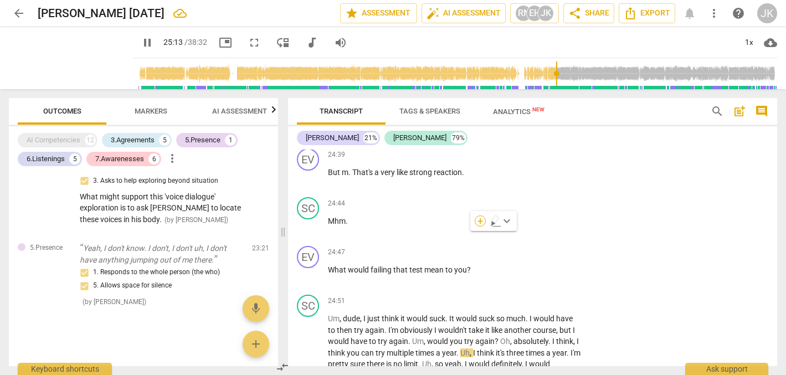
click at [480, 219] on div "+" at bounding box center [480, 220] width 11 height 11
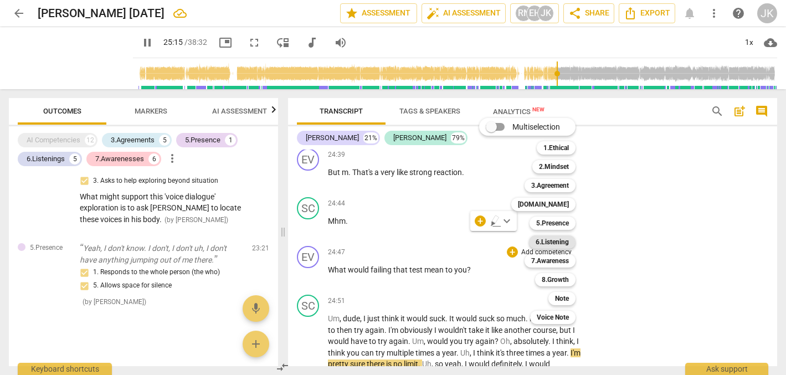
click at [554, 239] on b "6.Listening" at bounding box center [552, 241] width 33 height 13
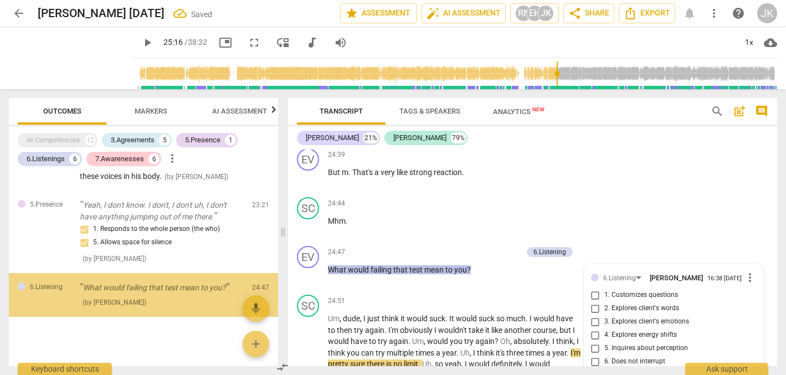
scroll to position [5349, 0]
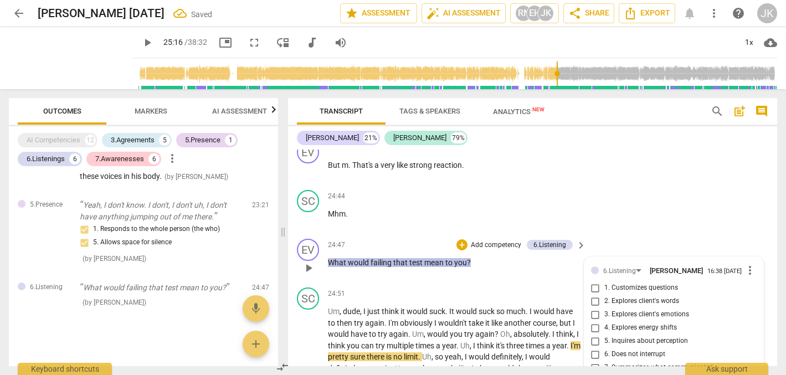
click at [591, 308] on input "3. Explores client's emotions" at bounding box center [596, 314] width 18 height 13
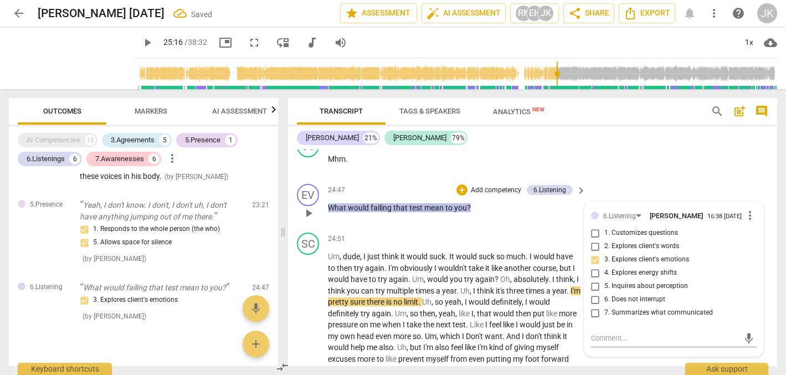
scroll to position [5405, 0]
click at [594, 332] on textarea at bounding box center [665, 337] width 148 height 11
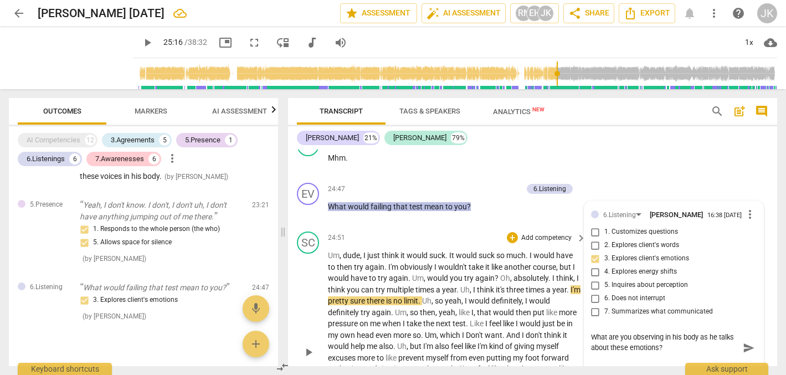
click at [618, 358] on div "SC play_arrow pause 24:51 + Add competency keyboard_arrow_right Um , dude , I j…" at bounding box center [532, 343] width 489 height 232
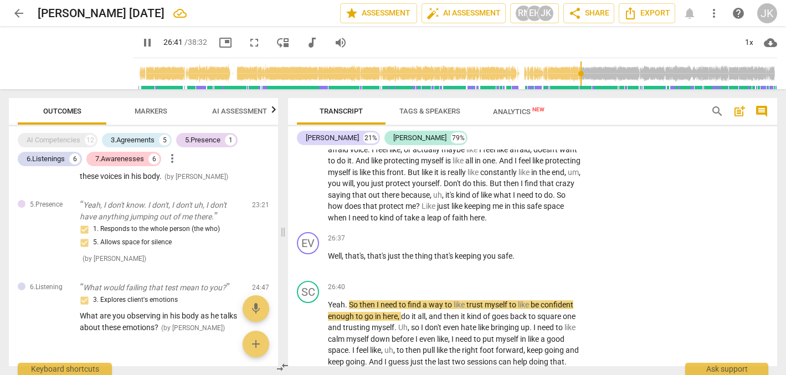
scroll to position [5641, 0]
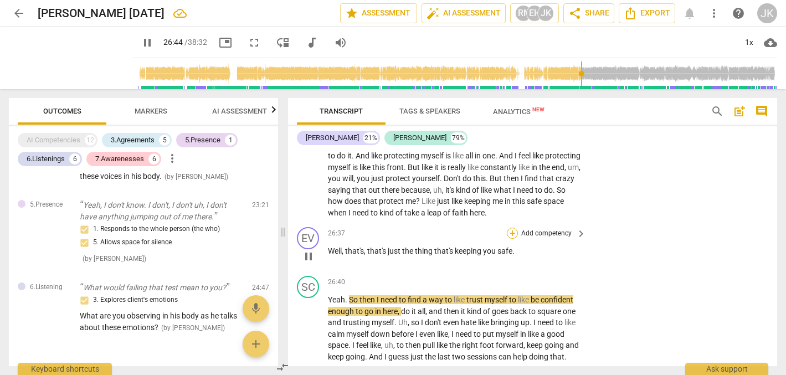
click at [511, 228] on div "+" at bounding box center [512, 233] width 11 height 11
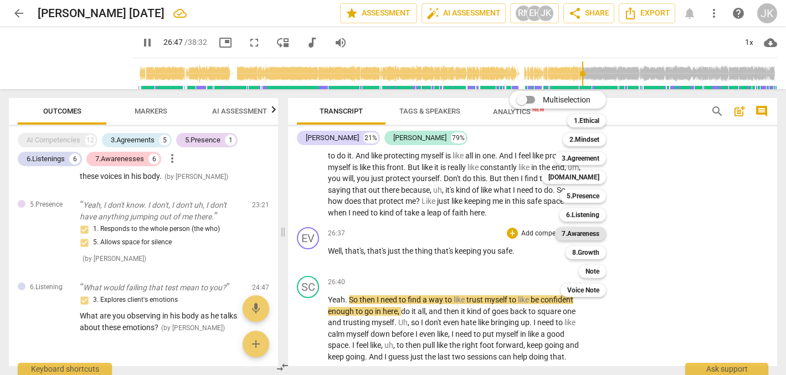
click at [582, 237] on b "7.Awareness" at bounding box center [581, 233] width 38 height 13
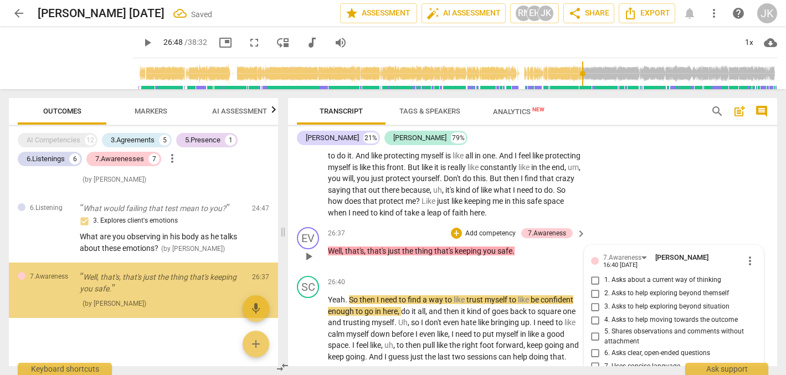
scroll to position [5643, 0]
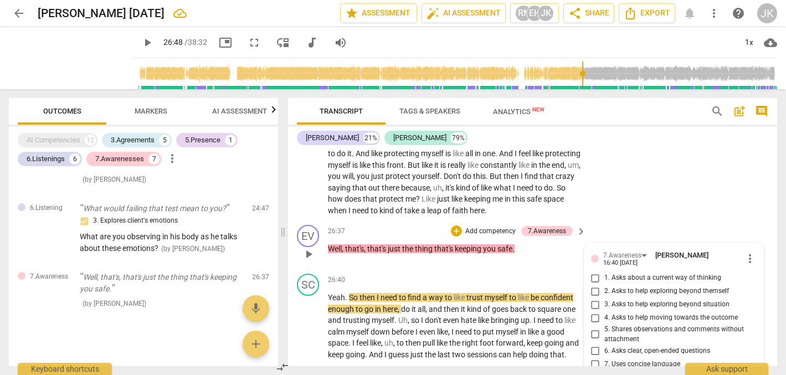
click at [592, 328] on input "5. Shares observations and comments without attachment" at bounding box center [596, 334] width 18 height 13
click at [594, 357] on input "7. Uses concise language" at bounding box center [596, 363] width 18 height 13
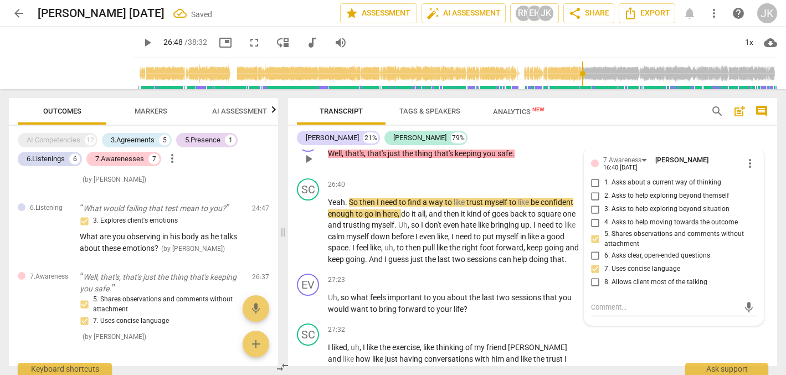
scroll to position [5738, 0]
click at [141, 39] on span "play_arrow" at bounding box center [147, 42] width 13 height 13
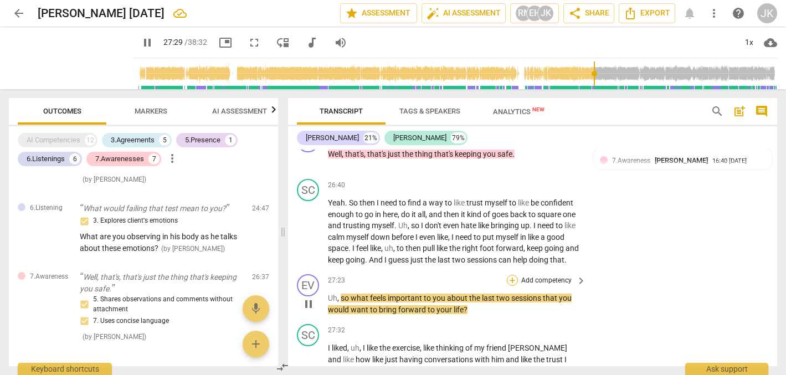
click at [510, 275] on div "+" at bounding box center [512, 280] width 11 height 11
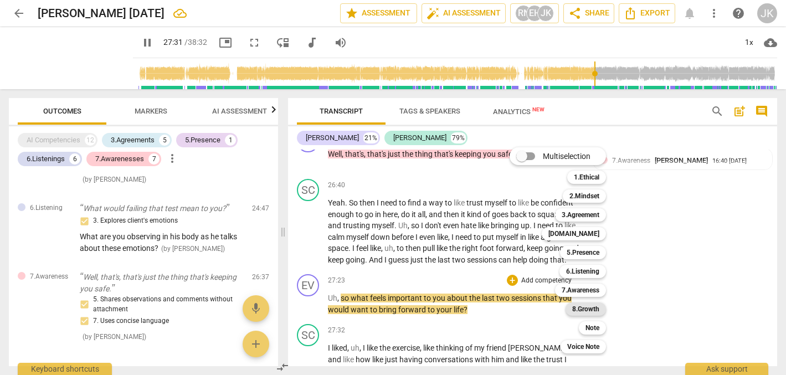
click at [584, 303] on b "8.Growth" at bounding box center [585, 308] width 27 height 13
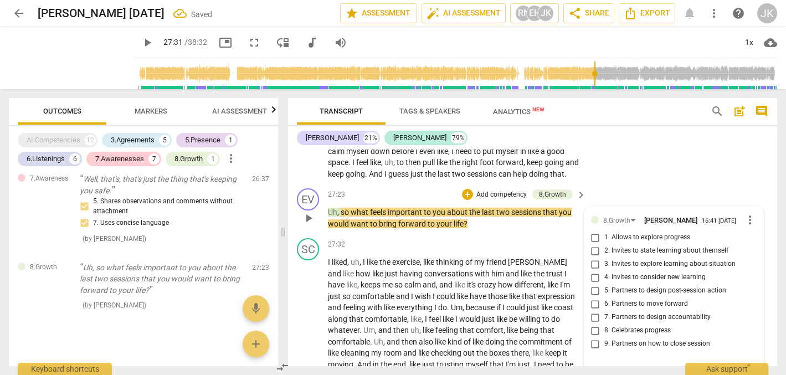
scroll to position [5819, 0]
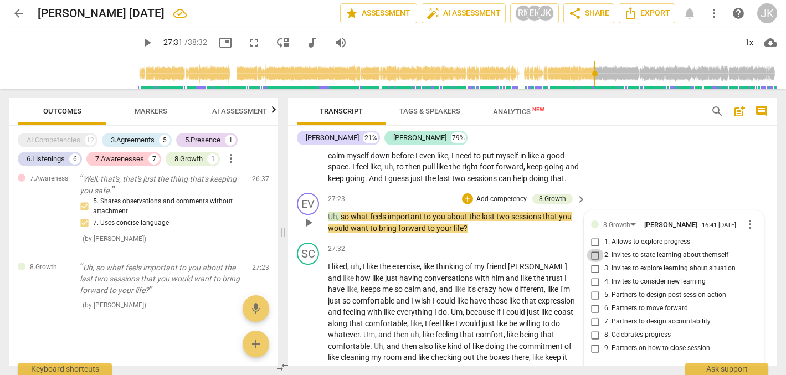
click at [594, 249] on input "2. Invites to state learning about themself" at bounding box center [596, 255] width 18 height 13
click at [592, 262] on input "3. Invites to explore learning about situation" at bounding box center [596, 268] width 18 height 13
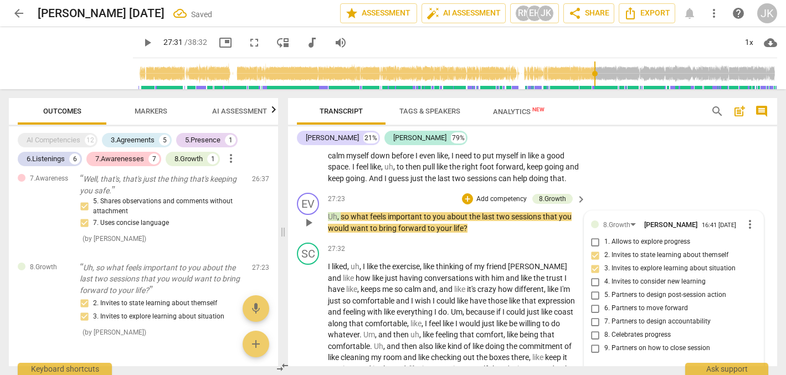
click at [609, 368] on textarea at bounding box center [665, 373] width 148 height 11
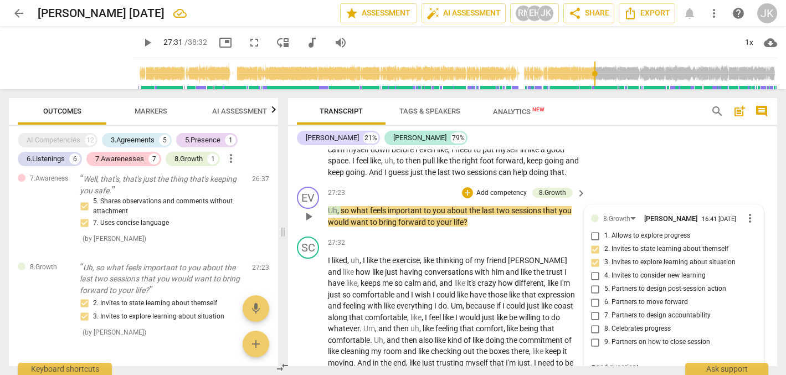
click at [745, 372] on span "send" at bounding box center [749, 378] width 12 height 12
click at [141, 39] on span "play_arrow" at bounding box center [147, 42] width 13 height 13
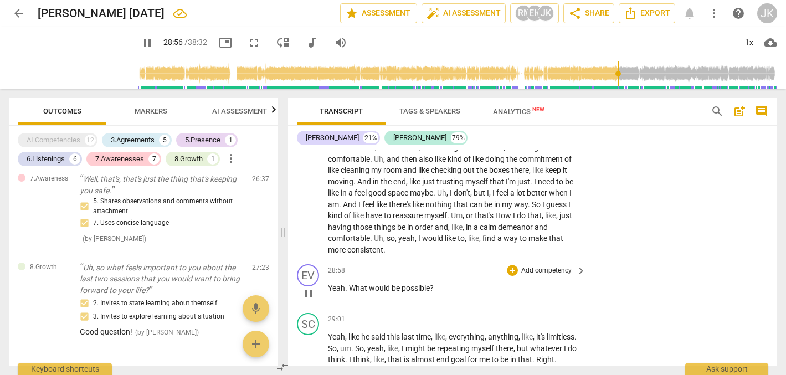
scroll to position [6010, 0]
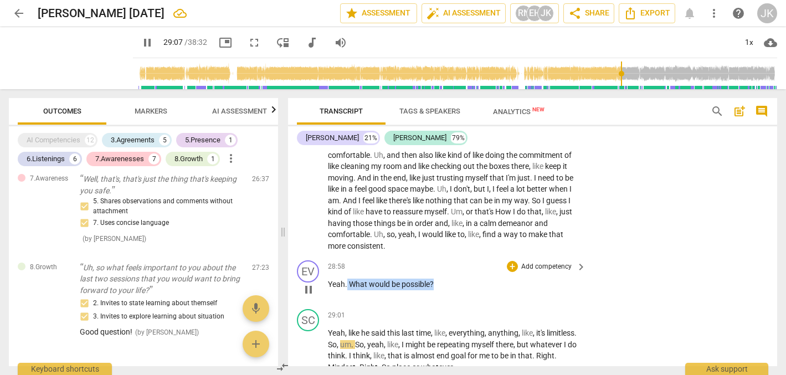
drag, startPoint x: 439, startPoint y: 248, endPoint x: 348, endPoint y: 249, distance: 91.4
click at [348, 279] on p "Yeah . What would be possible ?" at bounding box center [454, 285] width 253 height 12
click at [538, 262] on p "Add competency" at bounding box center [546, 267] width 53 height 10
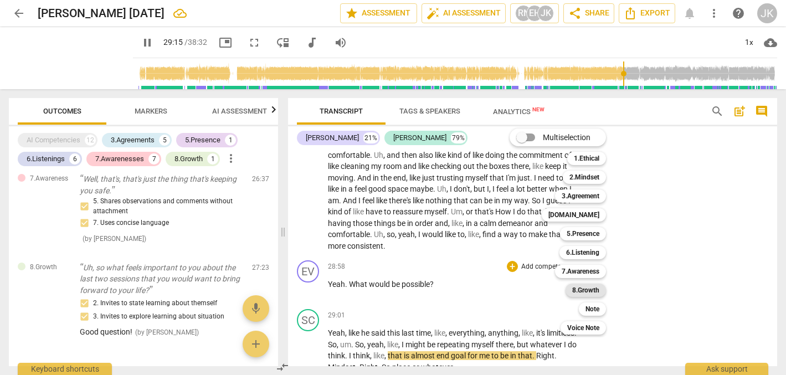
click at [587, 287] on b "8.Growth" at bounding box center [585, 290] width 27 height 13
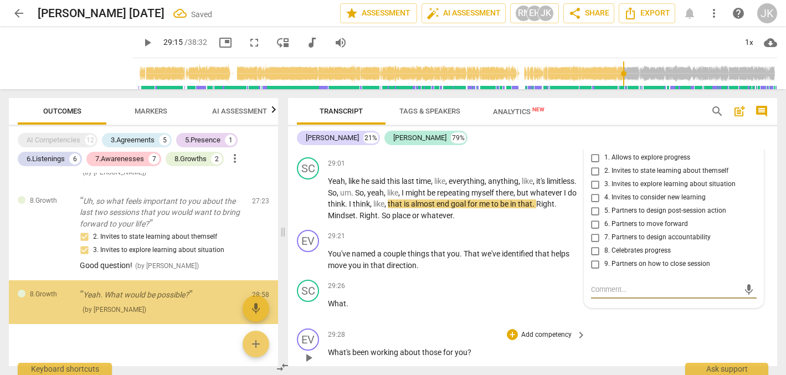
scroll to position [1900, 0]
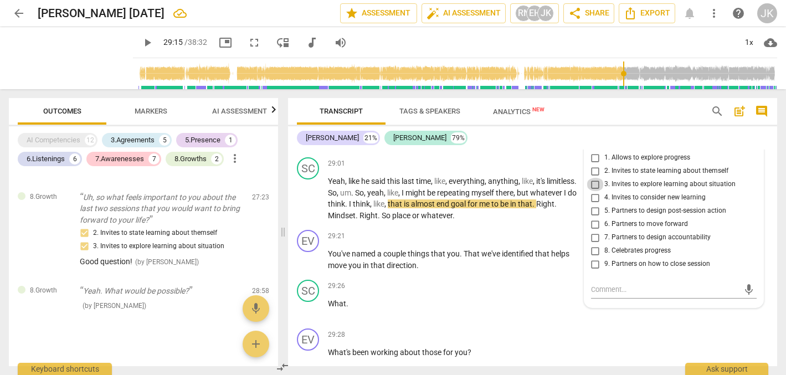
click at [593, 178] on input "3. Invites to explore learning about situation" at bounding box center [596, 184] width 18 height 13
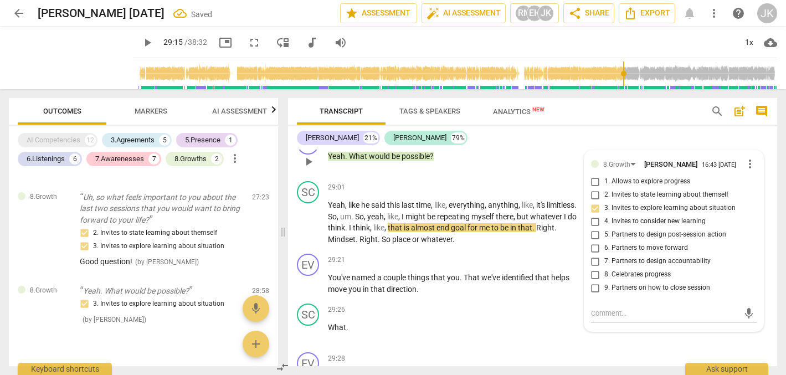
scroll to position [6139, 0]
click at [594, 188] on input "2. Invites to state learning about themself" at bounding box center [596, 194] width 18 height 13
click at [717, 366] on div "Ask support" at bounding box center [726, 366] width 83 height 18
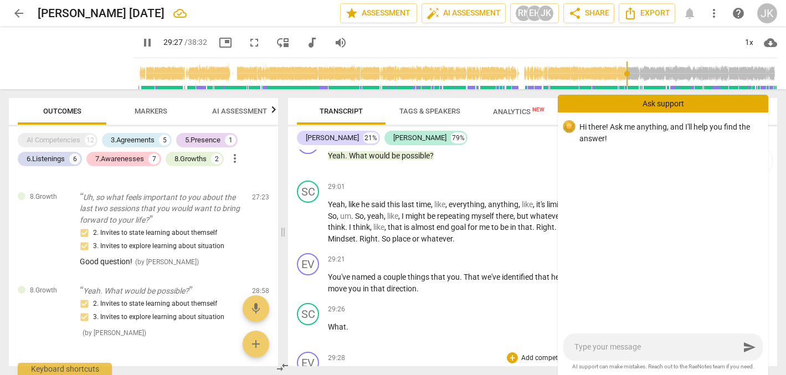
click at [527, 352] on div "+ Add competency" at bounding box center [540, 357] width 66 height 11
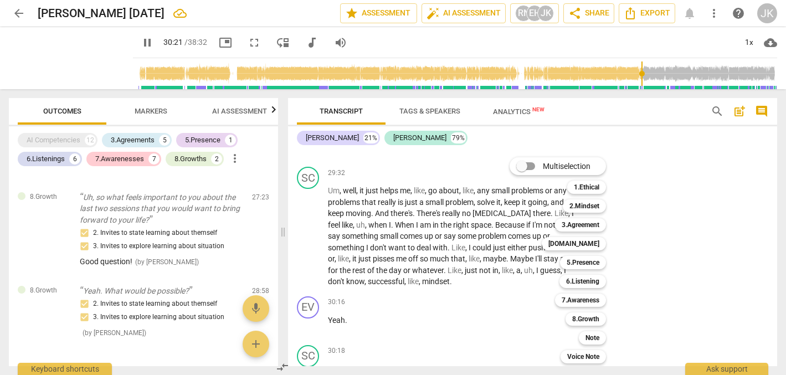
scroll to position [6597, 0]
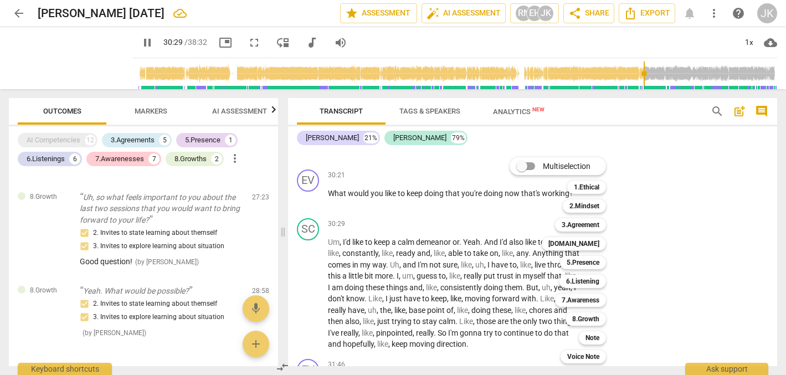
click at [571, 151] on div at bounding box center [393, 187] width 786 height 375
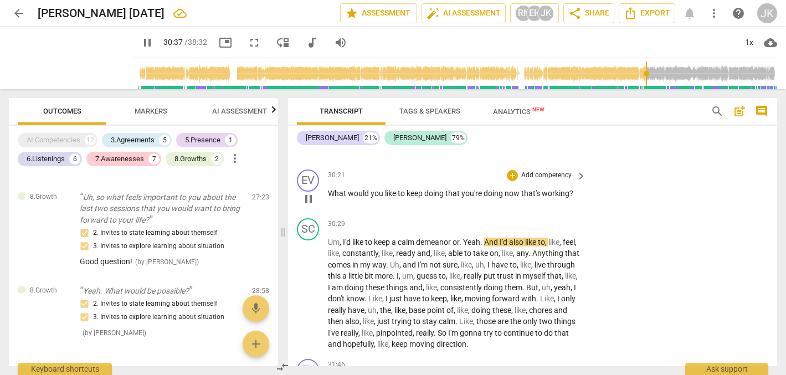
click at [327, 192] on div "play_arrow pause" at bounding box center [314, 199] width 28 height 14
drag, startPoint x: 327, startPoint y: 153, endPoint x: 587, endPoint y: 155, distance: 259.8
click at [587, 165] on div "EV play_arrow pause 30:21 + Add competency keyboard_arrow_right What would you …" at bounding box center [532, 189] width 489 height 49
click at [584, 137] on div "+" at bounding box center [583, 139] width 11 height 11
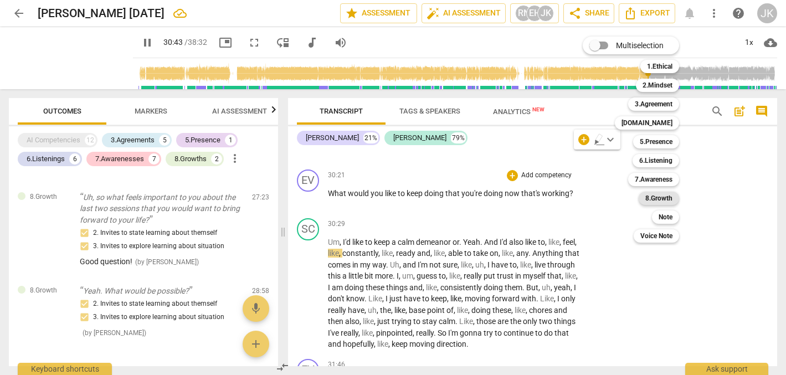
click at [654, 197] on b "8.Growth" at bounding box center [658, 198] width 27 height 13
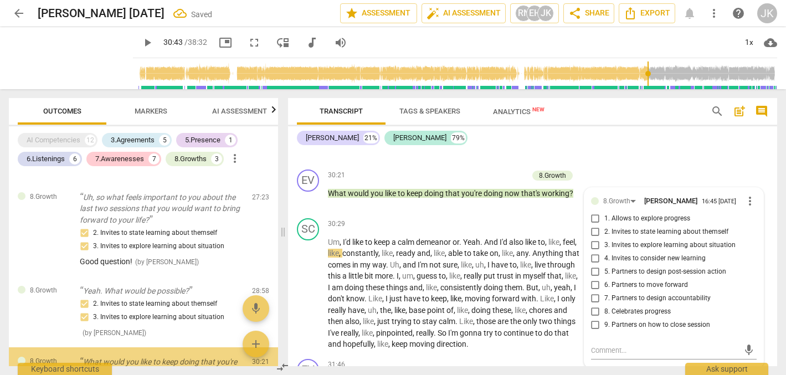
scroll to position [1982, 0]
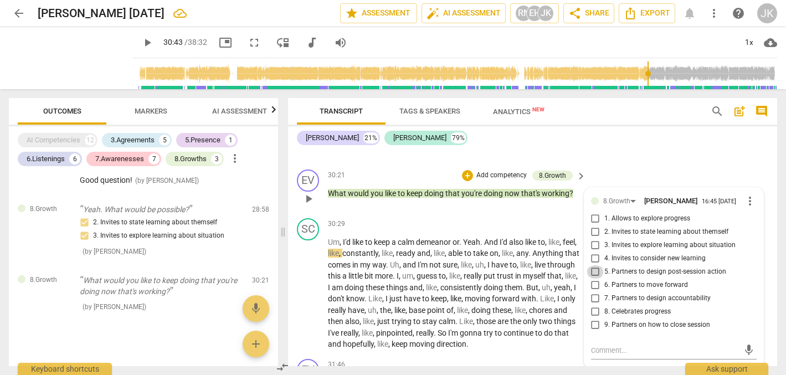
click at [593, 265] on input "5. Partners to design post-session action" at bounding box center [596, 271] width 18 height 13
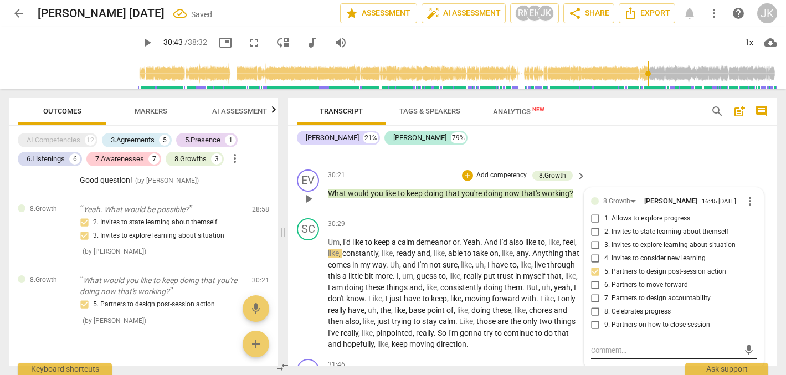
click at [600, 345] on textarea at bounding box center [665, 350] width 148 height 11
click at [743, 344] on span "send" at bounding box center [749, 350] width 12 height 12
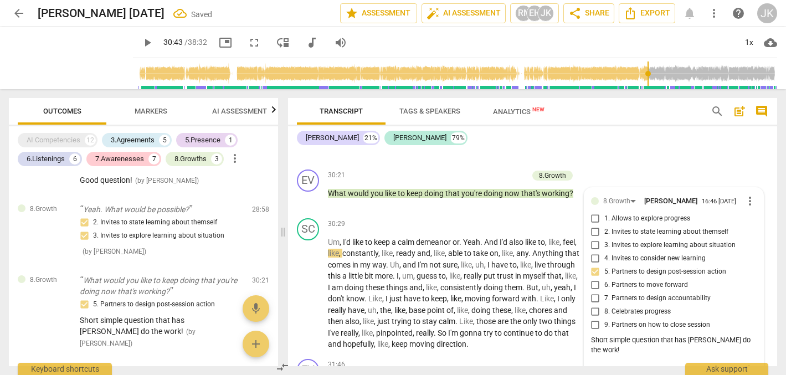
click at [141, 40] on span "play_arrow" at bounding box center [147, 42] width 13 height 13
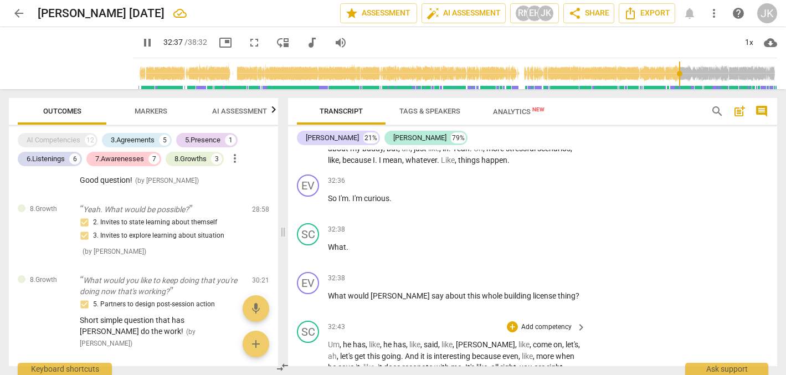
scroll to position [7016, 0]
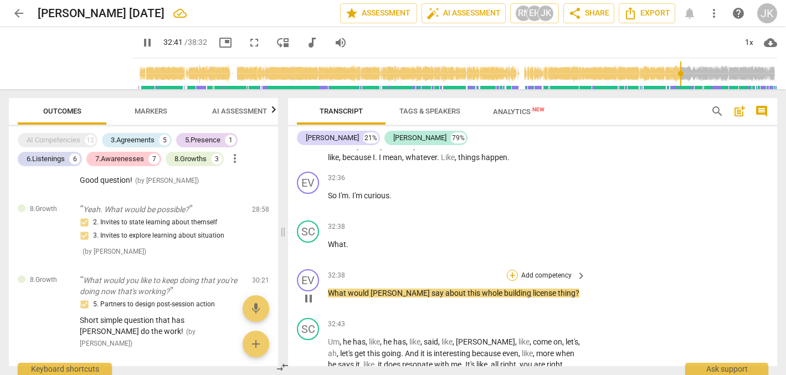
click at [512, 270] on div "+" at bounding box center [512, 275] width 11 height 11
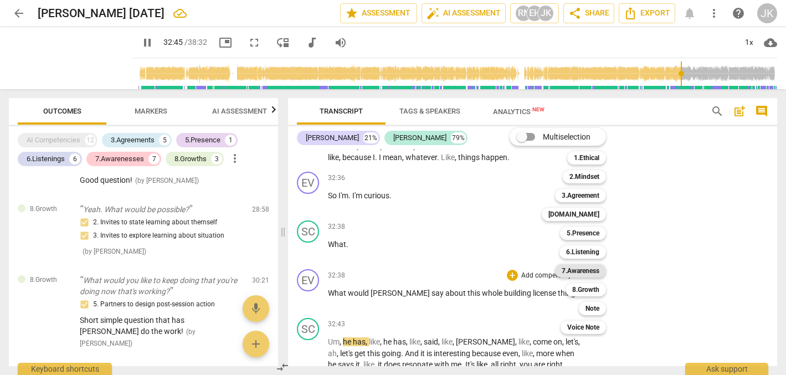
click at [593, 269] on b "7.Awareness" at bounding box center [581, 270] width 38 height 13
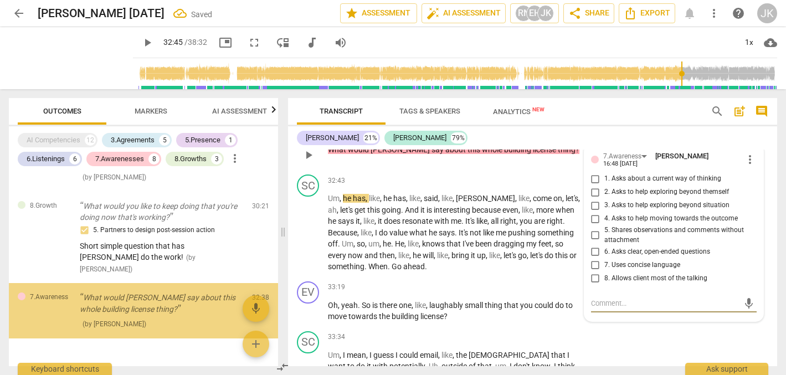
scroll to position [2061, 0]
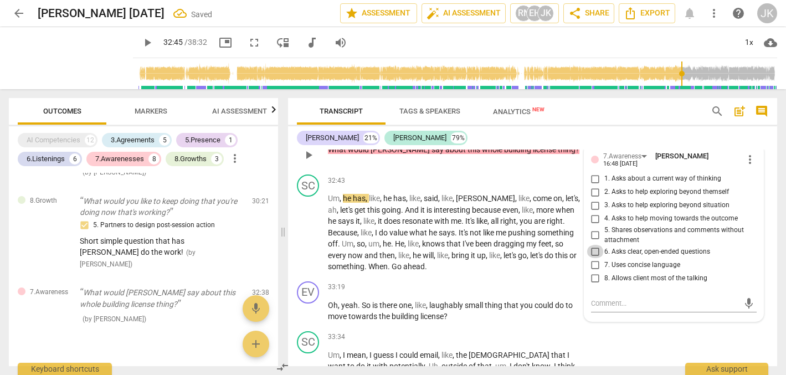
click at [592, 245] on input "6. Asks clear, open-ended questions" at bounding box center [596, 251] width 18 height 13
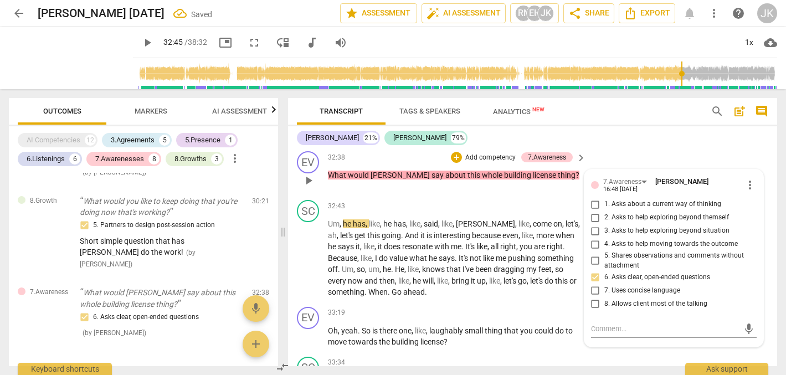
scroll to position [7133, 0]
click at [593, 321] on div "mic" at bounding box center [674, 330] width 166 height 18
click at [592, 325] on textarea at bounding box center [665, 330] width 148 height 11
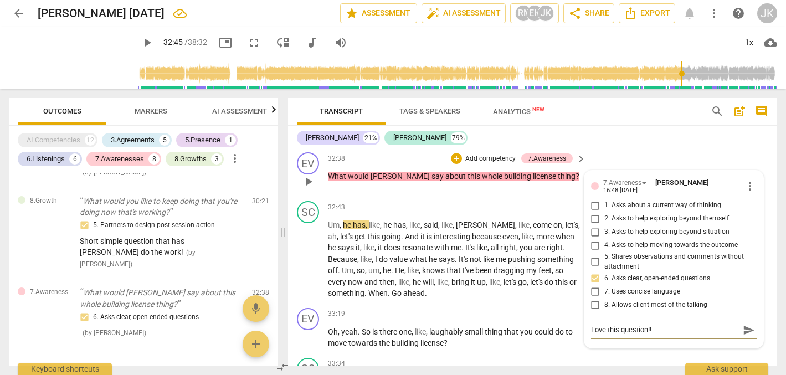
click at [744, 324] on span "send" at bounding box center [749, 330] width 12 height 12
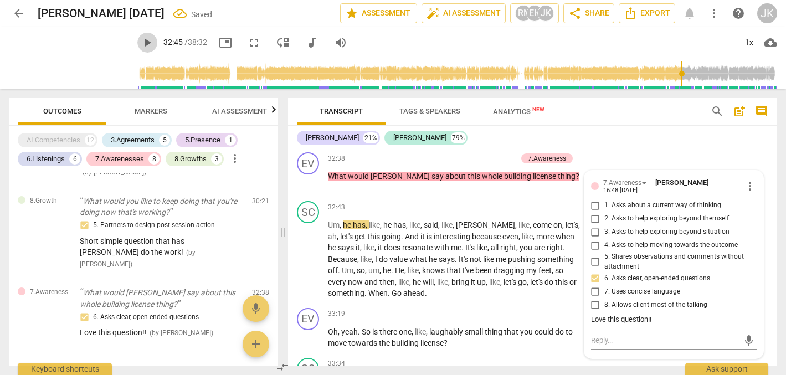
click at [141, 42] on span "play_arrow" at bounding box center [147, 42] width 13 height 13
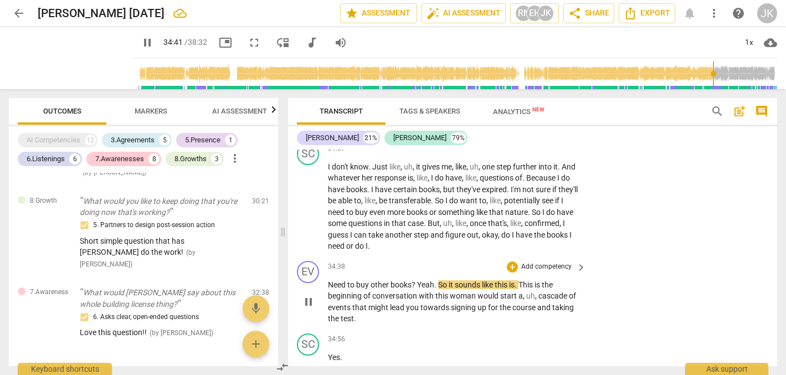
scroll to position [7480, 0]
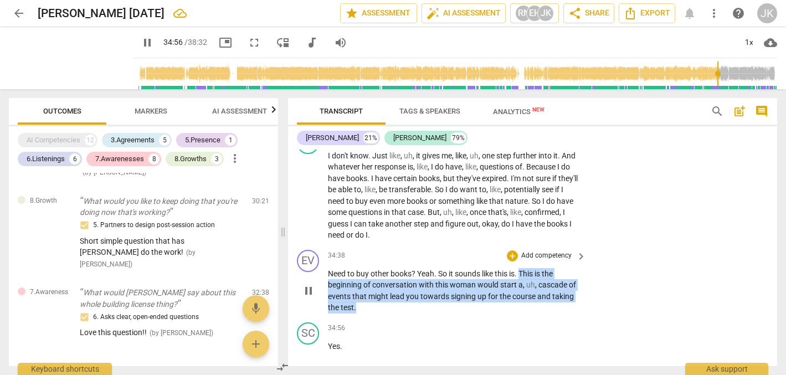
drag, startPoint x: 523, startPoint y: 222, endPoint x: 527, endPoint y: 260, distance: 37.9
click at [527, 268] on p "Need to buy other books ? Yeah . So it sounds like this is . This is the beginn…" at bounding box center [454, 290] width 253 height 45
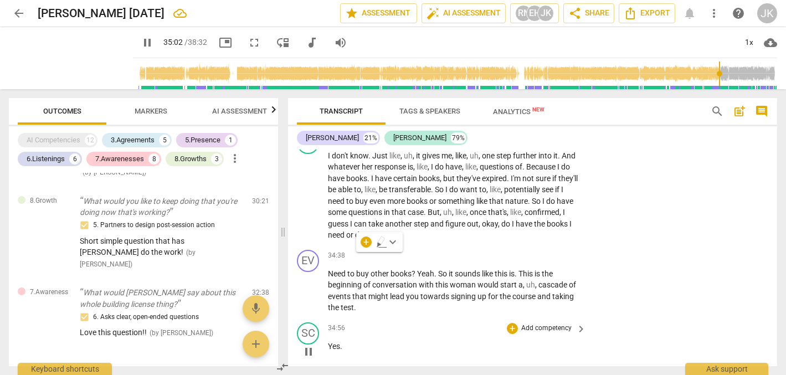
scroll to position [7718, 0]
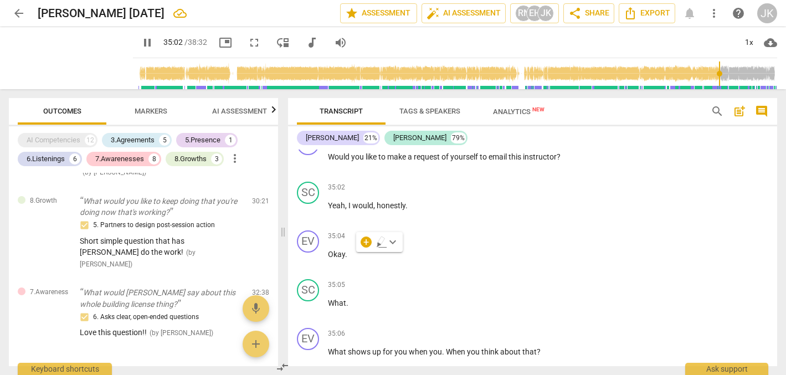
click at [507, 300] on div "format_bold format_list_bulleted [PERSON_NAME] delete Summary: format_bold form…" at bounding box center [532, 258] width 489 height 217
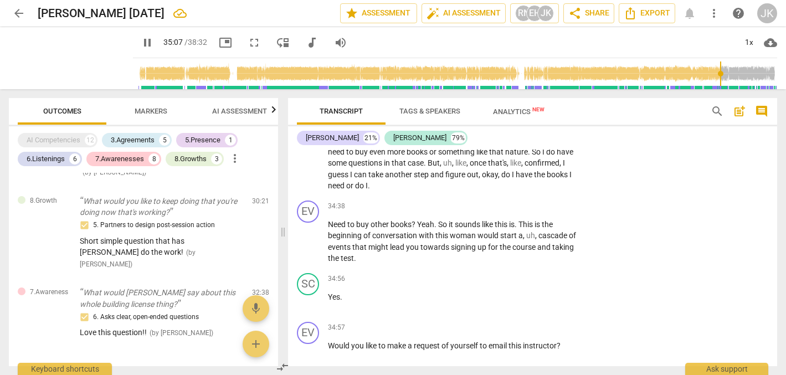
scroll to position [7527, 0]
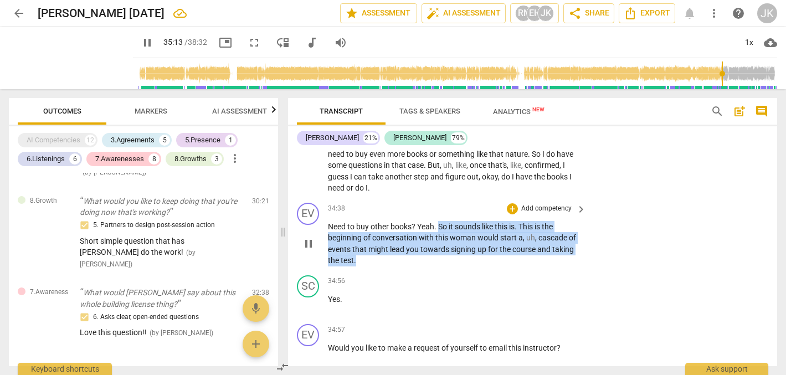
drag, startPoint x: 440, startPoint y: 175, endPoint x: 442, endPoint y: 208, distance: 32.8
click at [442, 221] on p "Need to buy other books ? Yeah . So it sounds like this is . This is the beginn…" at bounding box center [454, 243] width 253 height 45
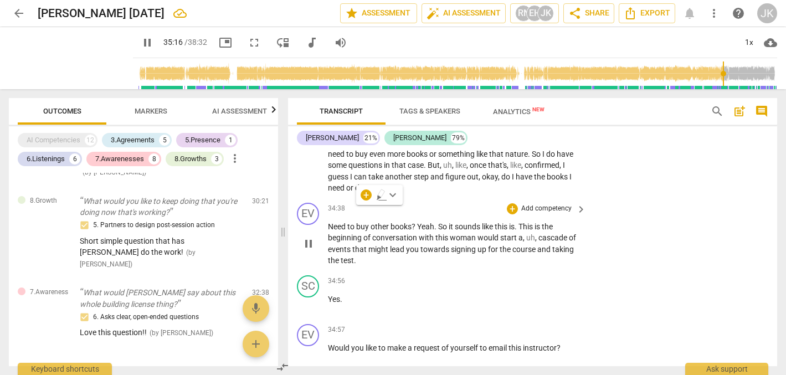
click at [551, 204] on p "Add competency" at bounding box center [546, 209] width 53 height 10
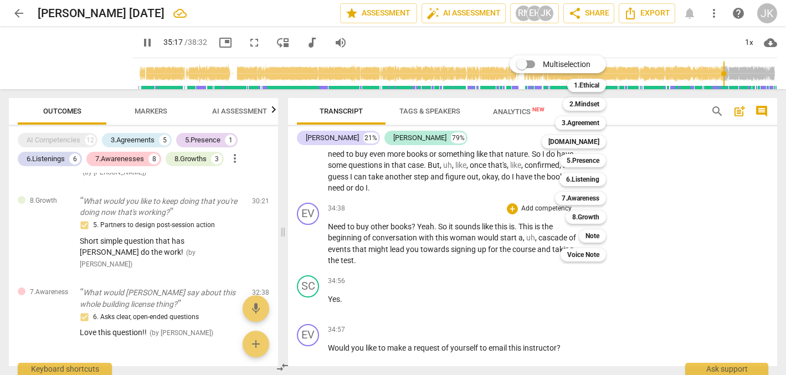
scroll to position [7913, 0]
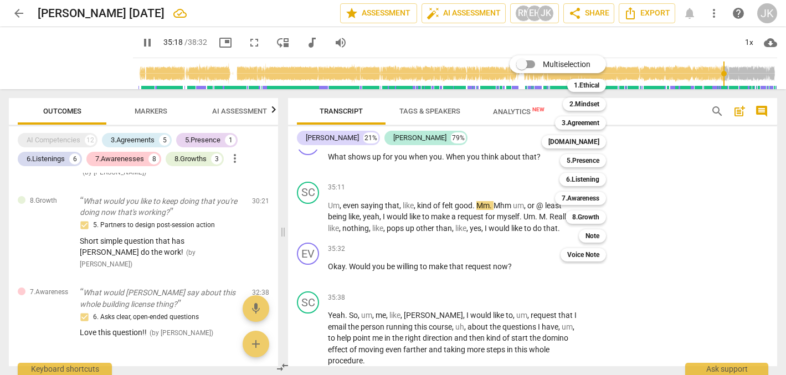
click at [131, 42] on div at bounding box center [393, 187] width 786 height 375
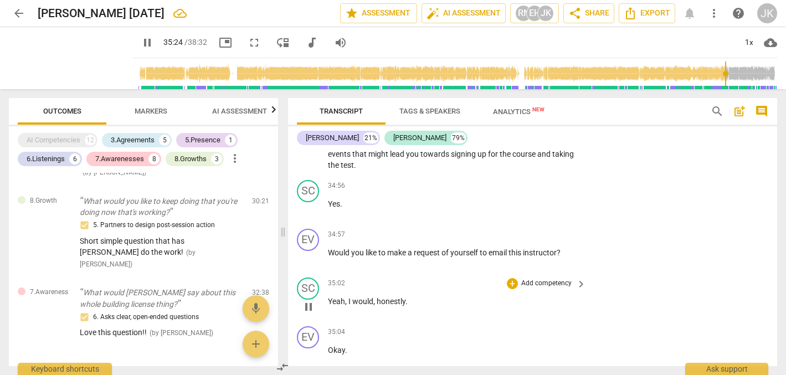
scroll to position [7621, 0]
click at [558, 280] on p "Add competency" at bounding box center [546, 285] width 53 height 10
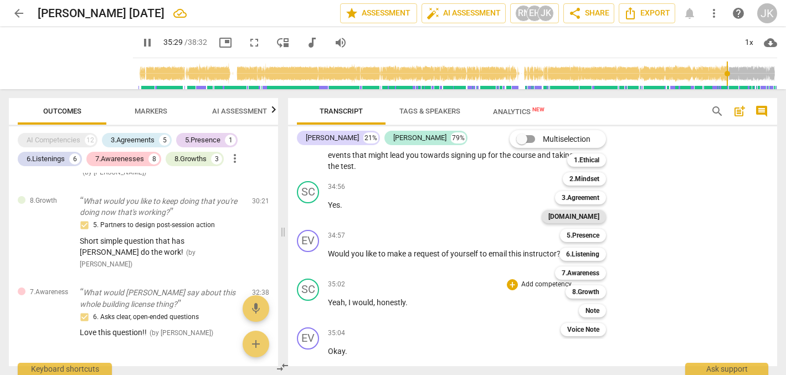
click at [594, 217] on b "[DOMAIN_NAME]" at bounding box center [573, 216] width 51 height 13
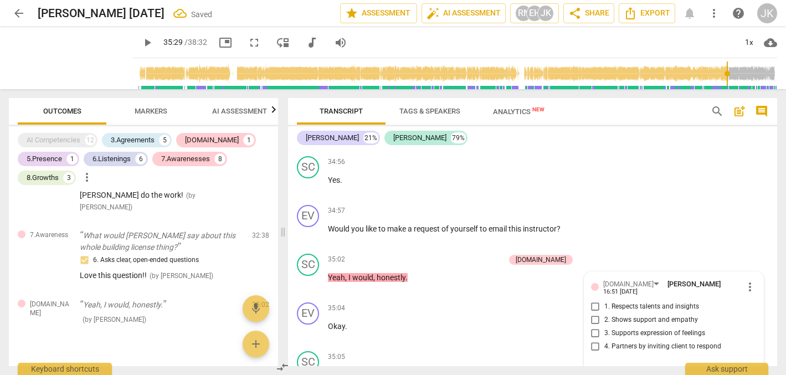
scroll to position [7647, 0]
click at [592, 339] on input "4. Partners by inviting client to respond" at bounding box center [596, 345] width 18 height 13
click at [595, 366] on textarea at bounding box center [665, 371] width 148 height 11
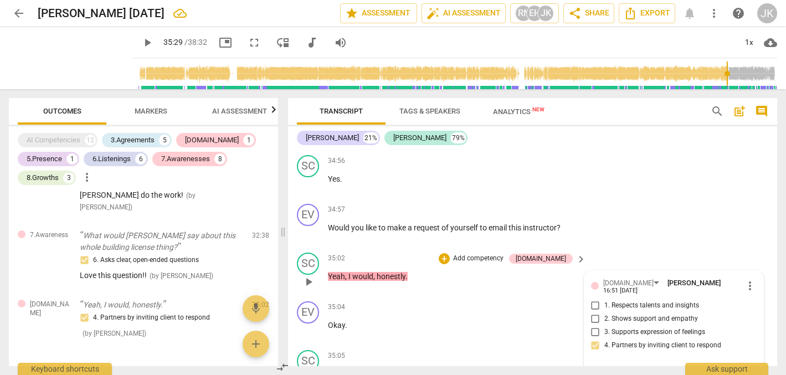
click at [744, 370] on span "send" at bounding box center [749, 376] width 12 height 12
click at [141, 42] on span "play_arrow" at bounding box center [147, 42] width 13 height 13
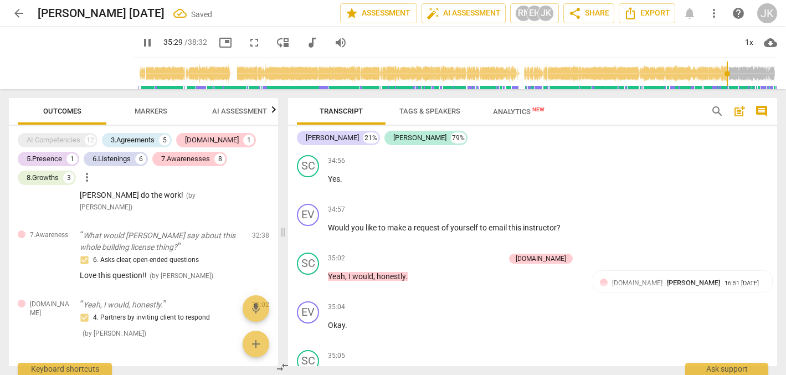
scroll to position [7935, 0]
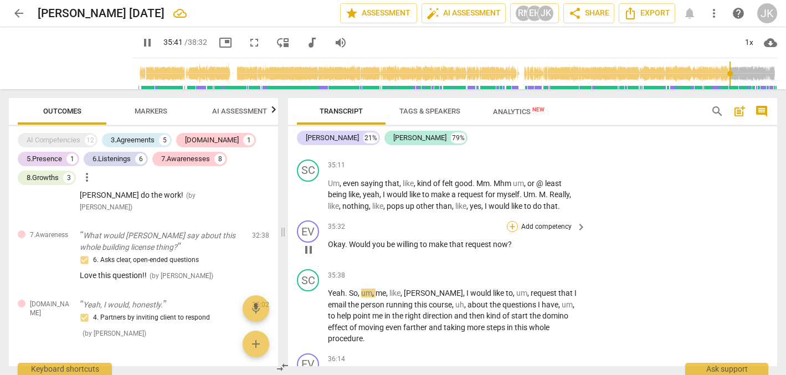
click at [510, 221] on div "+" at bounding box center [512, 226] width 11 height 11
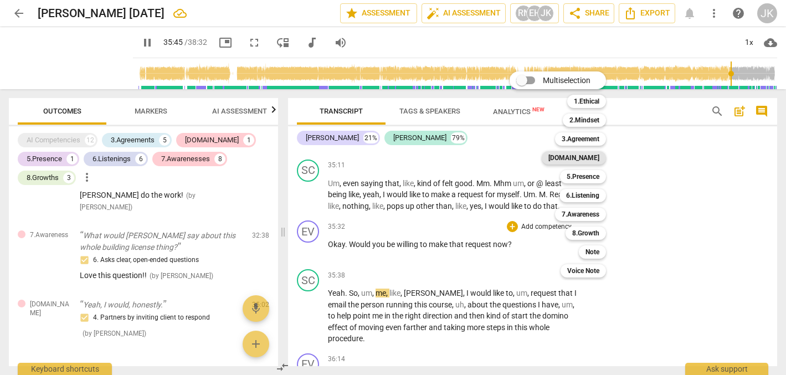
click at [596, 156] on b "[DOMAIN_NAME]" at bounding box center [573, 157] width 51 height 13
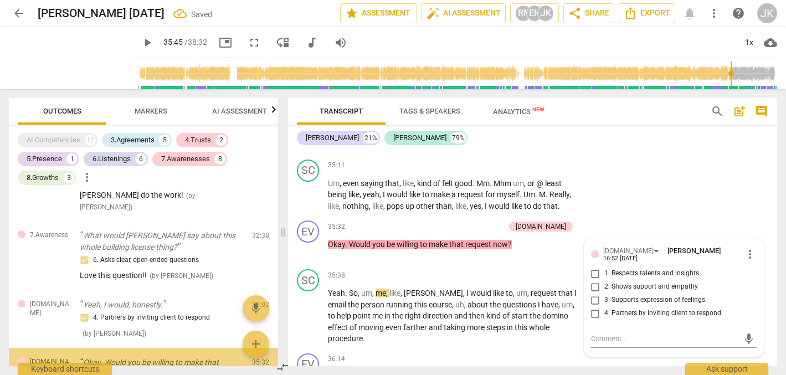
scroll to position [2205, 0]
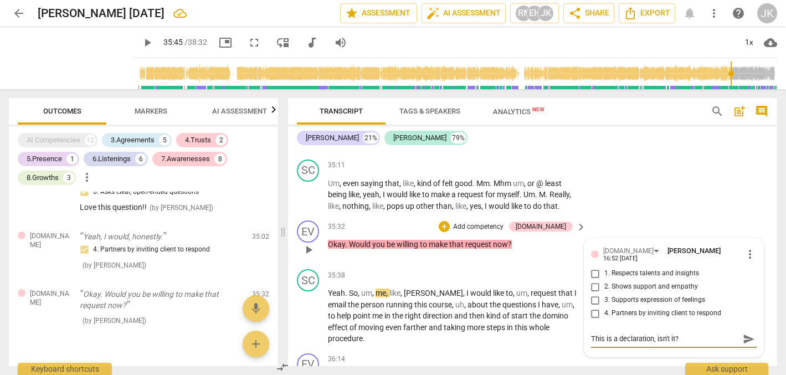
click at [743, 333] on span "send" at bounding box center [749, 339] width 12 height 12
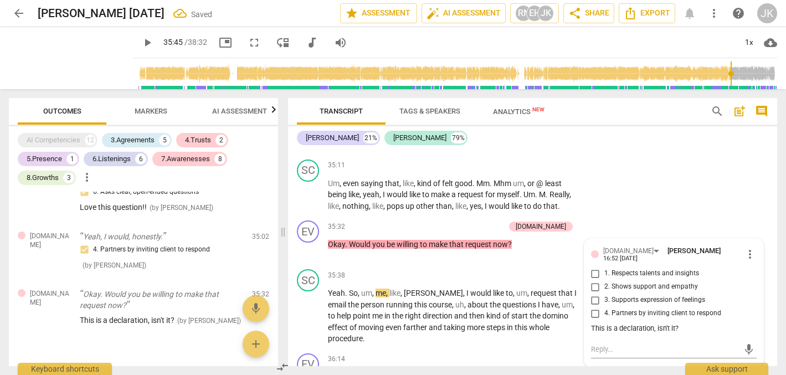
click at [141, 40] on span "play_arrow" at bounding box center [147, 42] width 13 height 13
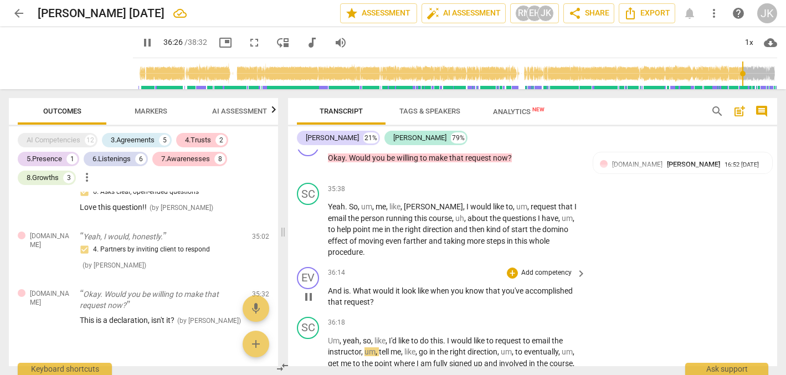
scroll to position [8042, 0]
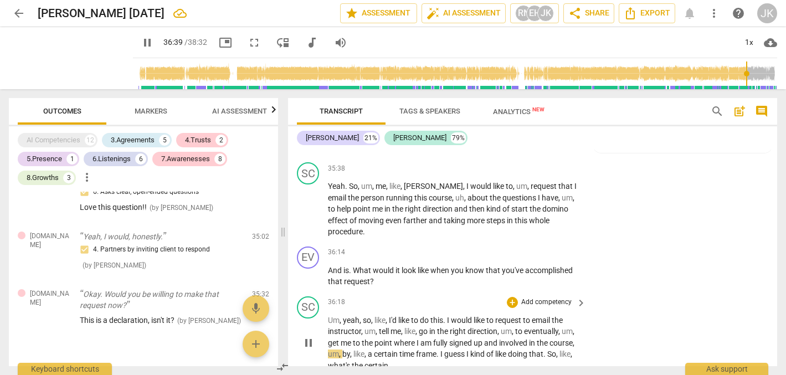
click at [538, 297] on p "Add competency" at bounding box center [546, 302] width 53 height 10
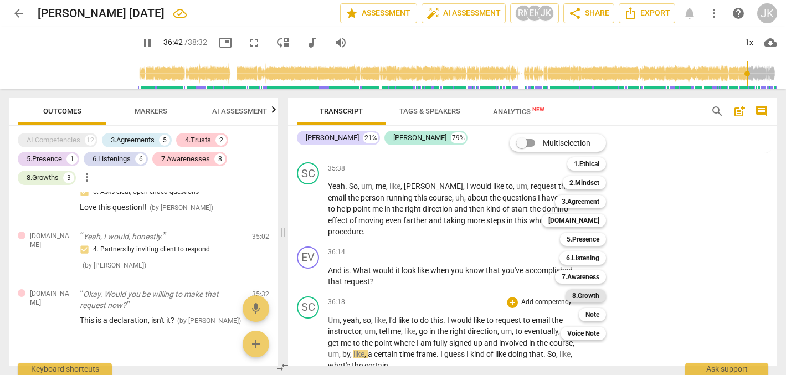
click at [588, 295] on b "8.Growth" at bounding box center [585, 295] width 27 height 13
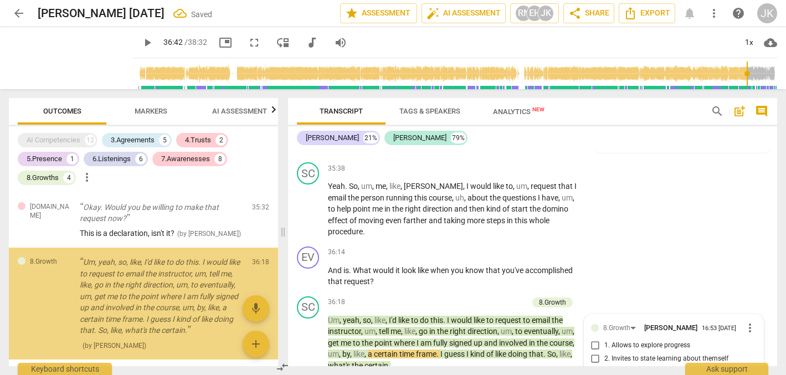
scroll to position [8199, 0]
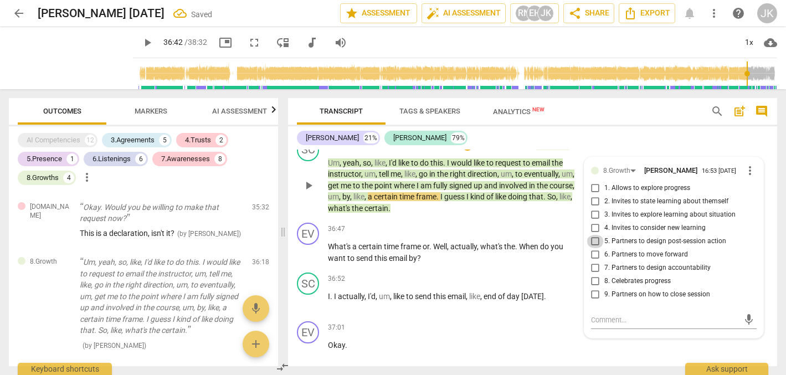
click at [592, 235] on input "5. Partners to design post-session action" at bounding box center [596, 241] width 18 height 13
click at [593, 248] on input "6. Partners to move forward" at bounding box center [596, 254] width 18 height 13
click at [591, 261] on input "7. Partners to design accountability" at bounding box center [596, 267] width 18 height 13
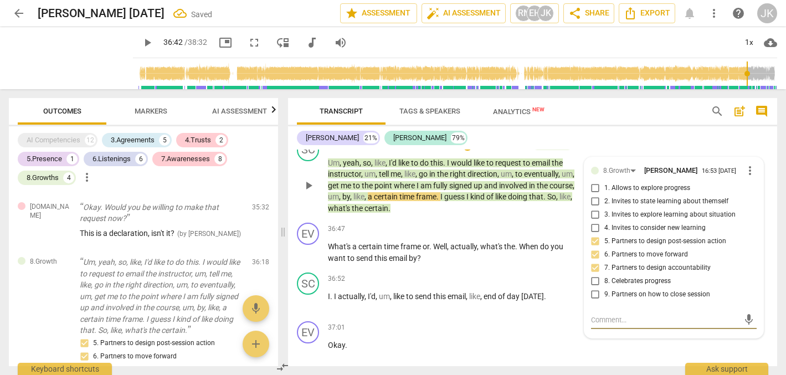
click at [595, 315] on textarea at bounding box center [665, 320] width 148 height 11
click at [743, 313] on span "send" at bounding box center [749, 319] width 12 height 12
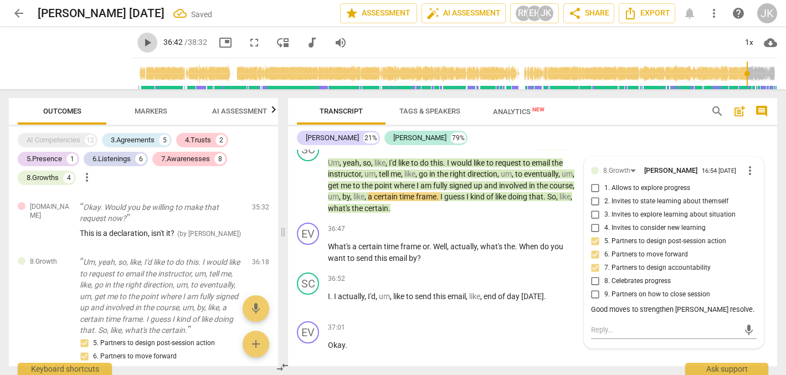
click at [141, 39] on span "play_arrow" at bounding box center [147, 42] width 13 height 13
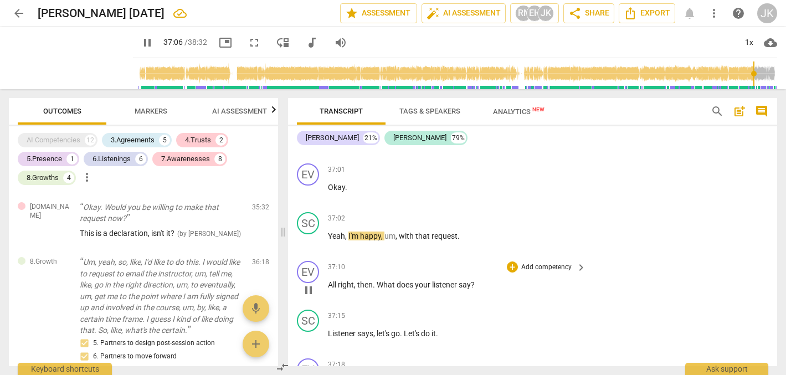
scroll to position [8358, 0]
drag, startPoint x: 476, startPoint y: 218, endPoint x: 379, endPoint y: 214, distance: 96.4
click at [379, 279] on p "All right , then . What does your listener say ?" at bounding box center [454, 285] width 253 height 12
click at [483, 203] on div "+" at bounding box center [485, 202] width 11 height 11
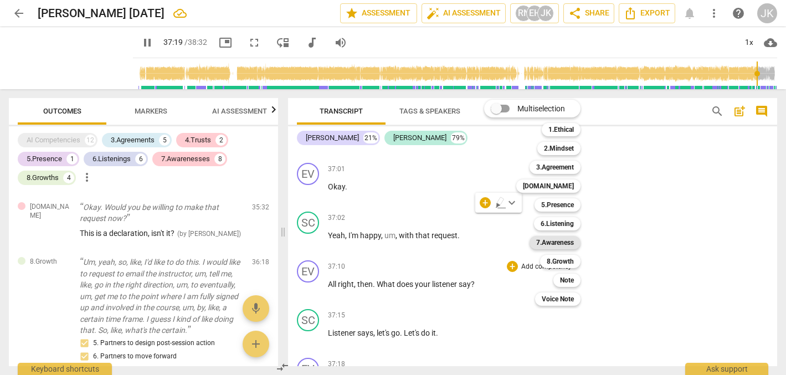
click at [565, 243] on b "7.Awareness" at bounding box center [555, 242] width 38 height 13
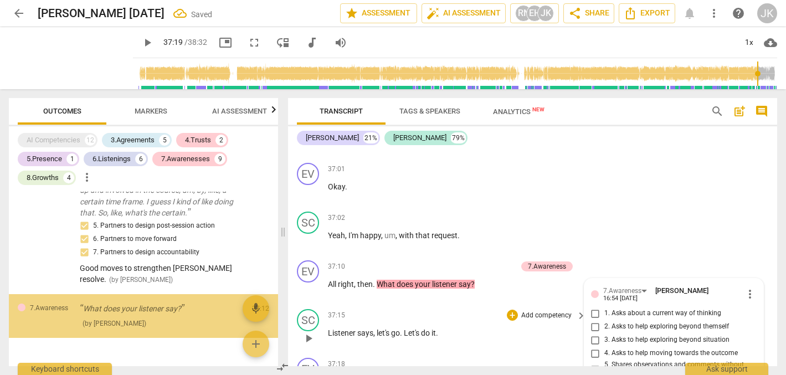
scroll to position [8366, 0]
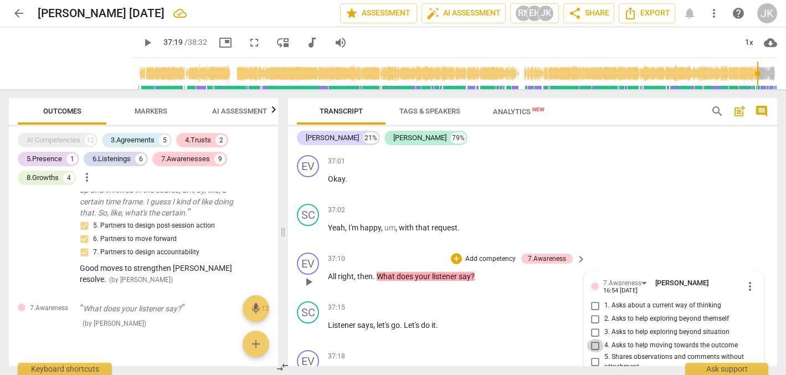
click at [593, 339] on input "4. Asks to help moving towards the outcome" at bounding box center [596, 345] width 18 height 13
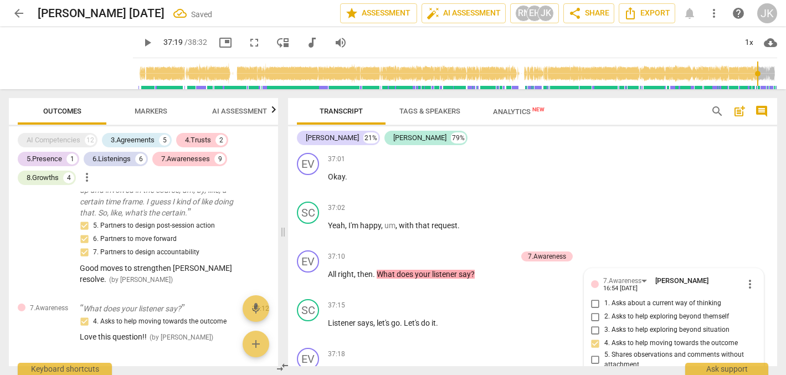
scroll to position [8369, 0]
click at [141, 40] on span "play_arrow" at bounding box center [147, 42] width 13 height 13
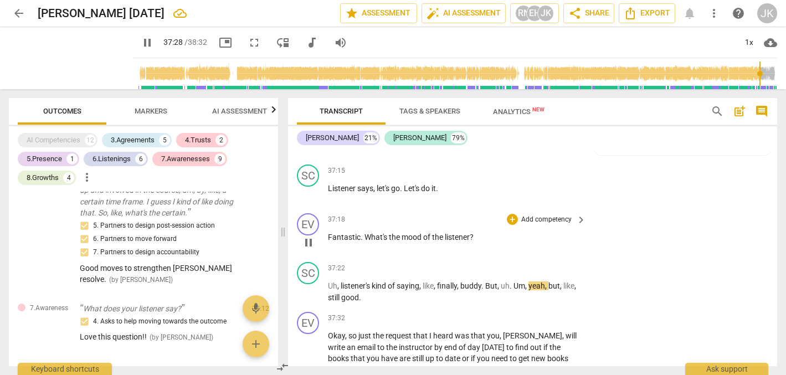
scroll to position [8503, 0]
click at [579, 311] on span "keyboard_arrow_right" at bounding box center [580, 317] width 13 height 13
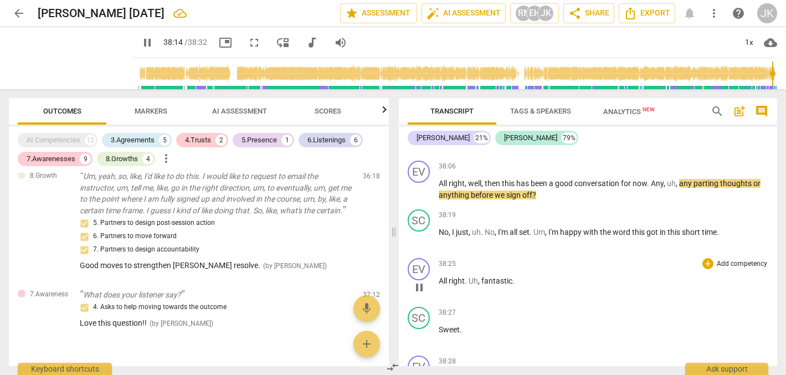
scroll to position [7949, 0]
click at [706, 210] on div "+" at bounding box center [707, 215] width 11 height 11
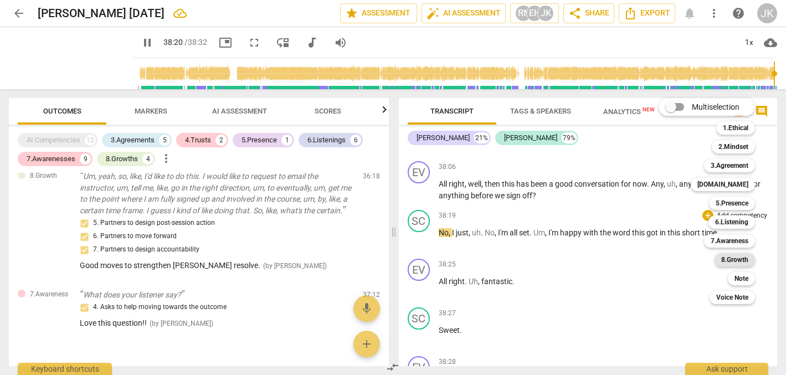
click at [740, 258] on b "8.Growth" at bounding box center [734, 259] width 27 height 13
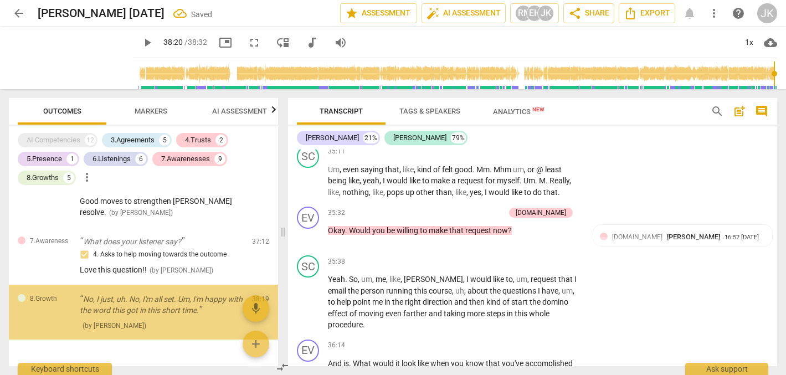
scroll to position [8891, 0]
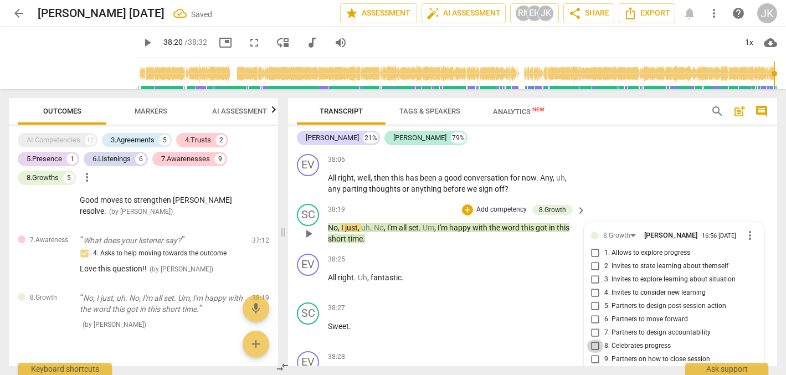
click at [593, 339] on input "8. Celebrates progress" at bounding box center [596, 345] width 18 height 13
click at [594, 353] on input "9. Partners on how to close session" at bounding box center [596, 359] width 18 height 13
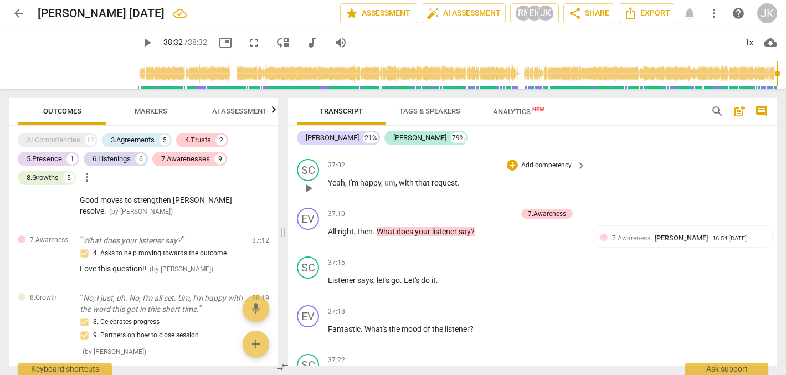
scroll to position [8410, 0]
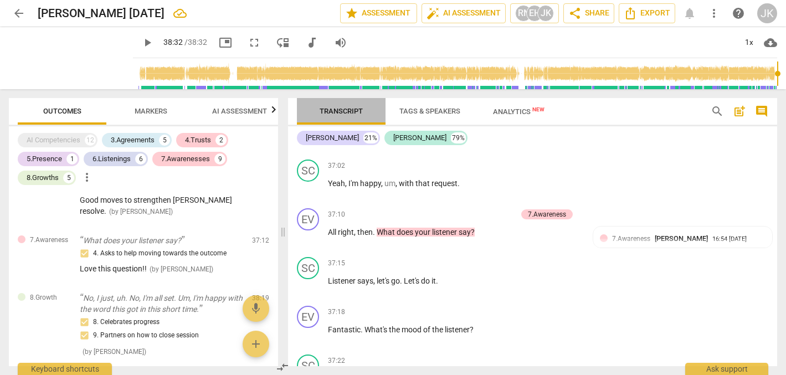
click at [338, 109] on span "Transcript" at bounding box center [341, 111] width 43 height 8
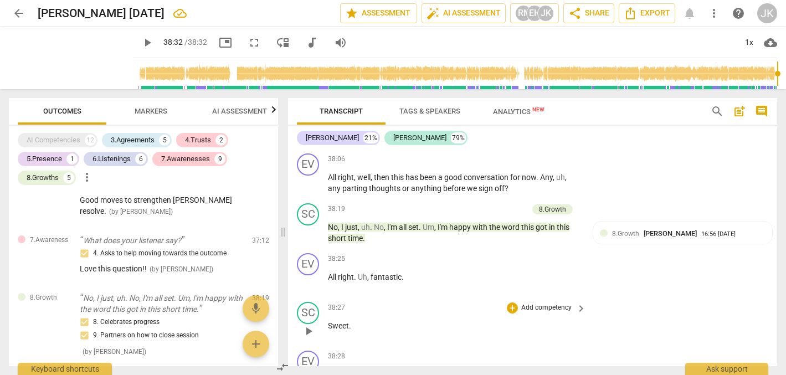
scroll to position [8891, 0]
click at [646, 11] on span "Export" at bounding box center [647, 13] width 47 height 13
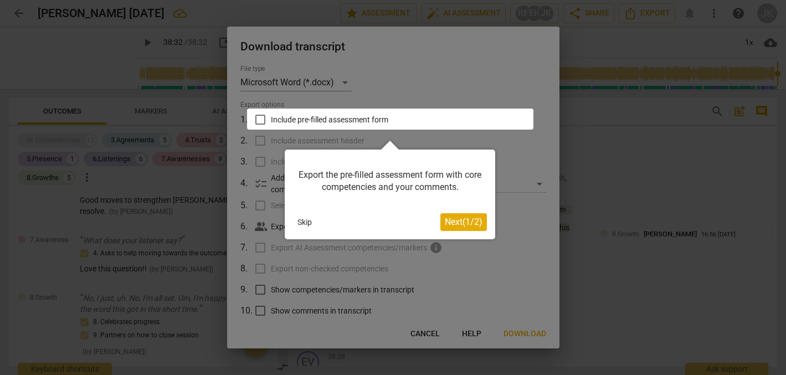
click at [465, 220] on span "Next ( 1 / 2 )" at bounding box center [464, 222] width 38 height 11
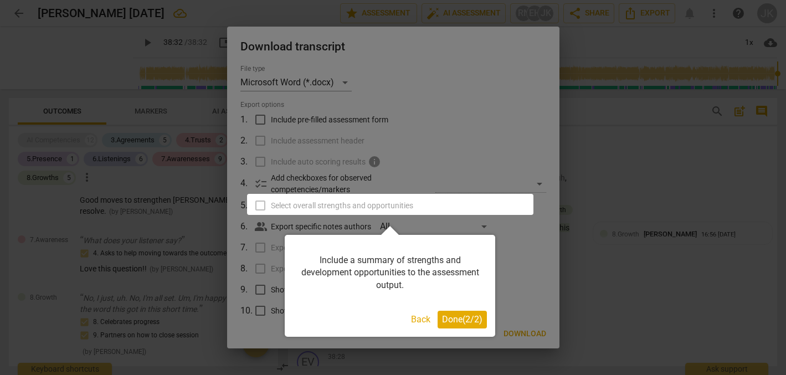
click at [457, 317] on span "Done ( 2 / 2 )" at bounding box center [462, 319] width 40 height 11
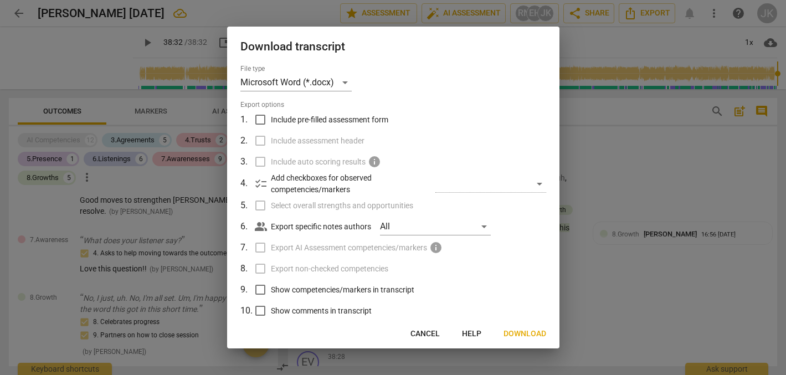
click at [520, 331] on span "Download" at bounding box center [524, 333] width 43 height 11
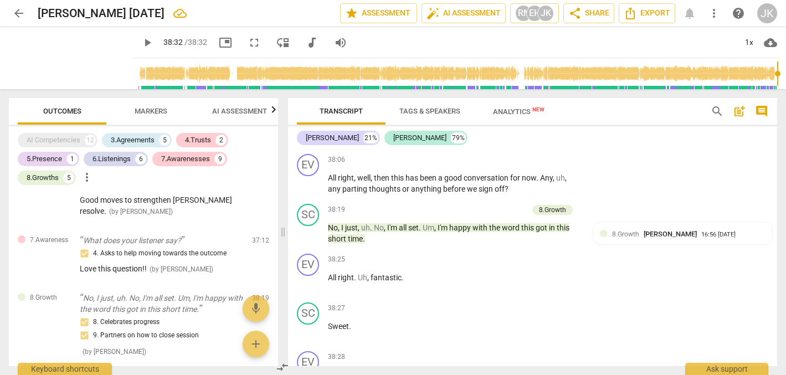
click at [240, 108] on span "AI Assessment" at bounding box center [239, 111] width 55 height 8
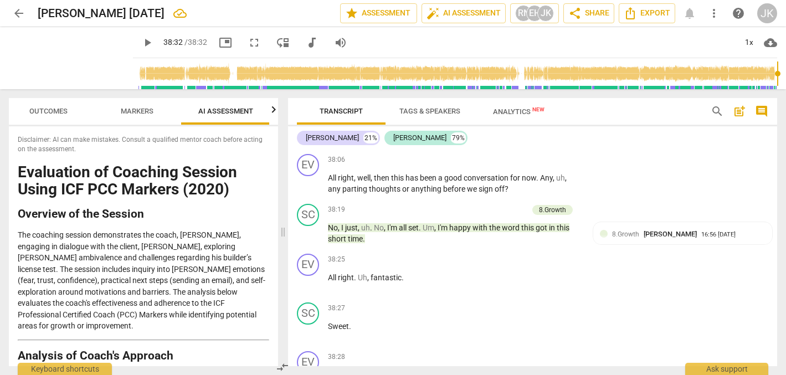
scroll to position [0, 14]
click at [134, 109] on span "Markers" at bounding box center [136, 111] width 33 height 8
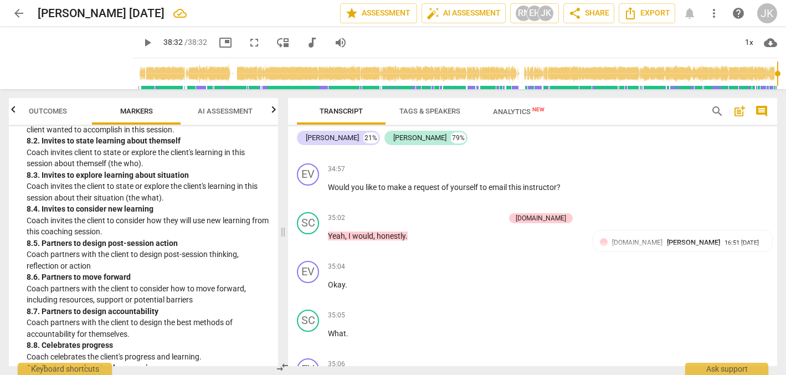
scroll to position [7445, 0]
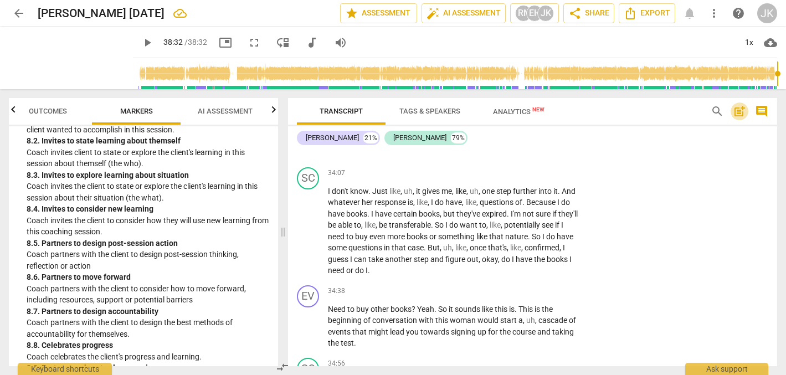
click at [739, 109] on span "post_add" at bounding box center [739, 111] width 13 height 13
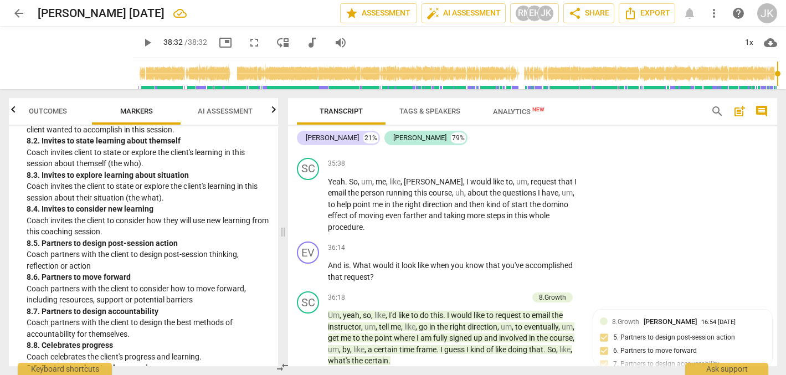
scroll to position [0, 0]
click at [712, 11] on span "more_vert" at bounding box center [713, 13] width 13 height 13
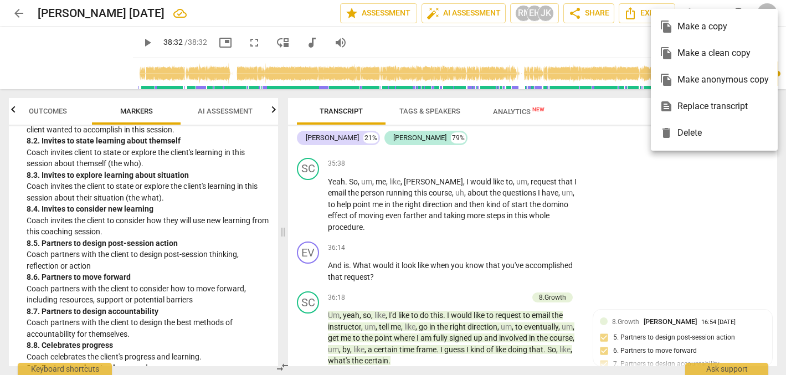
click at [712, 11] on ul "file_copy Make a copy file_copy Make a clean copy file_copy Make anonymous copy…" at bounding box center [714, 80] width 127 height 142
click at [483, 43] on div at bounding box center [393, 187] width 786 height 375
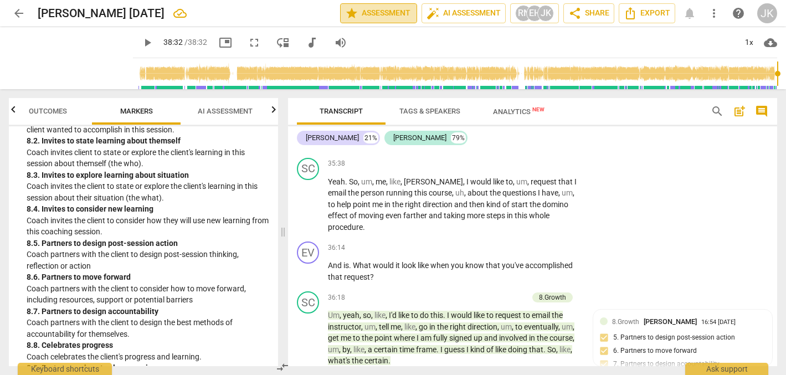
click at [362, 9] on span "star Assessment" at bounding box center [378, 13] width 67 height 13
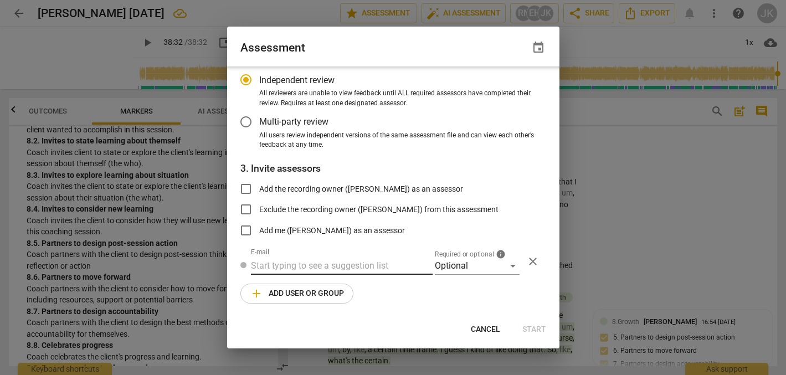
scroll to position [94, 0]
click at [245, 227] on input "Add me ([PERSON_NAME]) as an assessor" at bounding box center [246, 231] width 27 height 27
click at [544, 327] on span "Start" at bounding box center [534, 329] width 24 height 11
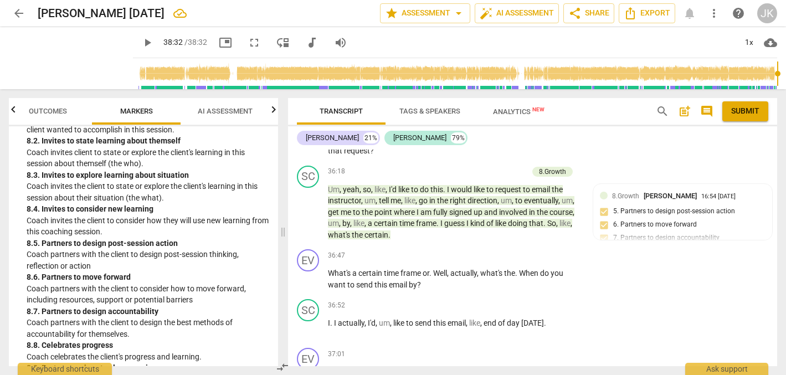
scroll to position [0, 0]
click at [457, 9] on span "arrow_drop_down" at bounding box center [458, 13] width 13 height 13
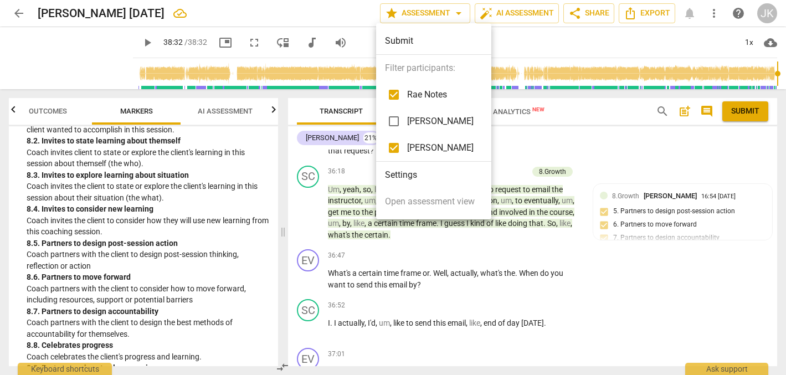
click at [521, 41] on div at bounding box center [393, 187] width 786 height 375
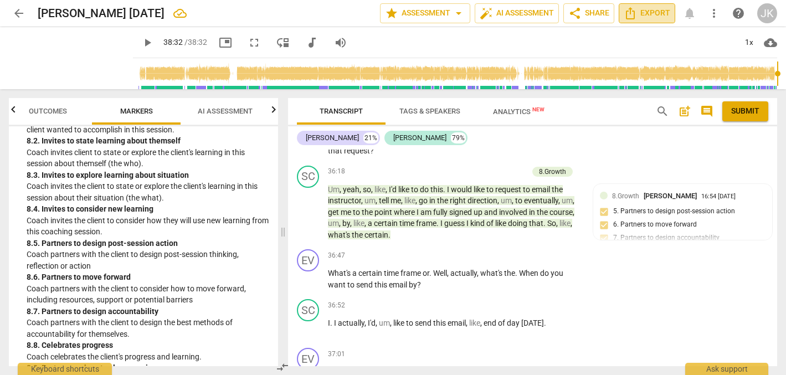
click at [633, 13] on icon "Export" at bounding box center [630, 13] width 13 height 13
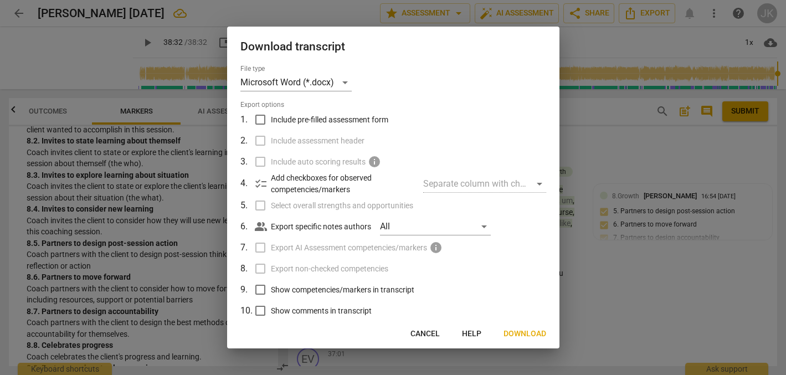
click at [260, 119] on input "Include pre-filled assessment form" at bounding box center [260, 119] width 21 height 21
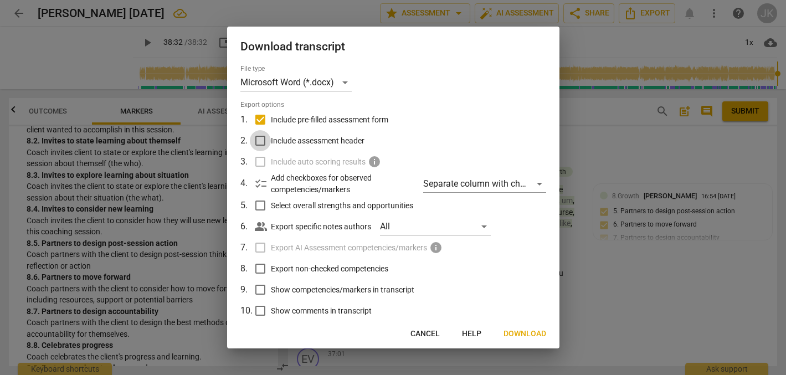
click at [261, 138] on input "Include assessment header" at bounding box center [260, 140] width 21 height 21
click at [263, 201] on input "Select overall strengths and opportunities" at bounding box center [260, 205] width 21 height 21
click at [259, 287] on input "Show competencies/markers in transcript" at bounding box center [260, 289] width 21 height 21
click at [259, 306] on input "Show comments in transcript" at bounding box center [260, 310] width 21 height 21
click at [540, 331] on span "Next" at bounding box center [536, 333] width 20 height 11
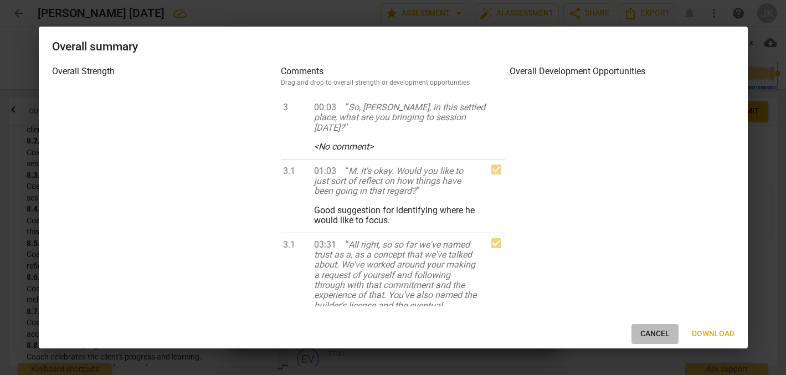
click at [659, 332] on span "Cancel" at bounding box center [654, 333] width 29 height 11
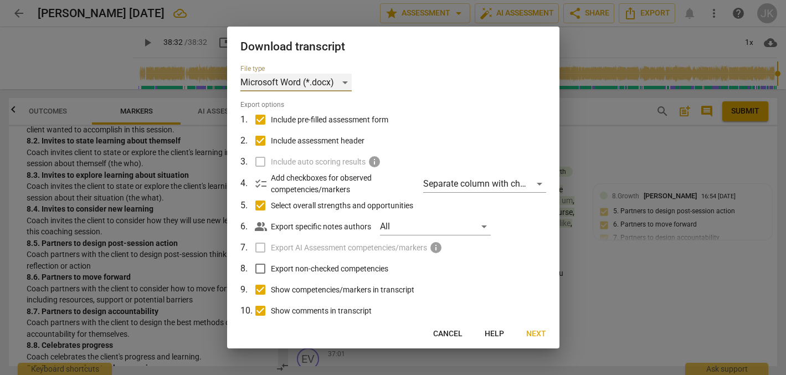
click at [346, 81] on div "Microsoft Word (*.docx)" at bounding box center [295, 83] width 111 height 18
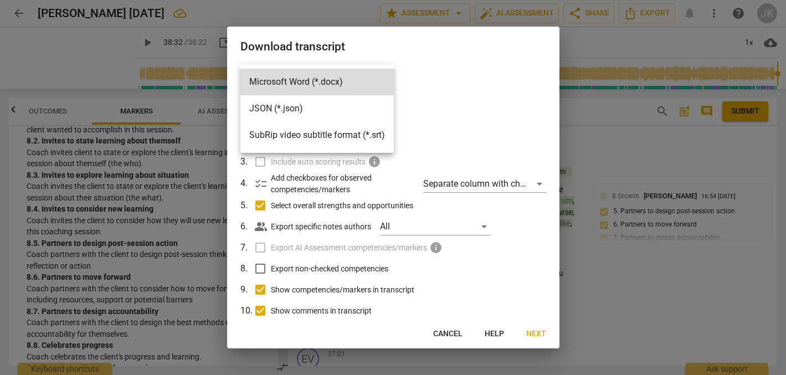
click at [346, 81] on li "Microsoft Word (*.docx)" at bounding box center [316, 82] width 153 height 27
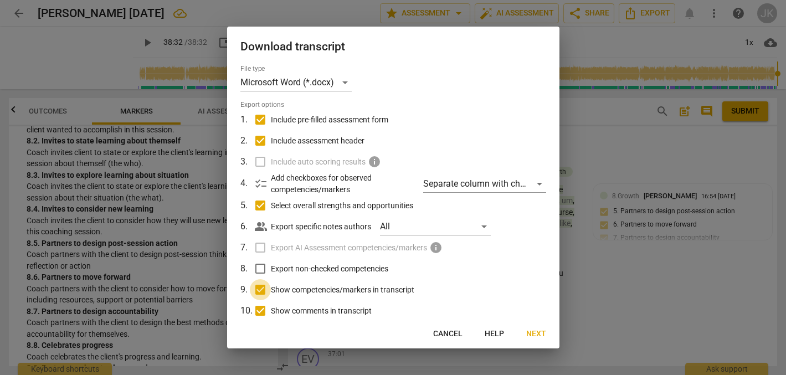
click at [259, 286] on input "Show competencies/markers in transcript" at bounding box center [260, 289] width 21 height 21
click at [259, 308] on input "Show comments in transcript" at bounding box center [260, 310] width 21 height 21
click at [538, 330] on span "Next" at bounding box center [536, 333] width 20 height 11
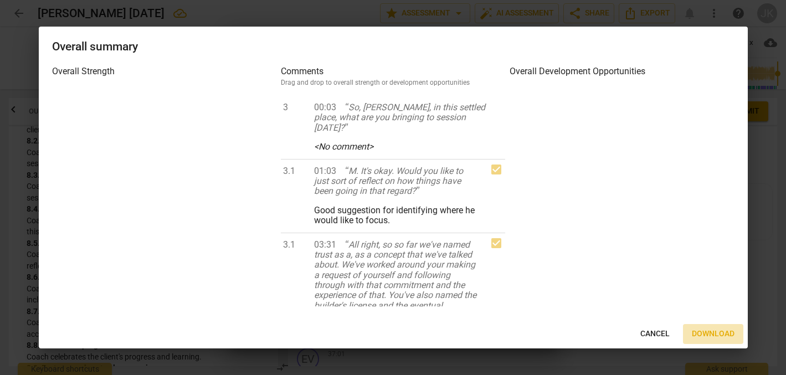
click at [707, 332] on span "Download" at bounding box center [713, 333] width 43 height 11
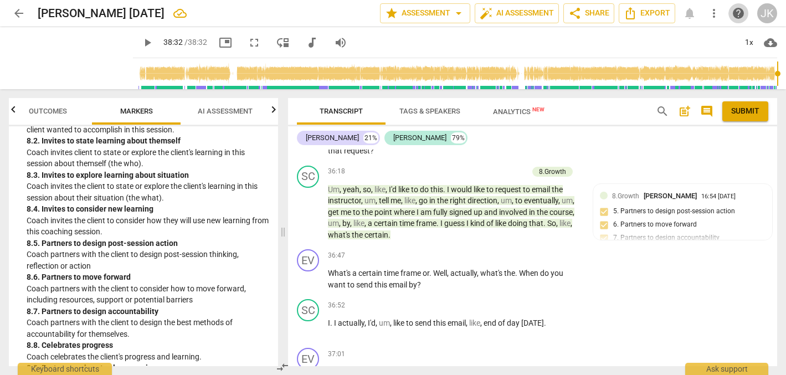
click at [739, 11] on span "help" at bounding box center [738, 13] width 13 height 13
click at [706, 107] on span "comment" at bounding box center [706, 111] width 13 height 13
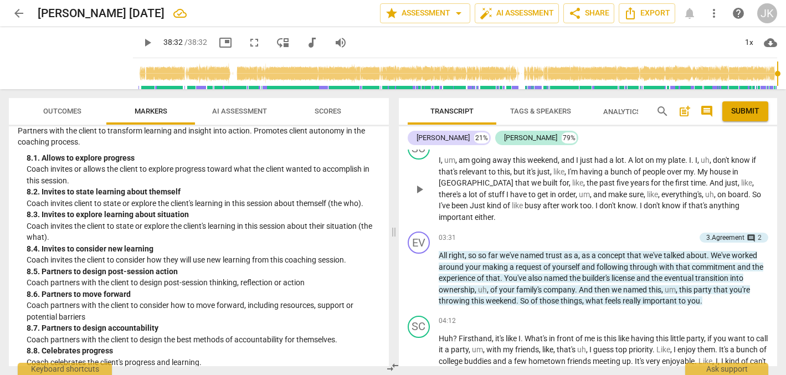
scroll to position [0, 0]
click at [63, 106] on span "Outcomes" at bounding box center [62, 111] width 65 height 15
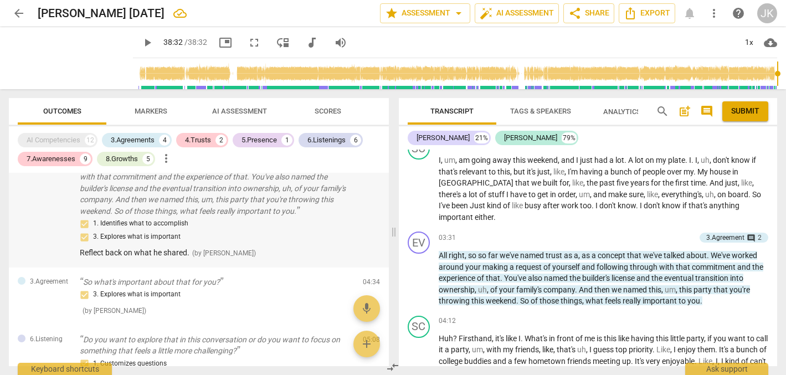
scroll to position [122, 0]
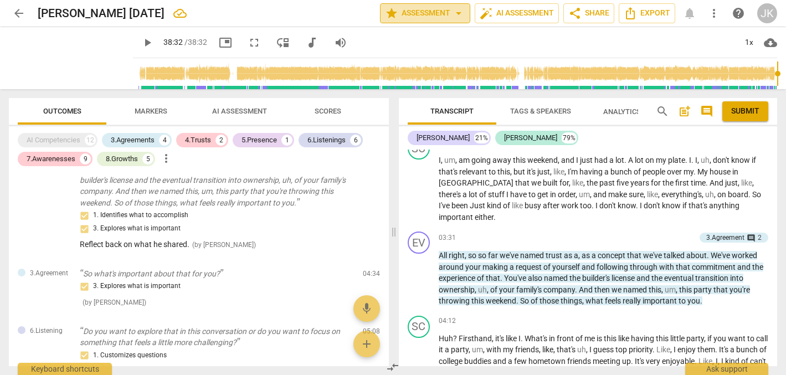
click at [441, 10] on span "star Assessment arrow_drop_down" at bounding box center [425, 13] width 80 height 13
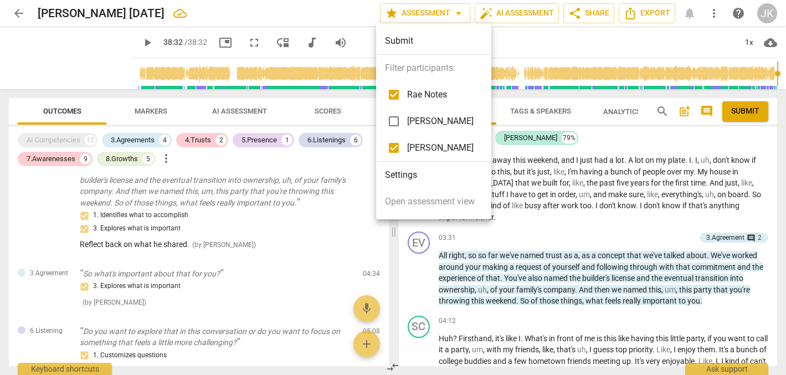
click at [456, 11] on div at bounding box center [393, 187] width 786 height 375
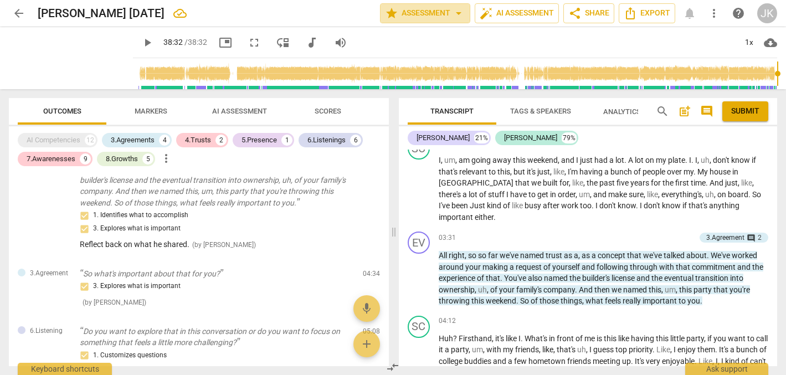
click at [456, 11] on span "arrow_drop_down" at bounding box center [458, 13] width 13 height 13
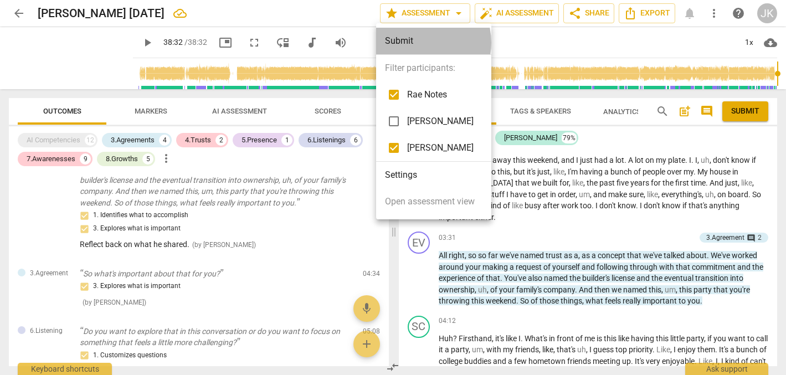
click at [416, 43] on div "Submit" at bounding box center [433, 41] width 115 height 27
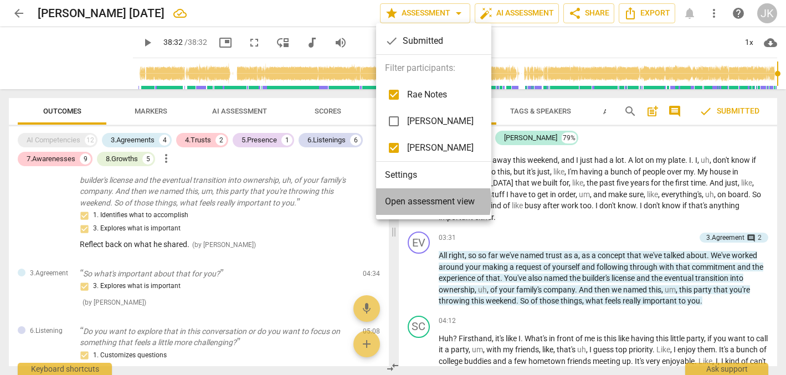
click at [422, 200] on span "Open assessment view" at bounding box center [430, 201] width 90 height 13
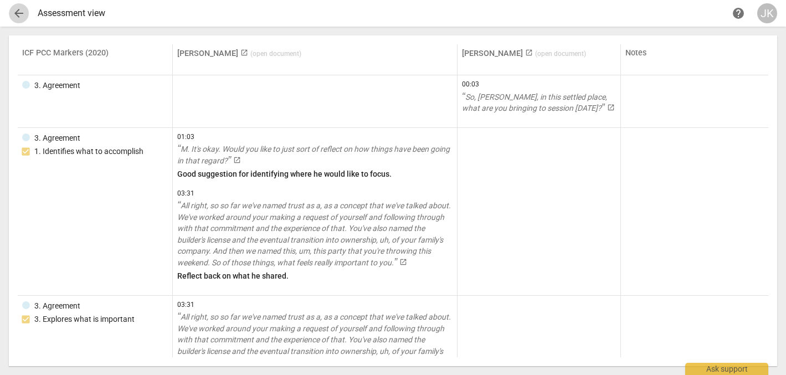
click at [17, 11] on span "arrow_back" at bounding box center [18, 13] width 13 height 13
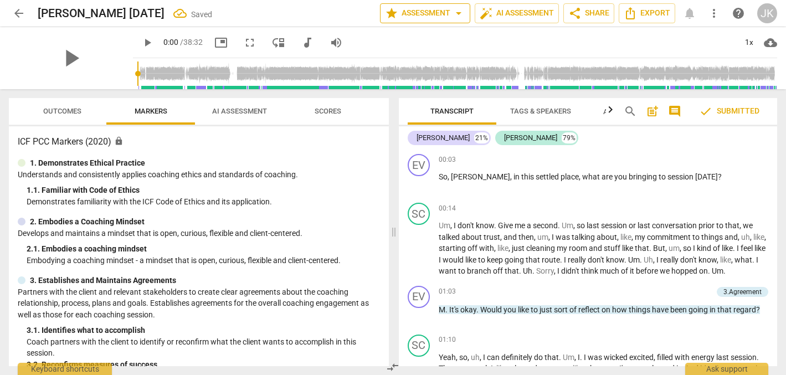
click at [457, 11] on span "arrow_drop_down" at bounding box center [458, 13] width 13 height 13
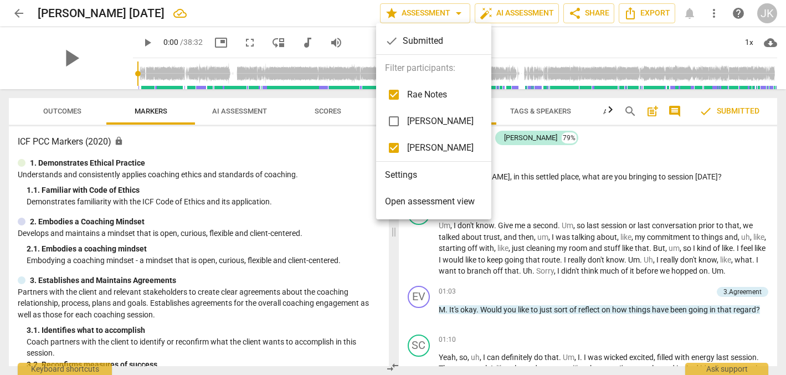
click at [425, 174] on li "Settings" at bounding box center [433, 175] width 115 height 27
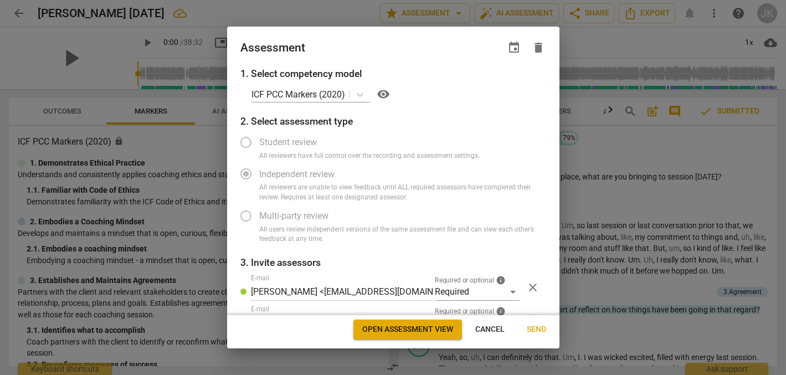
click at [491, 326] on span "Cancel" at bounding box center [489, 329] width 29 height 11
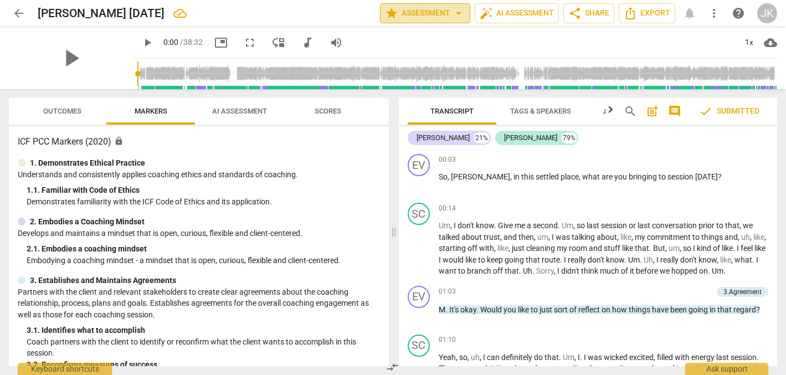
click at [456, 12] on span "arrow_drop_down" at bounding box center [458, 13] width 13 height 13
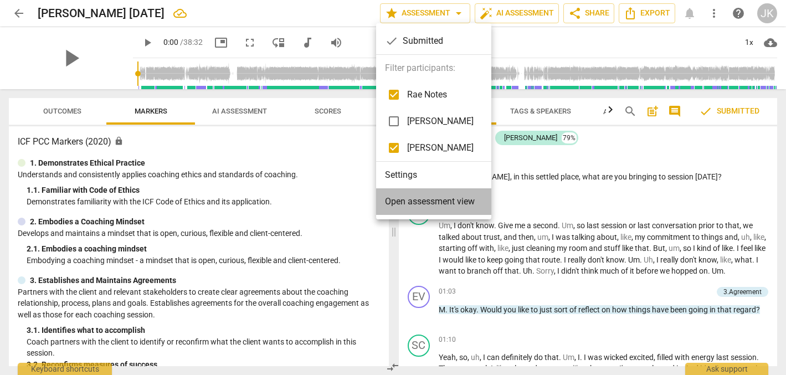
click at [435, 205] on span "Open assessment view" at bounding box center [430, 201] width 90 height 13
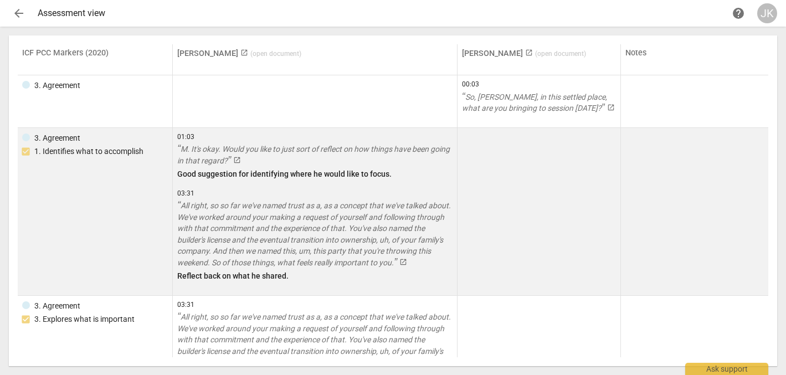
scroll to position [1, 0]
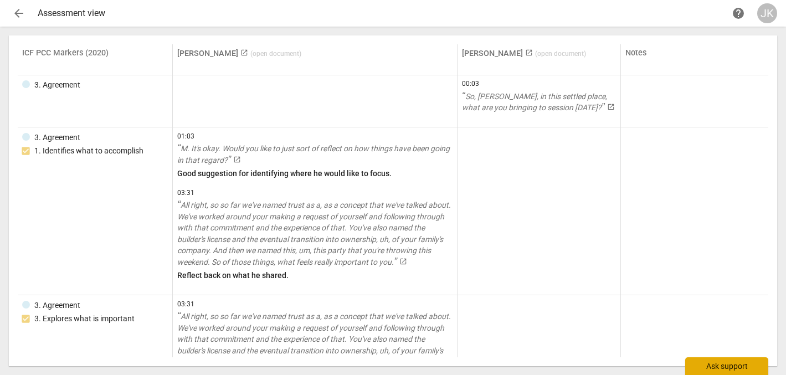
click at [718, 368] on div "Ask support" at bounding box center [726, 366] width 83 height 18
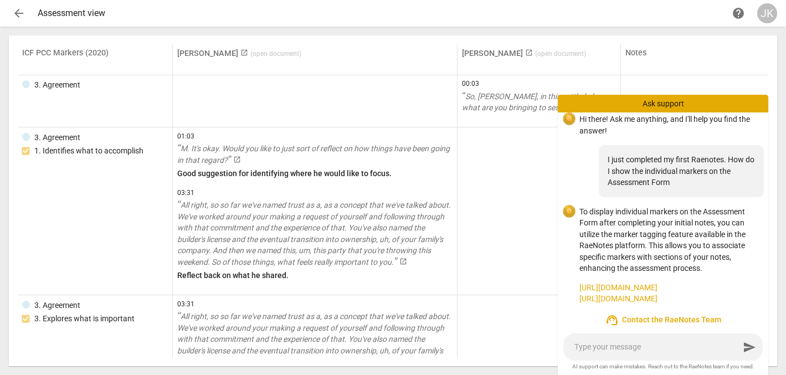
scroll to position [0, 0]
click at [666, 285] on link "[URL][DOMAIN_NAME]" at bounding box center [669, 288] width 180 height 12
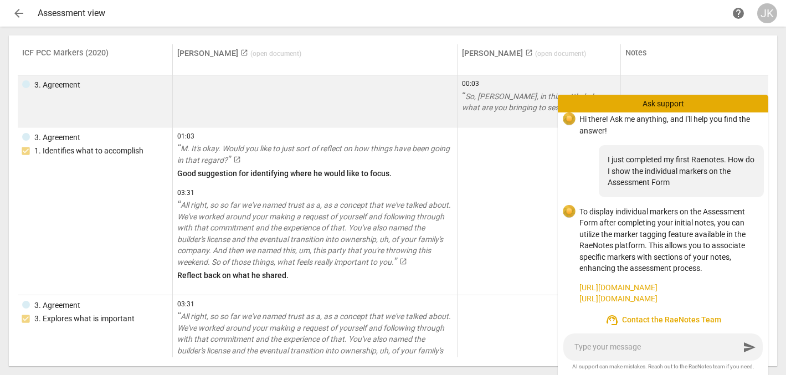
click at [378, 88] on td at bounding box center [315, 101] width 285 height 53
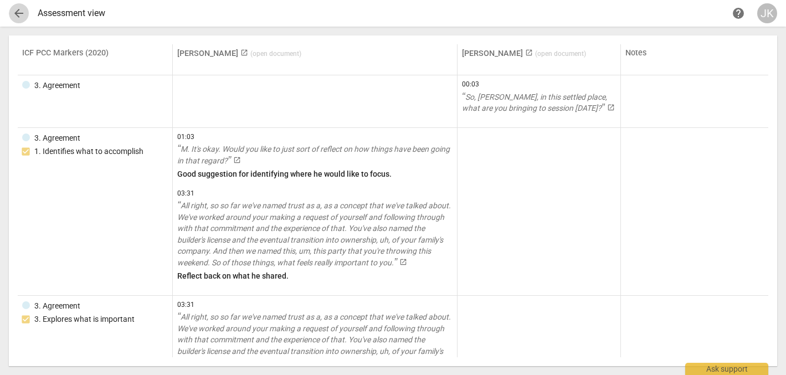
click at [16, 11] on span "arrow_back" at bounding box center [18, 13] width 13 height 13
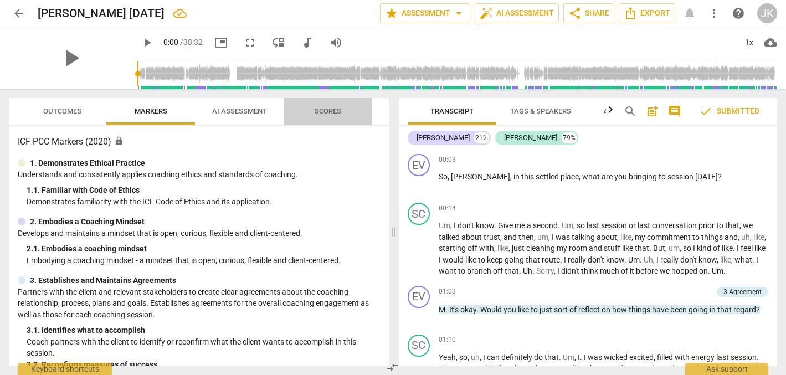
click at [331, 110] on span "Scores" at bounding box center [328, 111] width 27 height 8
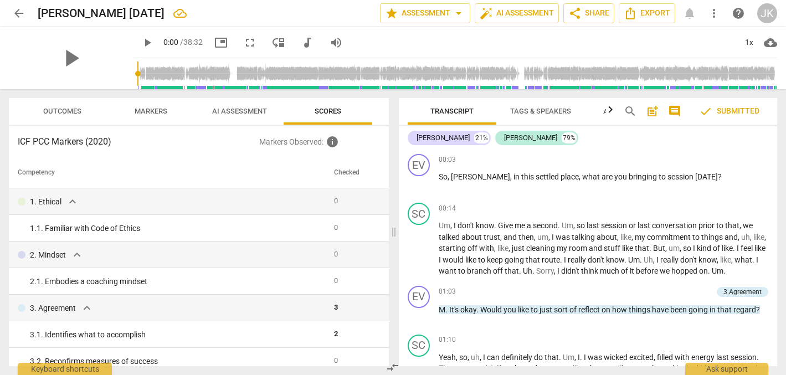
click at [200, 145] on h3 "ICF PCC Markers (2020)" at bounding box center [138, 141] width 241 height 13
click at [716, 9] on span "more_vert" at bounding box center [713, 13] width 13 height 13
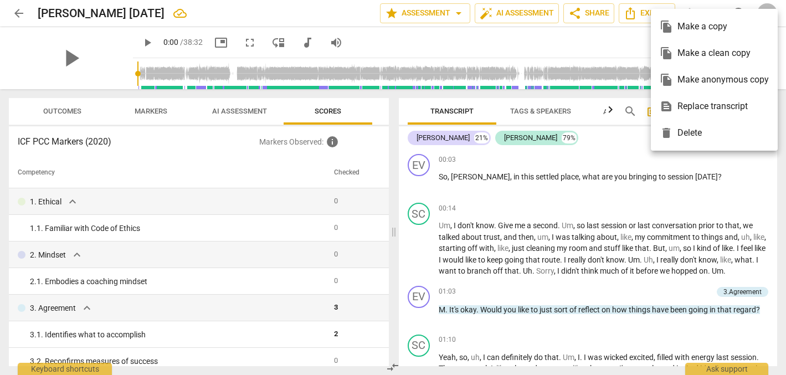
click at [714, 27] on div "file_copy Make a copy" at bounding box center [714, 26] width 109 height 27
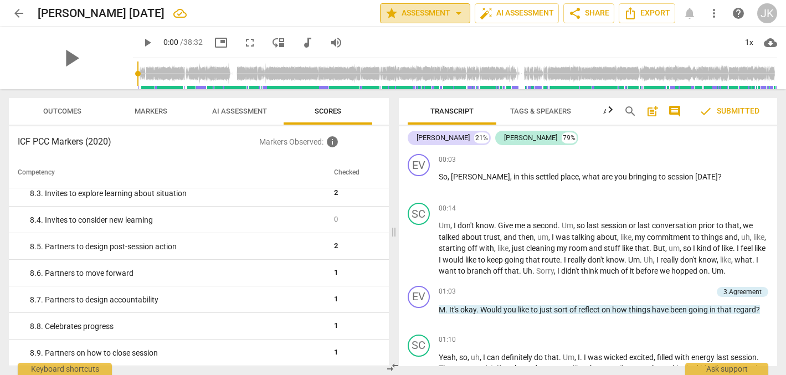
click at [457, 11] on span "arrow_drop_down" at bounding box center [458, 13] width 13 height 13
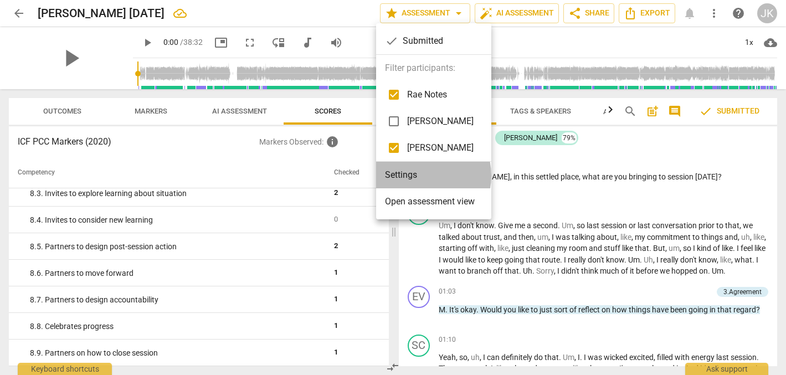
click at [414, 176] on li "Settings" at bounding box center [433, 175] width 115 height 27
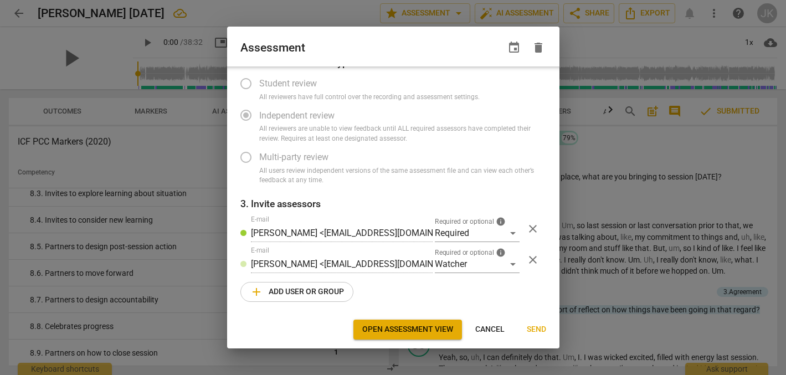
scroll to position [56, 0]
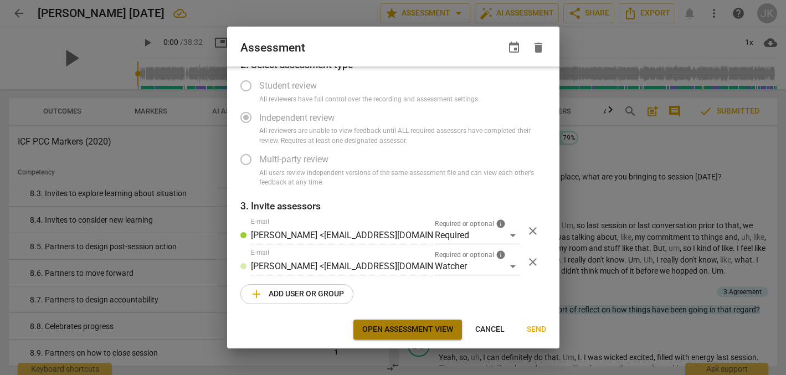
click at [405, 327] on span "Open assessment view" at bounding box center [407, 329] width 91 height 11
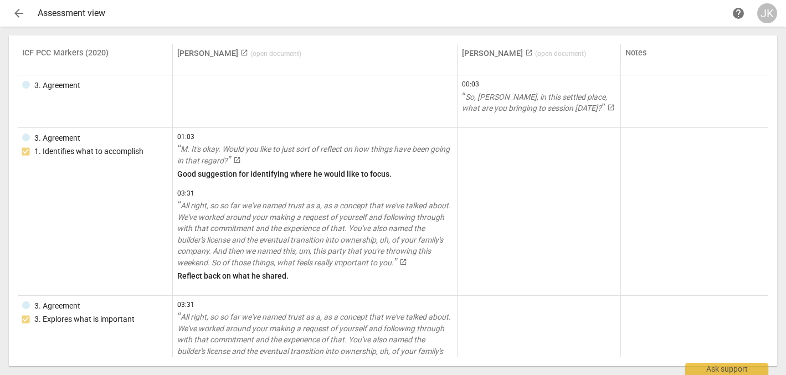
click at [766, 15] on div "JK" at bounding box center [767, 13] width 20 height 20
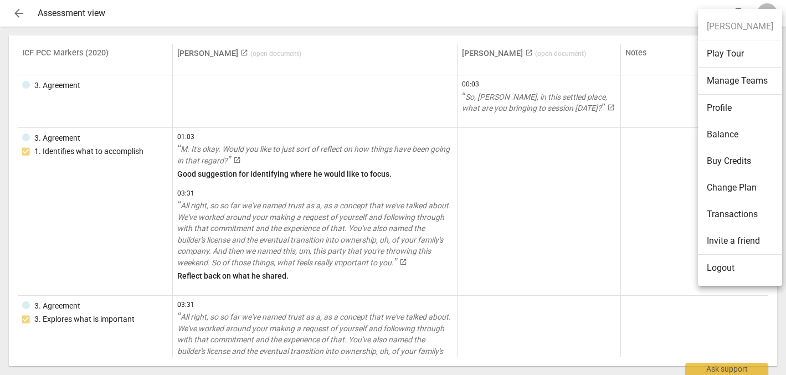
click at [766, 15] on ul "[PERSON_NAME] Play Tour Manage Teams Profile Balance Buy Credits Change Plan Tr…" at bounding box center [740, 147] width 84 height 277
click at [718, 107] on li "Profile" at bounding box center [740, 108] width 84 height 27
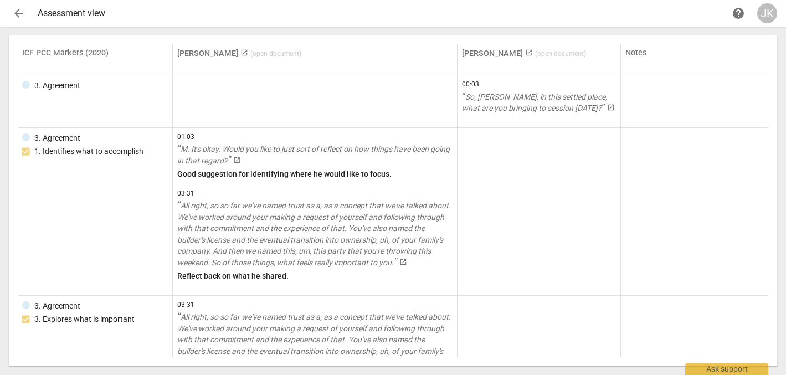
click at [204, 50] on link "[PERSON_NAME] launch ( open document )" at bounding box center [239, 53] width 124 height 9
click at [716, 365] on div "Ask support" at bounding box center [726, 366] width 83 height 18
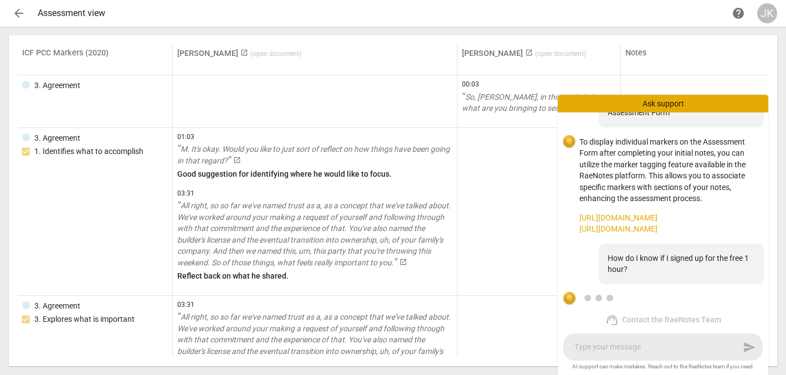
scroll to position [140, 0]
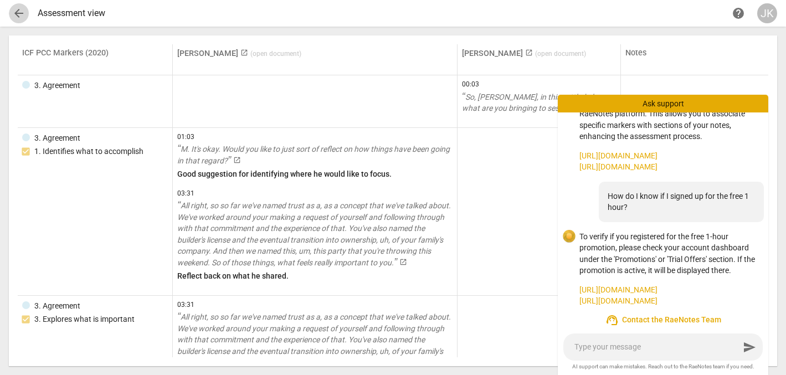
click at [18, 13] on span "arrow_back" at bounding box center [18, 13] width 13 height 13
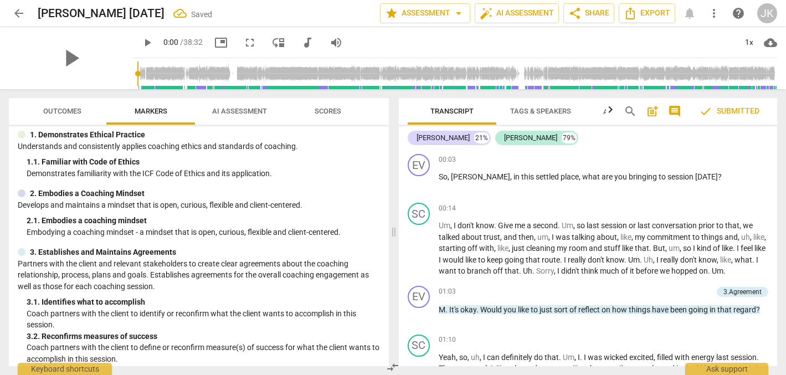
scroll to position [30, 0]
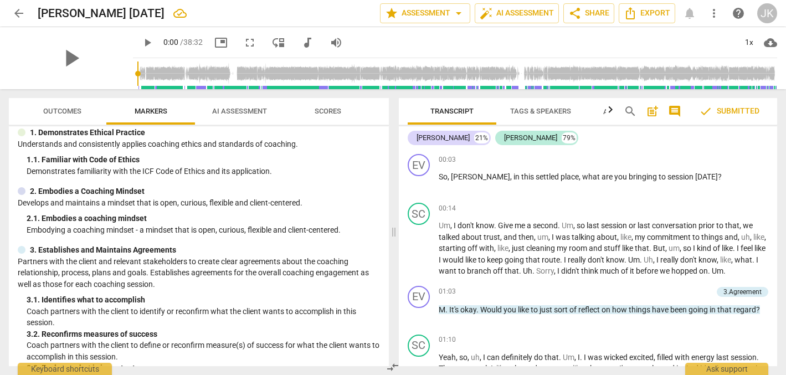
click at [727, 110] on span "check Submitted" at bounding box center [729, 111] width 60 height 13
click at [587, 11] on span "share Share" at bounding box center [588, 13] width 41 height 13
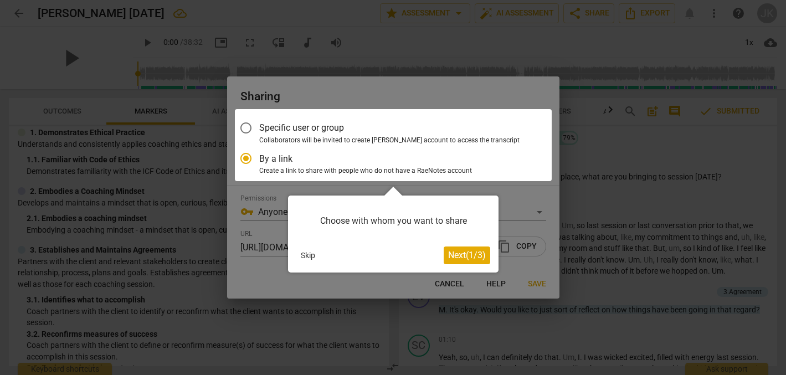
click at [471, 255] on span "Next ( 1 / 3 )" at bounding box center [467, 255] width 38 height 11
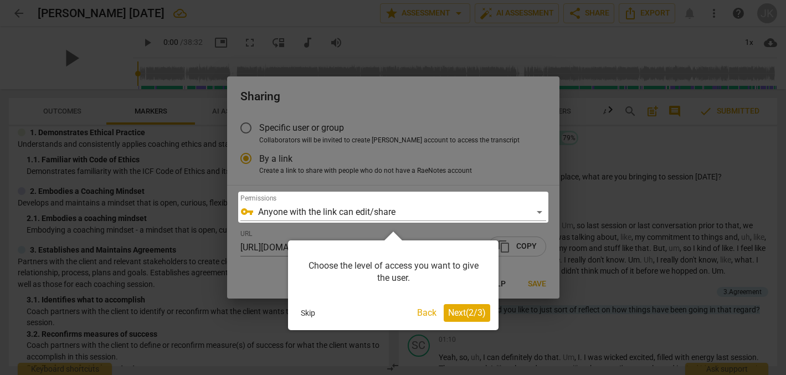
click at [537, 207] on div at bounding box center [393, 207] width 310 height 31
click at [420, 310] on button "Back" at bounding box center [427, 313] width 28 height 18
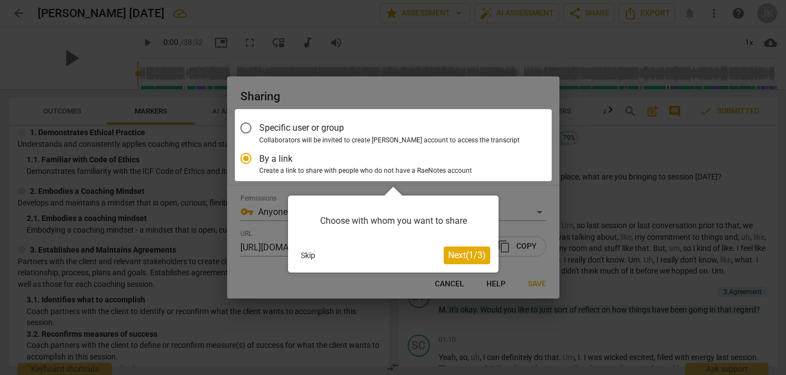
click at [270, 156] on div at bounding box center [393, 145] width 317 height 72
click at [244, 127] on div at bounding box center [393, 145] width 317 height 72
click at [306, 253] on button "Skip" at bounding box center [307, 255] width 23 height 17
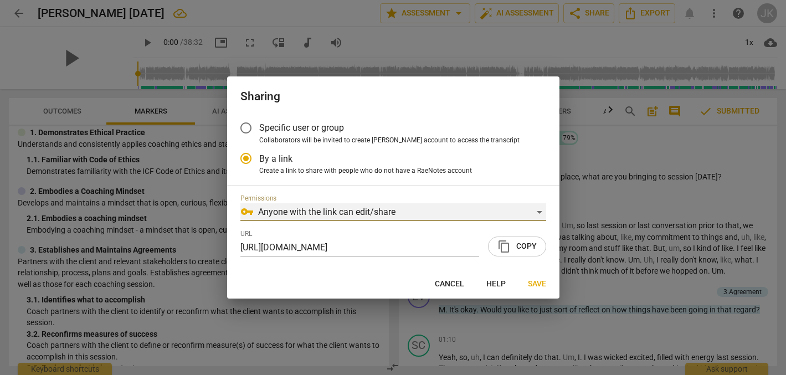
click at [541, 209] on div "vpn_key Anyone with the link can edit/share" at bounding box center [393, 212] width 306 height 18
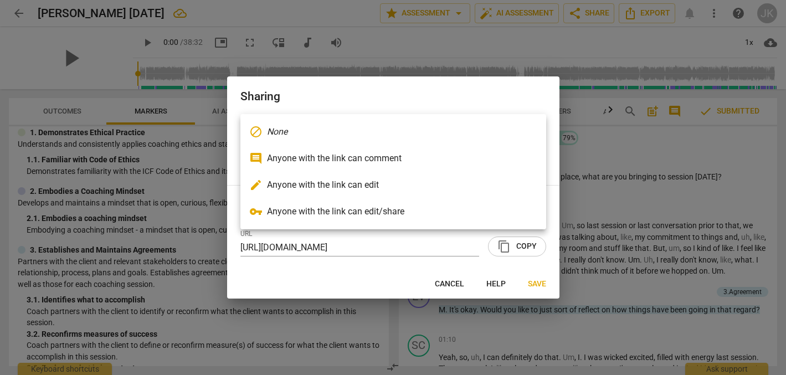
click at [404, 209] on li "vpn_key Anyone with the link can edit/share" at bounding box center [393, 211] width 306 height 27
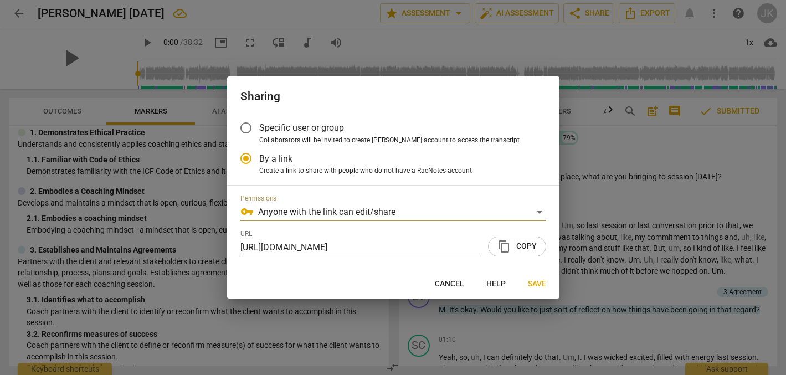
click at [507, 248] on span "content_copy" at bounding box center [503, 246] width 13 height 13
click at [528, 246] on span "content_copy Copy" at bounding box center [516, 246] width 39 height 13
click at [536, 281] on span "Save" at bounding box center [537, 284] width 18 height 11
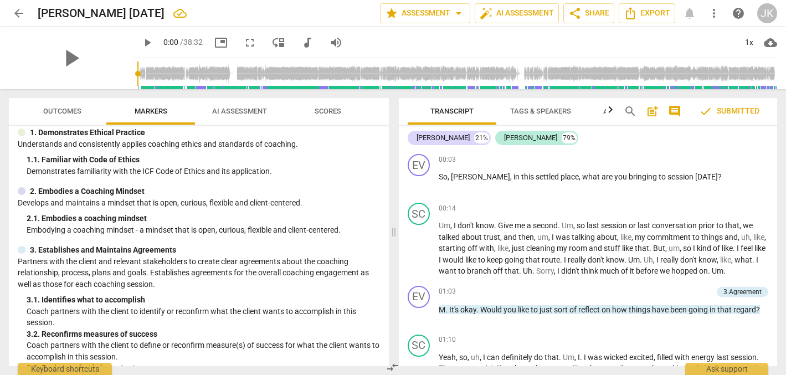
click at [732, 108] on span "check Submitted" at bounding box center [729, 111] width 60 height 13
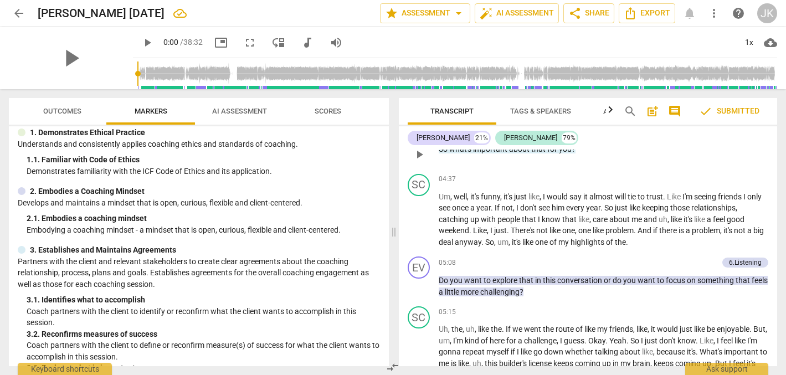
scroll to position [686, 0]
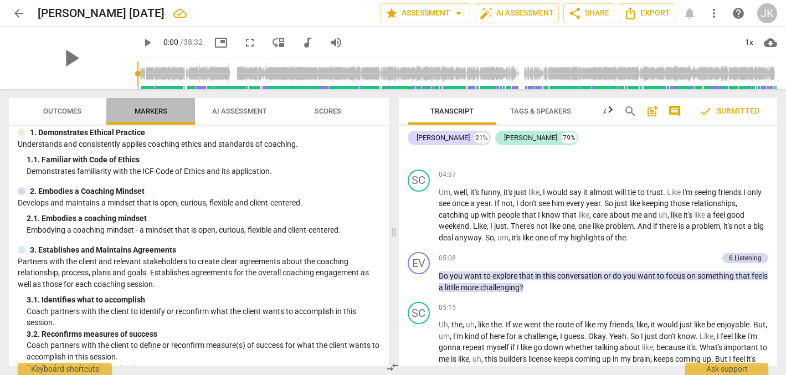
click at [147, 111] on span "Markers" at bounding box center [151, 111] width 33 height 8
click at [64, 110] on span "Outcomes" at bounding box center [62, 111] width 38 height 8
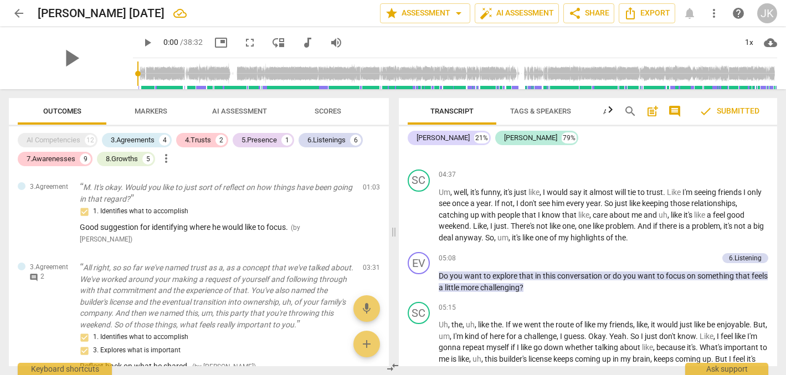
scroll to position [0, 0]
click at [639, 11] on span "Export" at bounding box center [647, 13] width 47 height 13
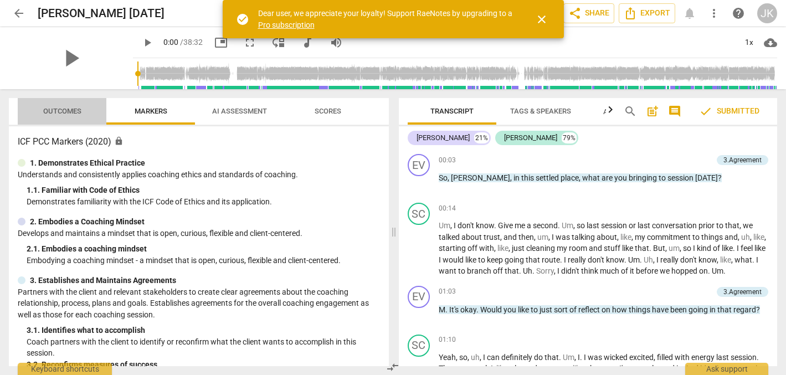
click at [62, 108] on span "Outcomes" at bounding box center [62, 111] width 38 height 8
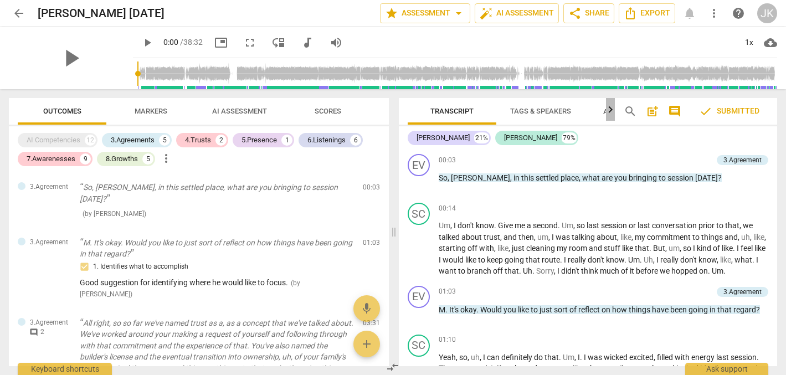
click at [607, 108] on icon "button" at bounding box center [610, 109] width 13 height 13
click at [607, 108] on div at bounding box center [610, 109] width 9 height 23
click at [404, 108] on icon "button" at bounding box center [403, 109] width 4 height 7
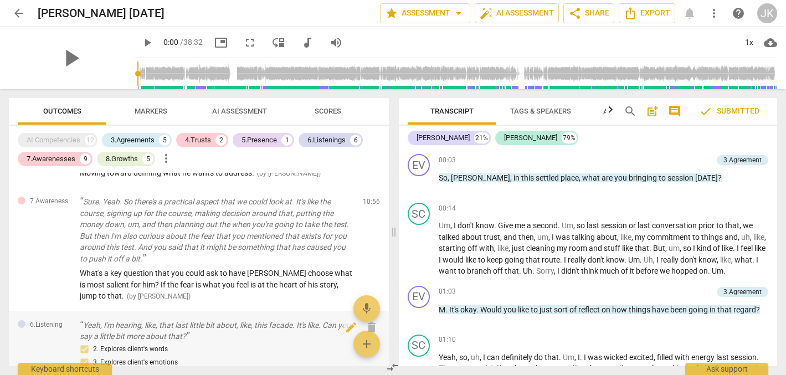
scroll to position [498, 0]
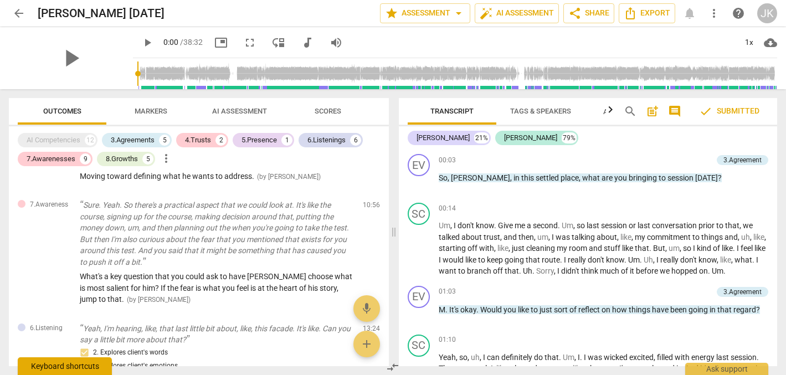
click at [77, 367] on div "Keyboard shortcuts" at bounding box center [65, 366] width 94 height 18
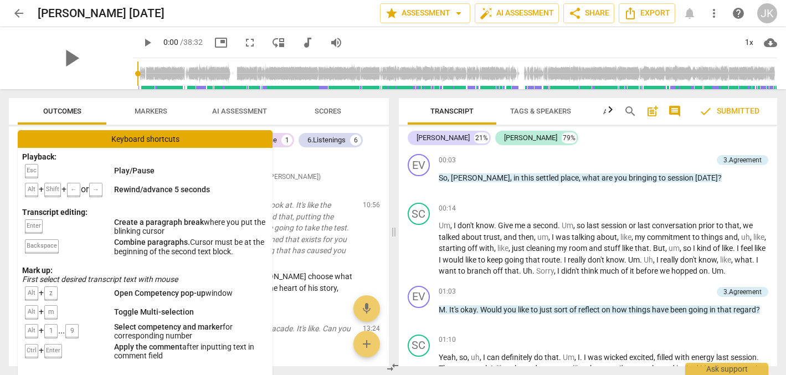
scroll to position [0, 0]
click at [189, 102] on button "Markers" at bounding box center [150, 111] width 89 height 27
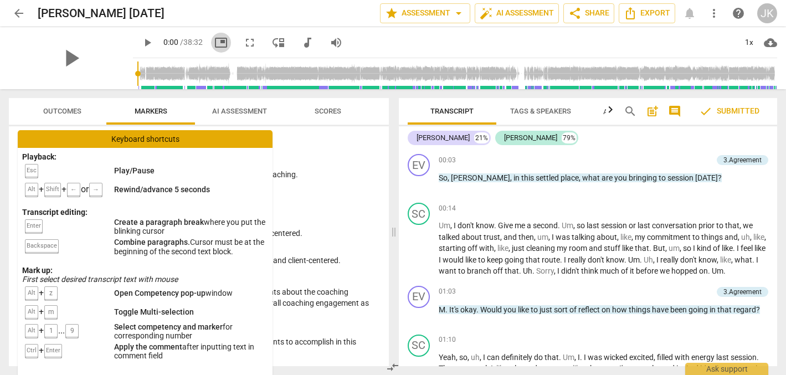
click at [214, 39] on span "picture_in_picture" at bounding box center [220, 42] width 13 height 13
click at [243, 40] on span "fullscreen" at bounding box center [249, 42] width 13 height 13
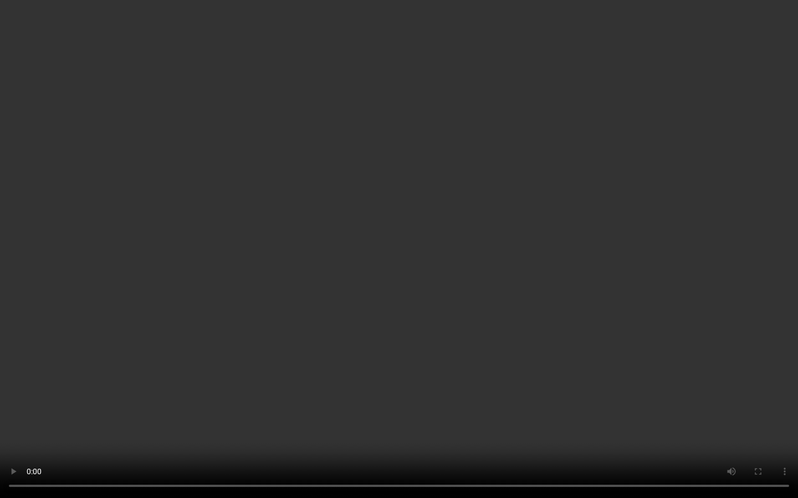
click at [395, 374] on video at bounding box center [399, 249] width 798 height 498
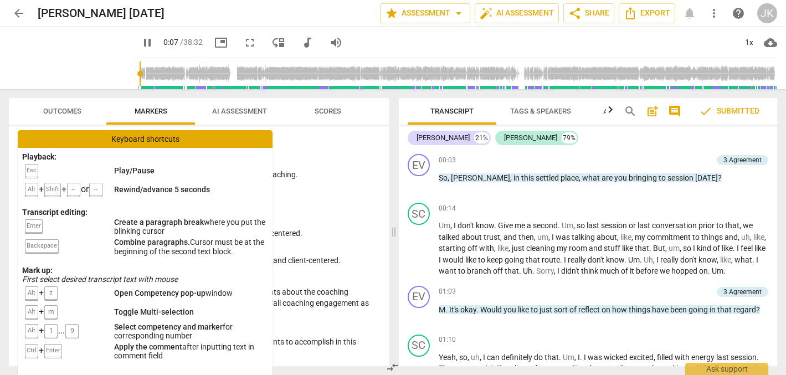
click at [214, 40] on span "picture_in_picture" at bounding box center [220, 42] width 13 height 13
click at [243, 40] on span "fullscreen" at bounding box center [249, 42] width 13 height 13
type input "18"
click at [272, 38] on span "move_down" at bounding box center [278, 42] width 13 height 13
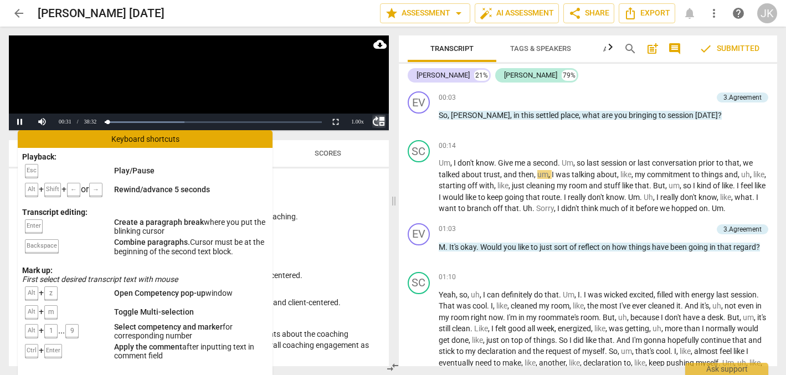
click at [382, 118] on span "move_up" at bounding box center [378, 121] width 13 height 13
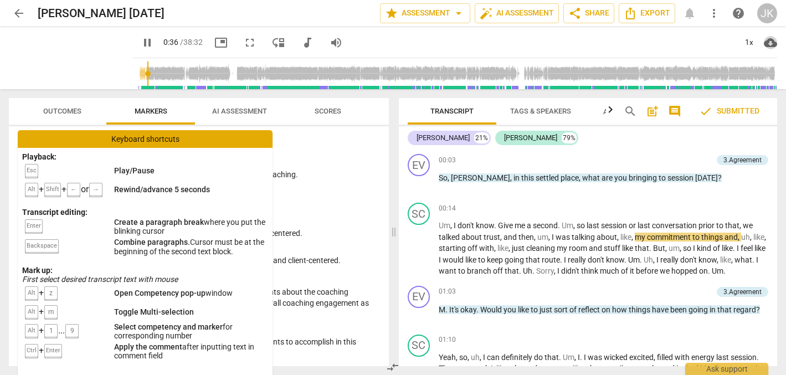
click at [770, 40] on span "cloud_download" at bounding box center [770, 42] width 13 height 13
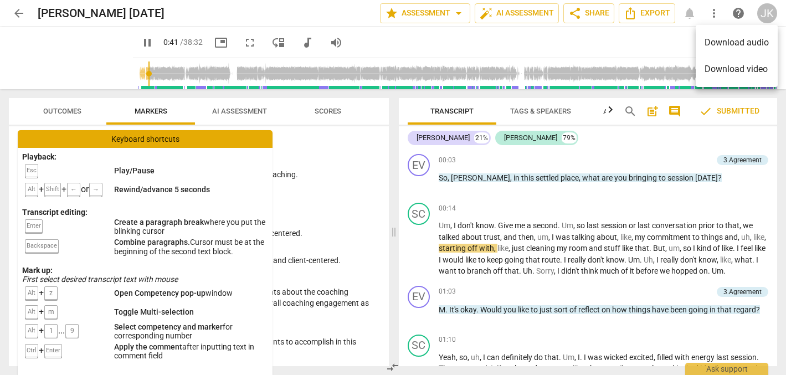
click at [625, 45] on div at bounding box center [393, 187] width 786 height 375
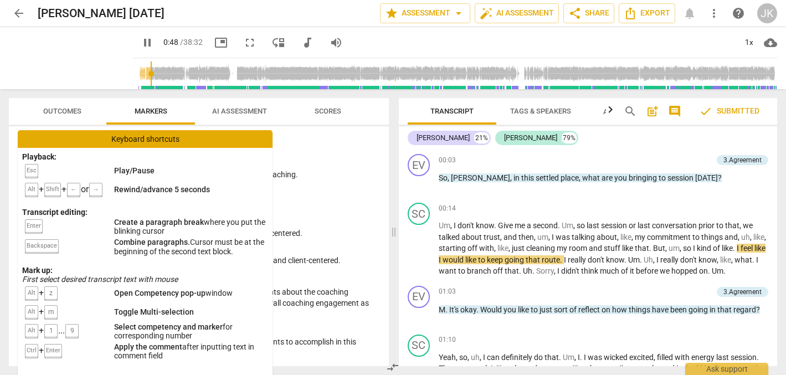
click at [141, 41] on span "pause" at bounding box center [147, 42] width 13 height 13
type input "49"
click at [652, 108] on span "post_add" at bounding box center [652, 111] width 13 height 13
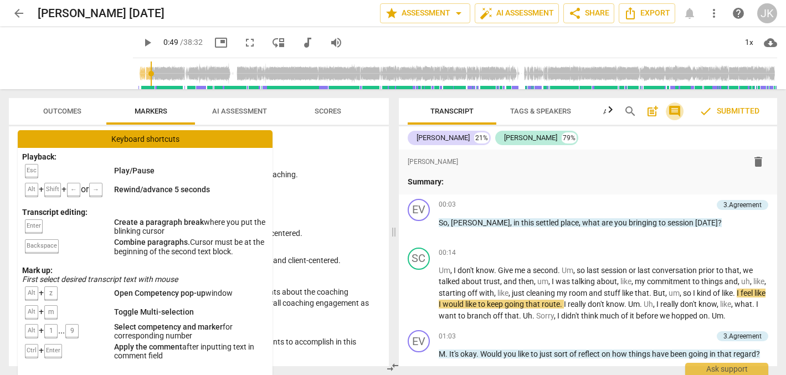
click at [674, 107] on span "comment" at bounding box center [674, 111] width 13 height 13
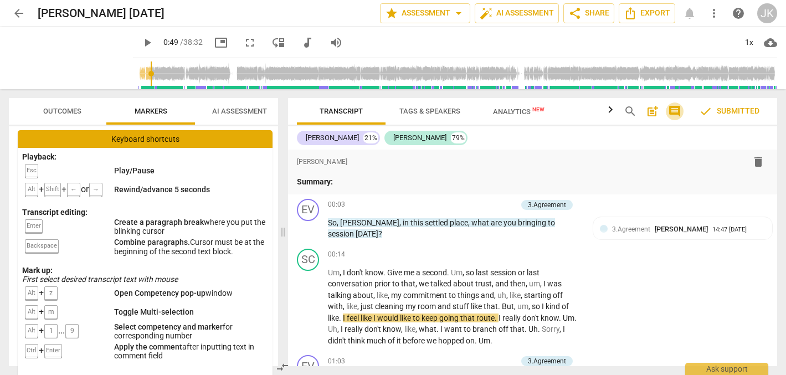
click at [674, 107] on span "comment" at bounding box center [674, 111] width 13 height 13
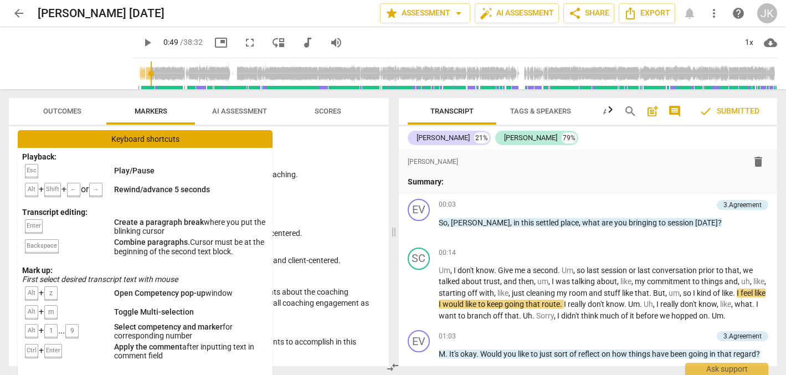
click at [318, 137] on h3 "ICF PCC Markers (2020) lock" at bounding box center [199, 141] width 362 height 13
click at [310, 142] on h3 "ICF PCC Markers (2020) lock" at bounding box center [199, 141] width 362 height 13
click at [285, 138] on h3 "ICF PCC Markers (2020) lock" at bounding box center [199, 141] width 362 height 13
click at [101, 102] on button "Outcomes" at bounding box center [62, 111] width 89 height 27
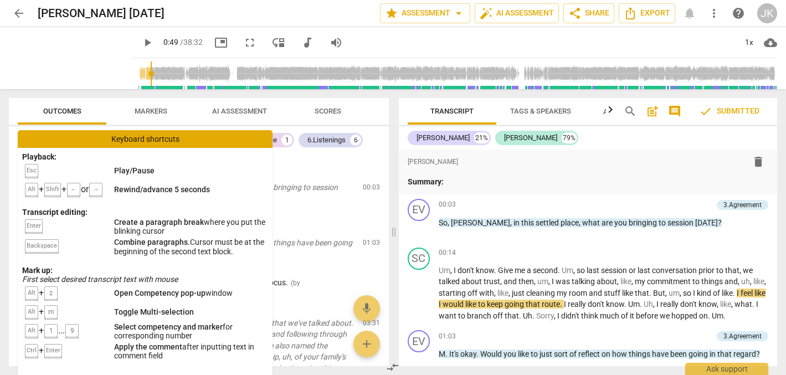
click at [316, 161] on div "AI Competencies 12 3.Agreements 5 4.Trusts 2 5.Presence 1 6.Listenings 6 7.Awar…" at bounding box center [203, 150] width 371 height 38
click at [544, 174] on div "format_bold format_list_bulleted Jane Kerschner delete Summary:" at bounding box center [588, 170] width 361 height 36
click at [200, 132] on div "Keyboard shortcuts" at bounding box center [145, 139] width 255 height 18
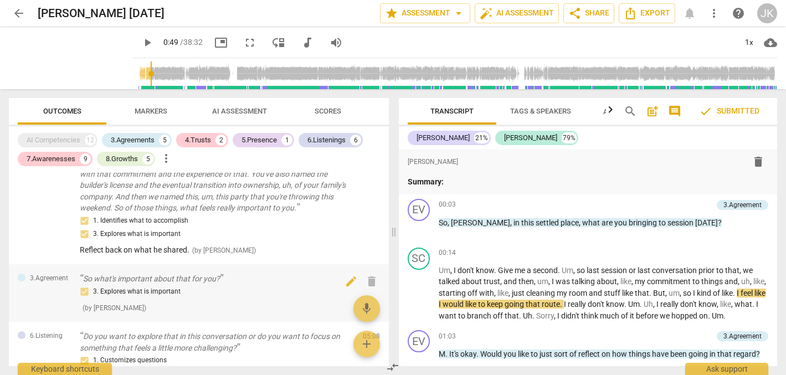
scroll to position [169, 0]
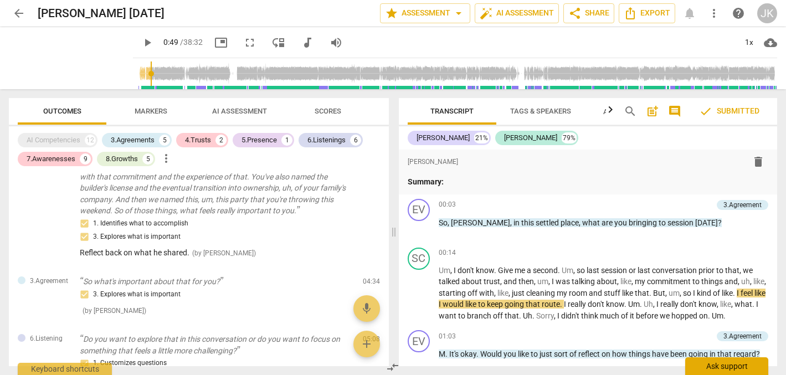
click at [736, 366] on div "Ask support" at bounding box center [726, 366] width 83 height 18
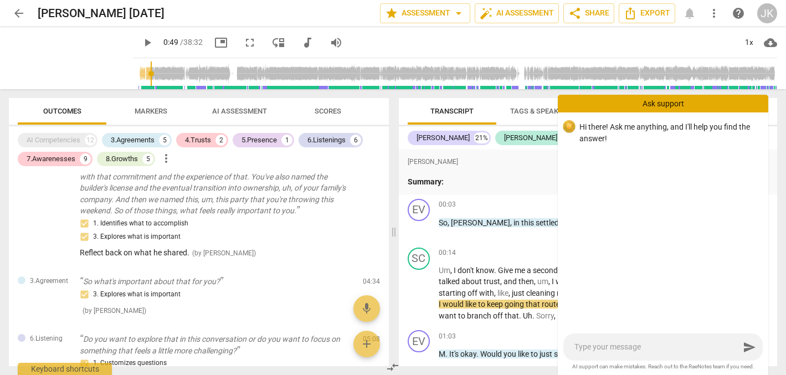
type textarea "H"
type textarea "Ho"
type textarea "How"
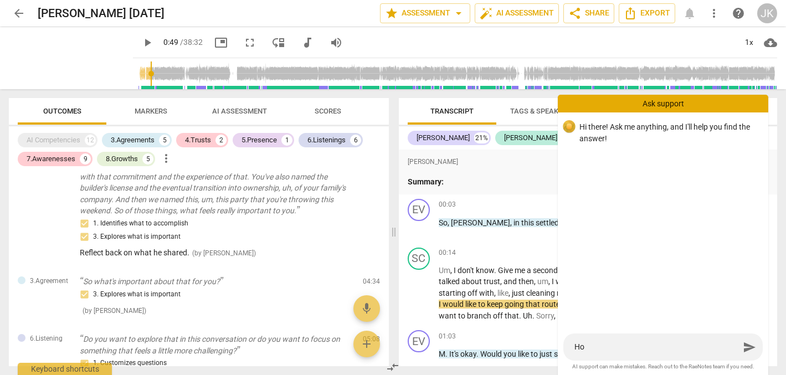
type textarea "How"
type textarea "How d"
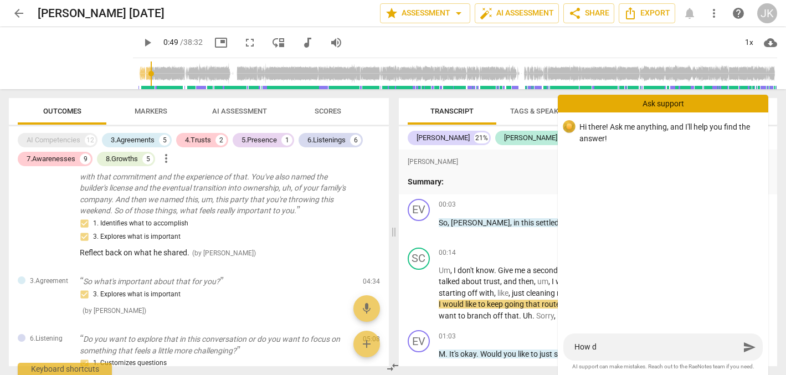
type textarea "How do"
type textarea "How do I"
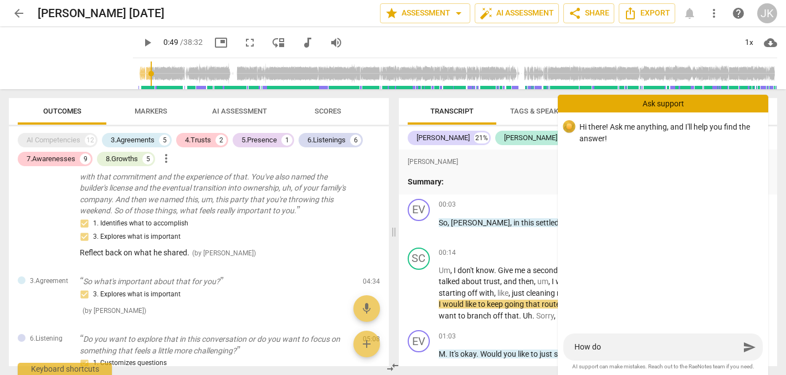
type textarea "How do I"
type textarea "How do I s"
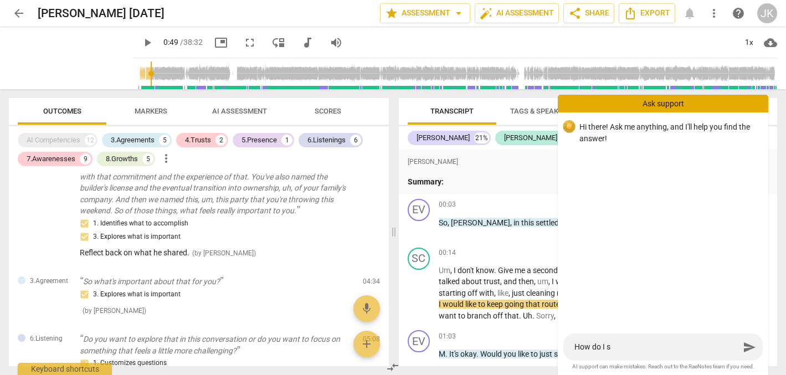
type textarea "How do I sh"
type textarea "How do I sho"
type textarea "How do I show"
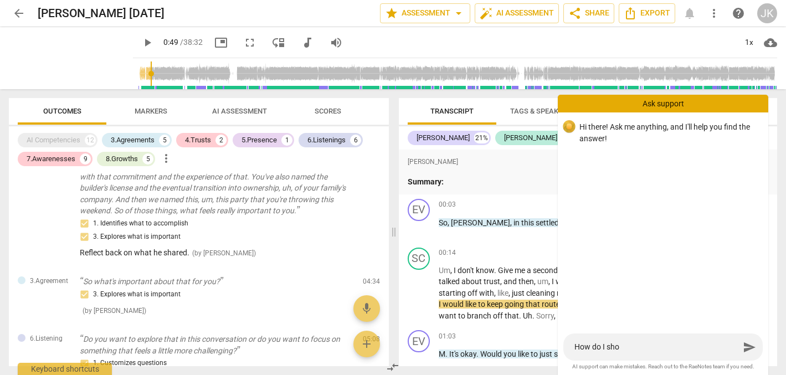
type textarea "How do I show"
type textarea "How do I show m"
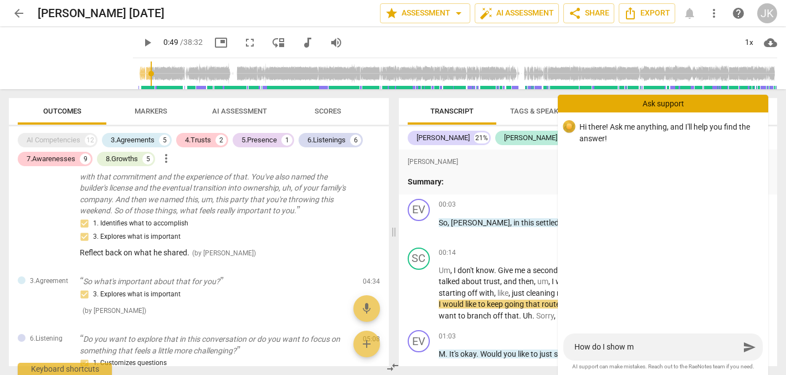
type textarea "How do I show my"
type textarea "How do I show my f"
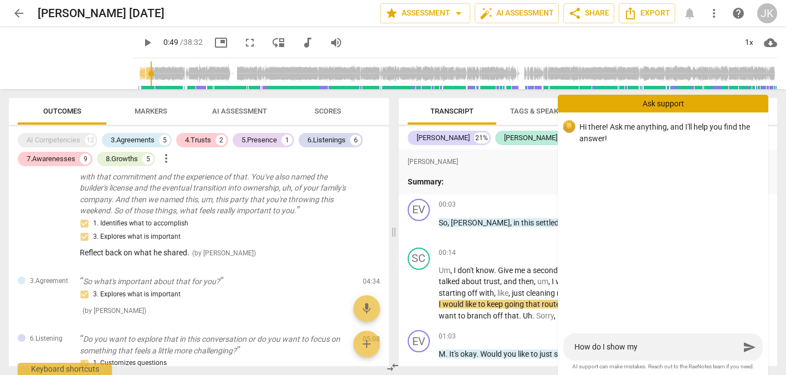
type textarea "How do I show my f"
type textarea "How do I show my fe"
type textarea "How do I show my fee"
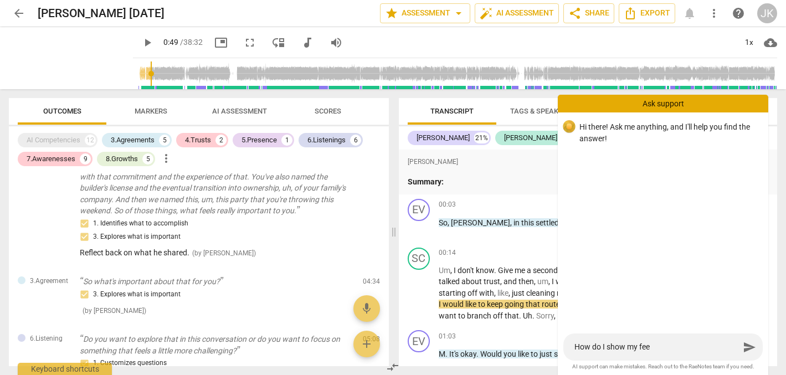
type textarea "How do I show my feed"
type textarea "How do I show my feedb"
type textarea "How do I show my feedba"
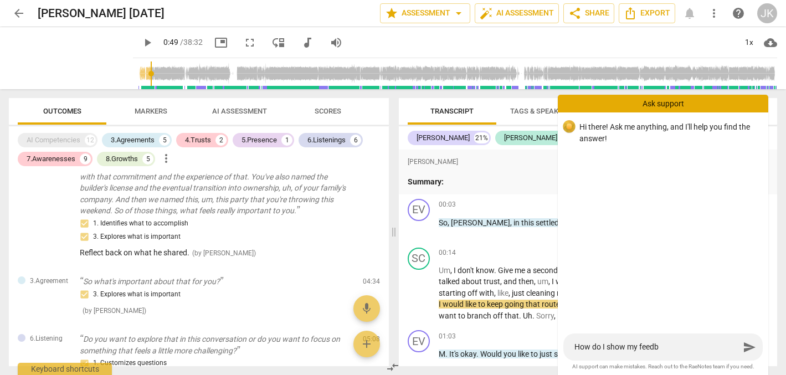
type textarea "How do I show my feedba"
type textarea "How do I show my feedbac"
type textarea "How do I show my feedback"
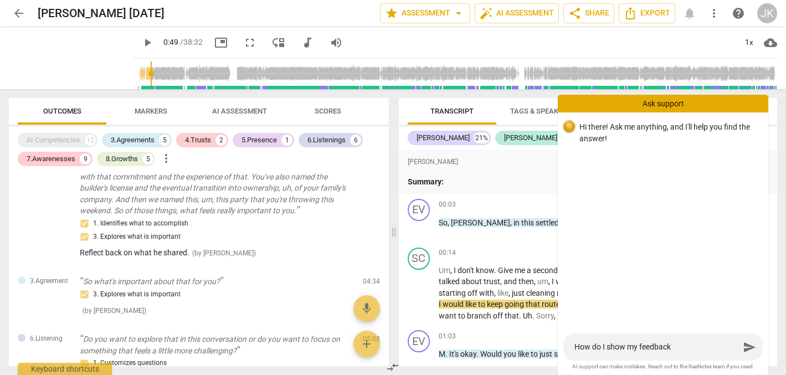
type textarea "How do I show my feedback"
type textarea "How do I show my feedback o"
type textarea "How do I show my feedback on"
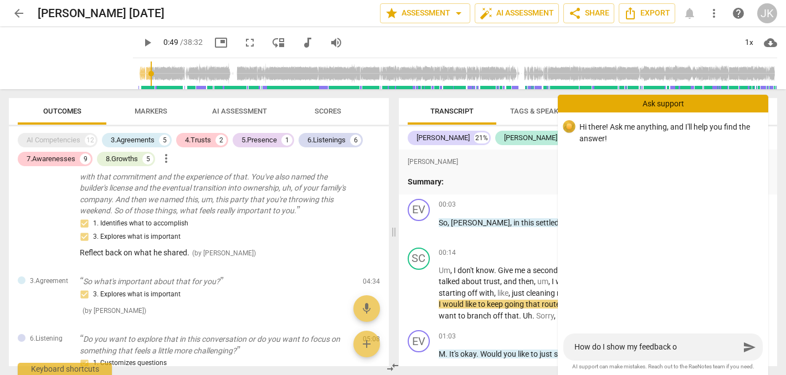
type textarea "How do I show my feedback on"
type textarea "How do I show my feedback on t"
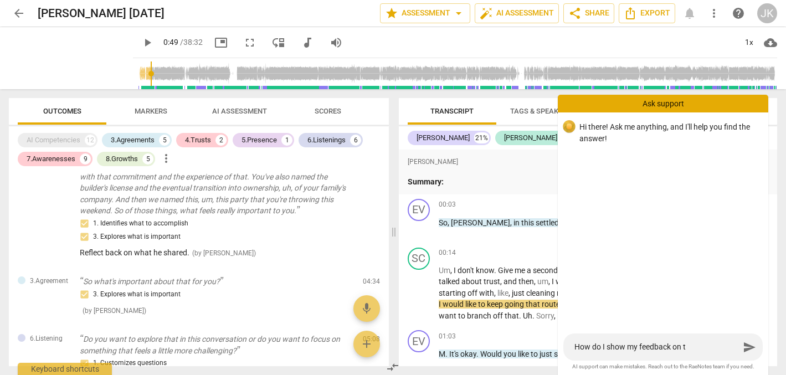
type textarea "How do I show my feedback on th"
type textarea "How do I show my feedback on the"
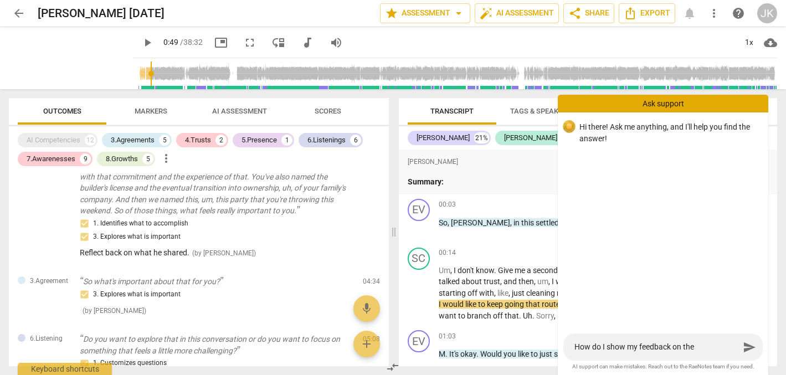
type textarea "How do I show my feedback on the"
type textarea "How do I show my feedback on the I"
type textarea "How do I show my feedback on the IC"
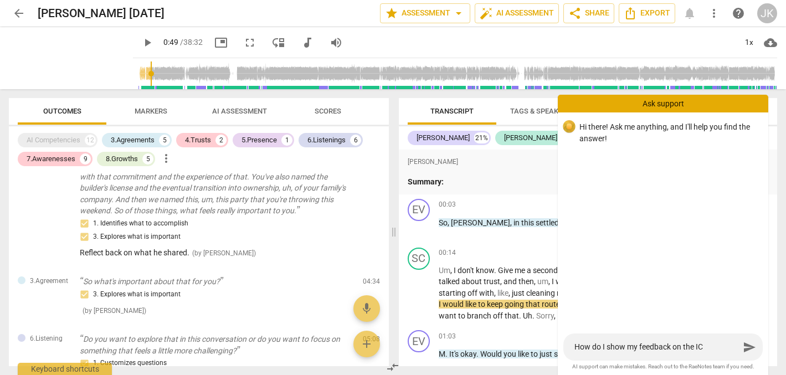
type textarea "How do I show my feedback on the ICF"
type textarea "How do I show my feedback on the ICF M"
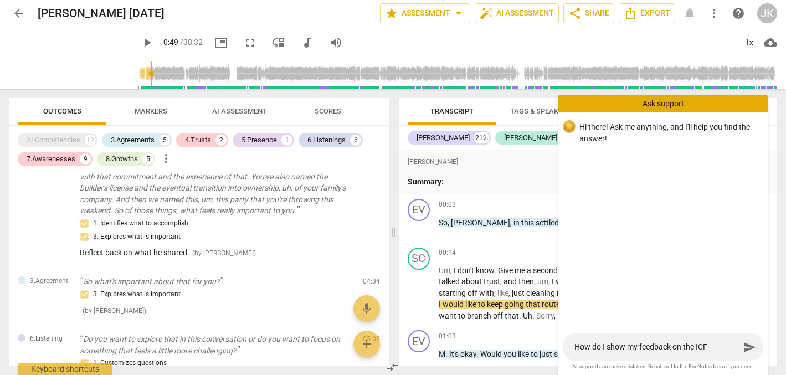
type textarea "How do I show my feedback on the ICF M"
type textarea "How do I show my feedback on the ICF Me"
type textarea "How do I show my feedback on the ICF Men"
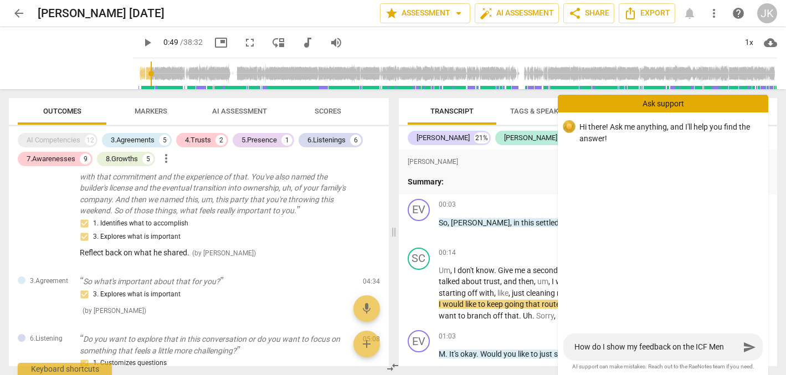
type textarea "How do I show my feedback on the ICF Ment"
type textarea "How do I show my feedback on the ICF Mento"
type textarea "How do I show my feedback on the ICF Mentor"
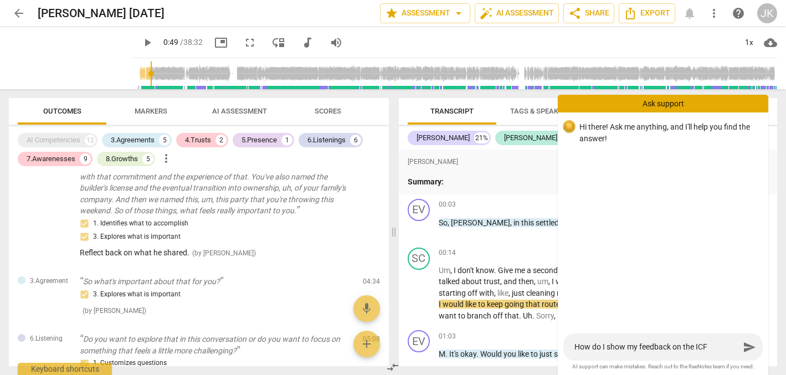
type textarea "How do I show my feedback on the ICF Mentor"
type textarea "How do I show my feedback on the ICF Mentor C"
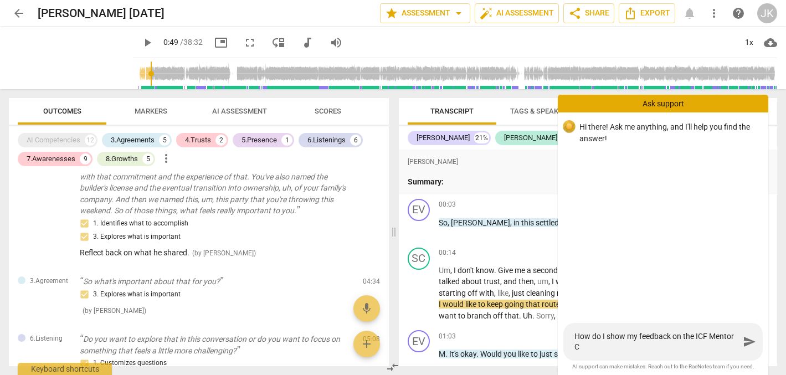
type textarea "How do I show my feedback on the ICF Mentor Co"
type textarea "How do I show my feedback on the ICF Mentor Coa"
type textarea "How do I show my feedback on the ICF Mentor Coac"
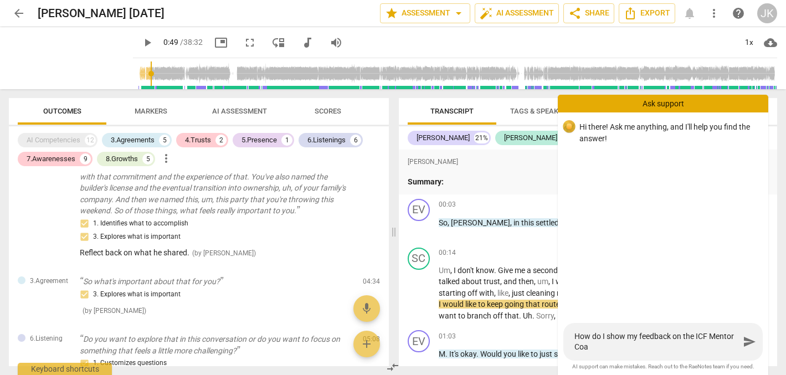
type textarea "How do I show my feedback on the ICF Mentor Coac"
type textarea "How do I show my feedback on the ICF Mentor Coach"
type textarea "How do I show my feedback on the ICF Mentor Coachi"
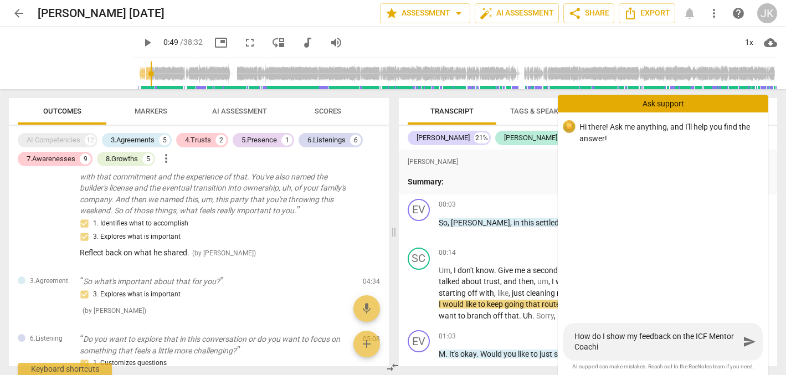
type textarea "How do I show my feedback on the ICF Mentor Coachin"
type textarea "How do I show my feedback on the ICF Mentor Coaching"
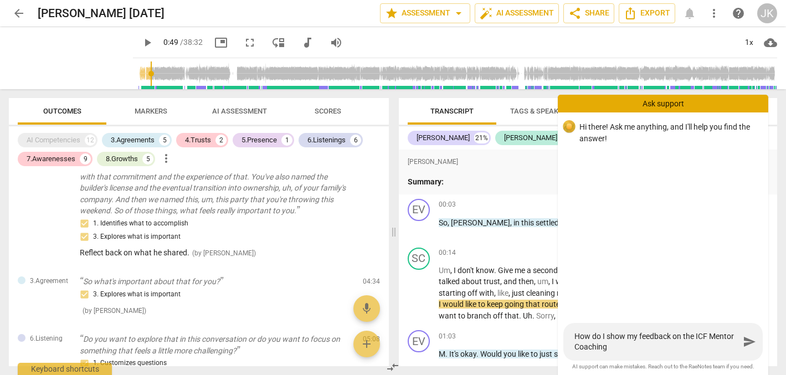
type textarea "How do I show my feedback on the ICF Mentor Coaching"
type textarea "How do I show my feedback on the ICF Mentor Coaching F"
type textarea "How do I show my feedback on the ICF Mentor Coaching Fo"
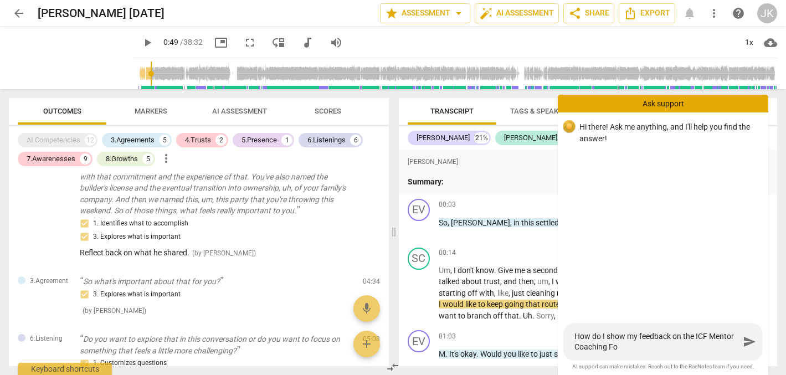
type textarea "How do I show my feedback on the ICF Mentor Coaching For"
type textarea "How do I show my feedback on the ICF Mentor Coaching Form"
type textarea "How do I show my feedback on the ICF Mentor Coaching Form?"
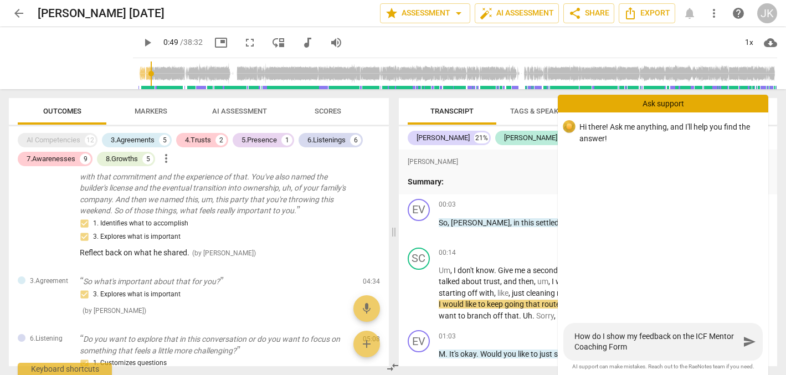
type textarea "How do I show my feedback on the ICF Mentor Coaching Form?"
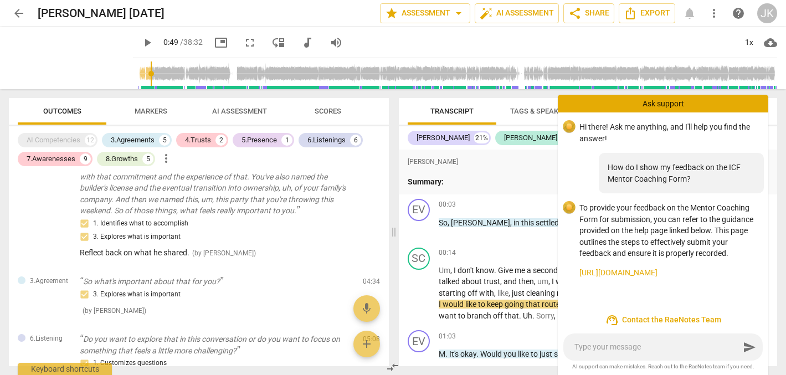
click at [642, 268] on link "https://raenotes.com/help/icf_assessment_submit.html" at bounding box center [669, 273] width 180 height 12
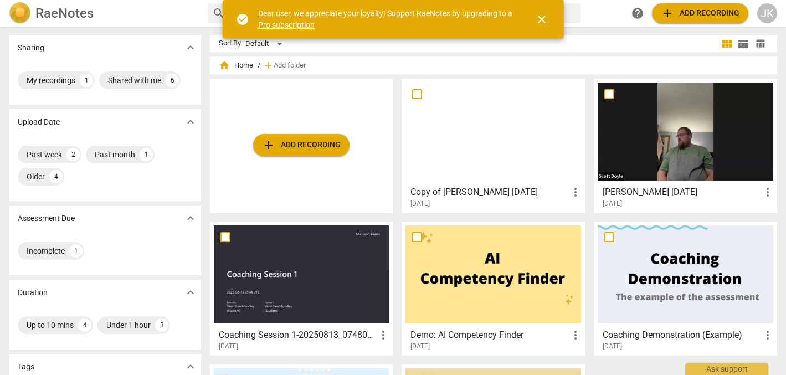
scroll to position [2, 0]
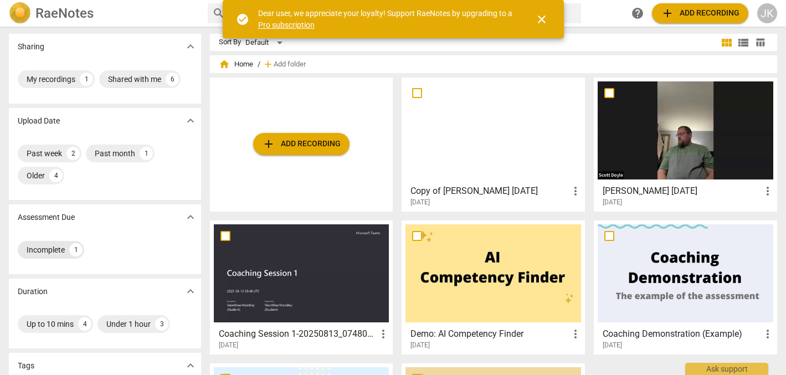
click at [54, 245] on div "Incomplete" at bounding box center [46, 249] width 38 height 11
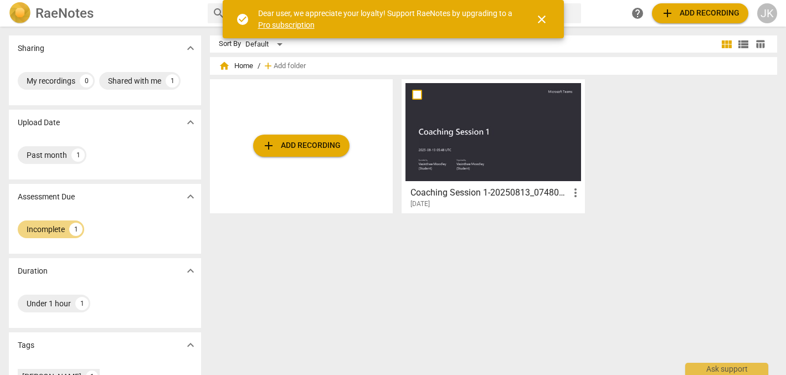
click at [291, 23] on link "Pro subscription" at bounding box center [286, 24] width 56 height 9
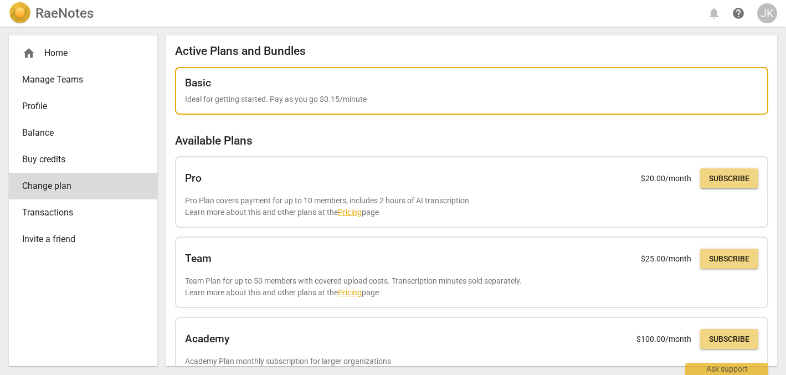
click at [322, 96] on p "Ideal for getting started. Pay as you go $0.15/minute" at bounding box center [471, 100] width 573 height 12
click at [440, 97] on p "Ideal for getting started. Pay as you go $0.15/minute" at bounding box center [471, 100] width 573 height 12
click at [409, 85] on div "Basic" at bounding box center [471, 83] width 573 height 12
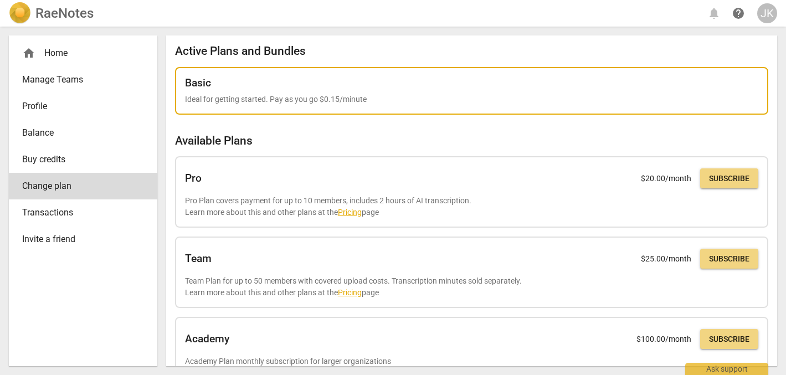
click at [409, 85] on div "Basic" at bounding box center [471, 83] width 573 height 12
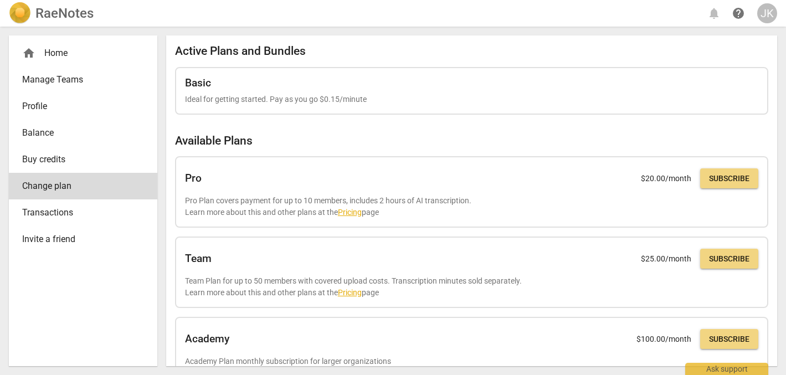
click at [40, 129] on span "Balance" at bounding box center [78, 132] width 113 height 13
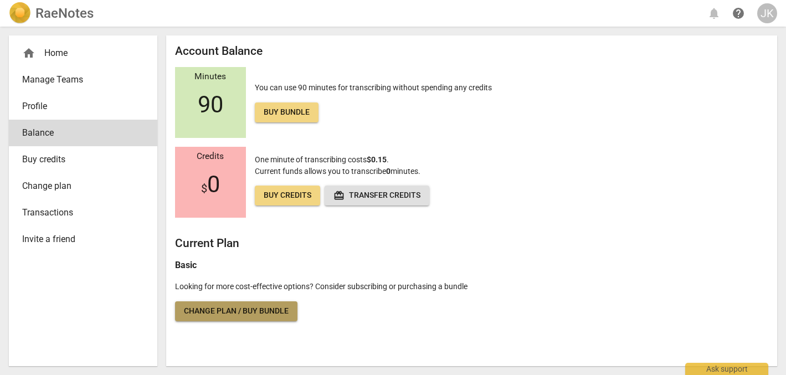
click at [234, 307] on span "Change plan / Buy bundle" at bounding box center [236, 311] width 105 height 11
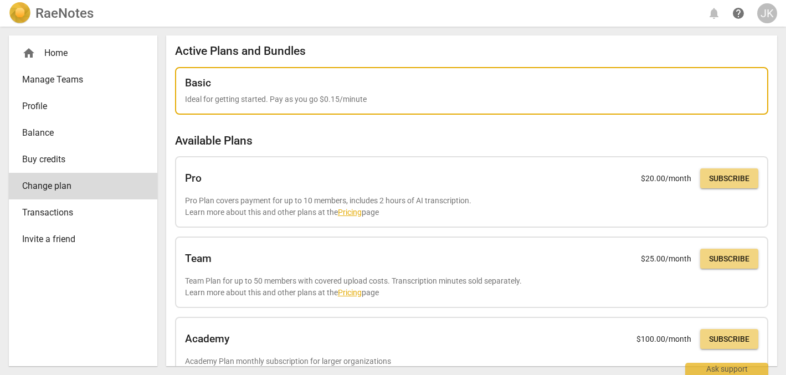
click at [431, 96] on p "Ideal for getting started. Pay as you go $0.15/minute" at bounding box center [471, 100] width 573 height 12
click at [290, 86] on div "Basic" at bounding box center [471, 83] width 573 height 12
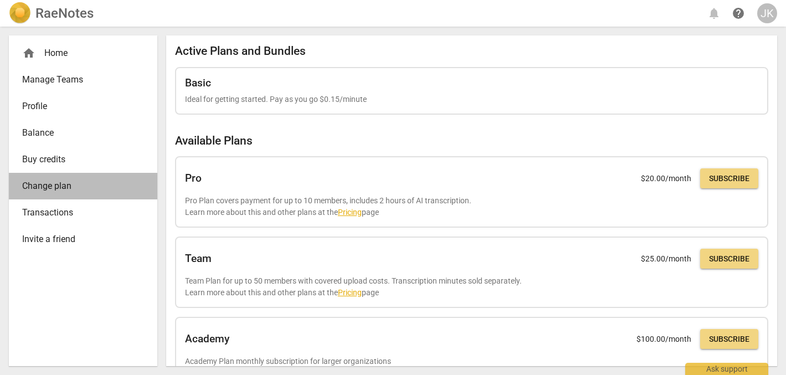
click at [65, 186] on span "Change plan" at bounding box center [78, 185] width 113 height 13
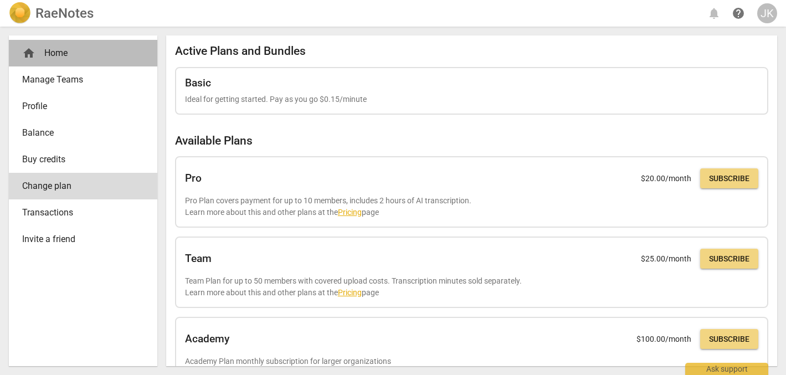
click at [66, 55] on div "home Home" at bounding box center [78, 53] width 113 height 13
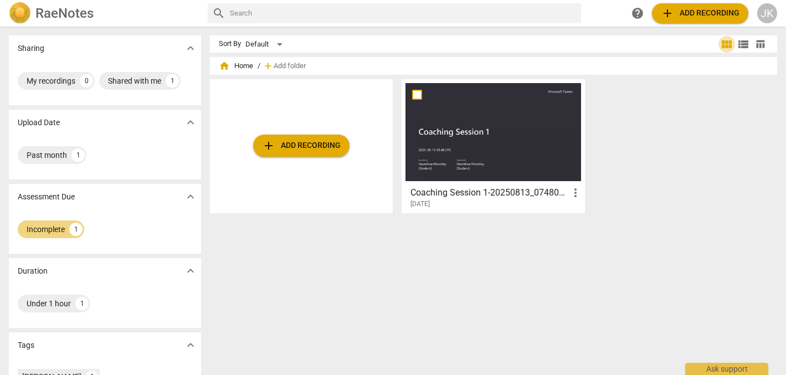
click at [724, 42] on span "view_module" at bounding box center [726, 44] width 13 height 13
click at [282, 42] on div "Default" at bounding box center [265, 44] width 41 height 18
click at [369, 41] on div at bounding box center [393, 187] width 786 height 375
click at [757, 45] on span "table_chart" at bounding box center [760, 44] width 11 height 11
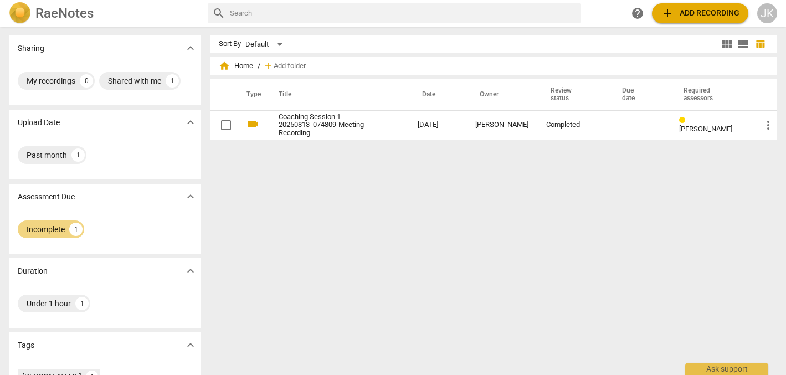
click at [738, 40] on span "view_list" at bounding box center [743, 44] width 13 height 13
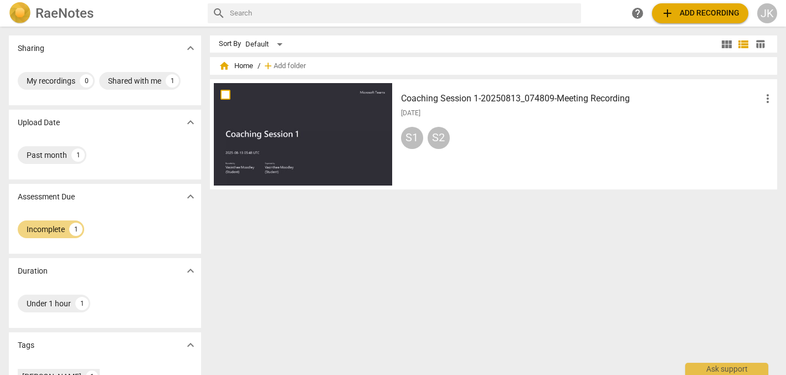
click at [142, 146] on div "Past month 1" at bounding box center [105, 155] width 174 height 22
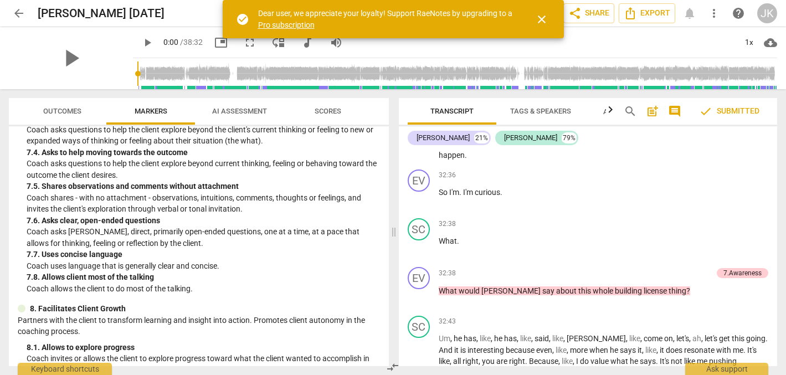
scroll to position [6115, 0]
click at [556, 285] on span "about" at bounding box center [567, 289] width 22 height 9
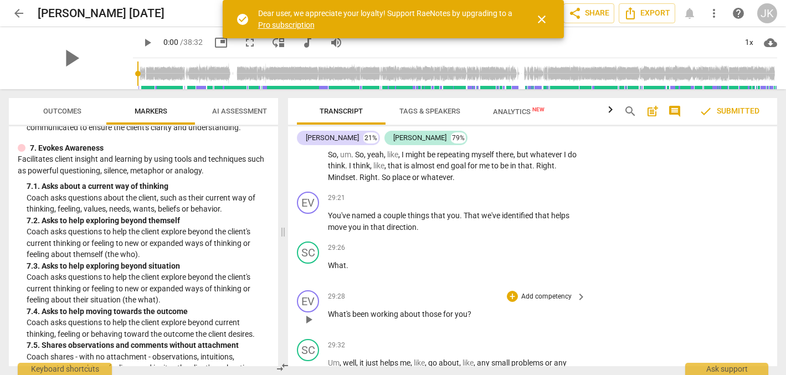
scroll to position [6918, 0]
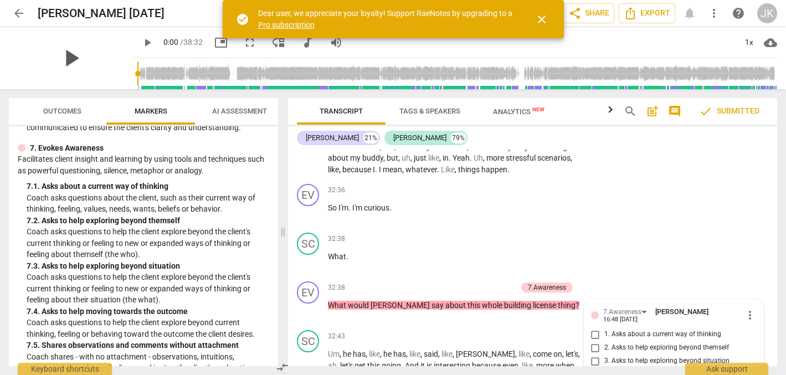
click at [60, 56] on span "play_arrow" at bounding box center [70, 58] width 29 height 29
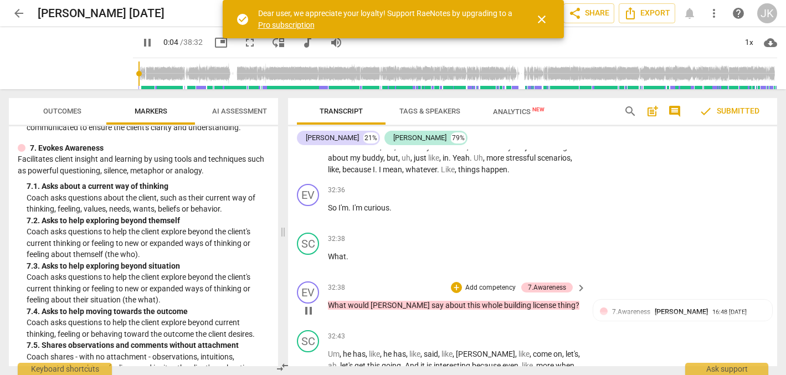
click at [350, 301] on span "would" at bounding box center [359, 305] width 23 height 9
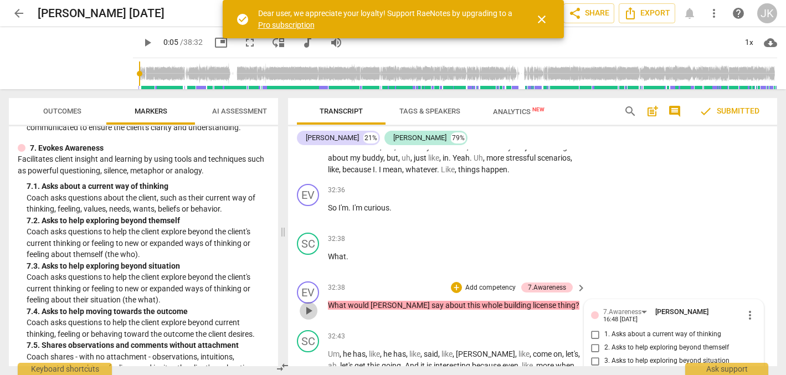
click at [310, 304] on span "play_arrow" at bounding box center [308, 310] width 13 height 13
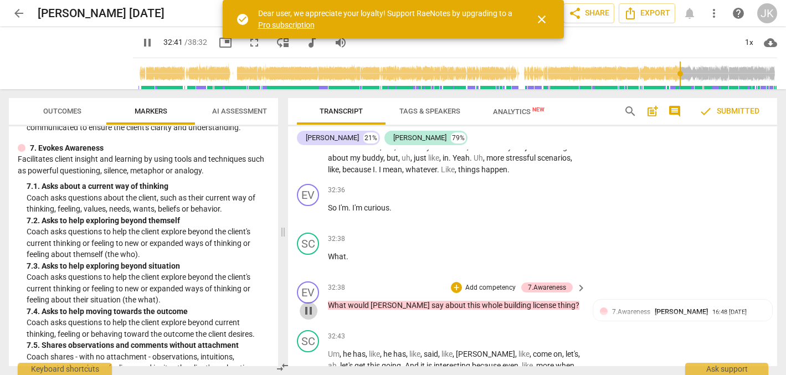
click at [307, 304] on span "pause" at bounding box center [308, 310] width 13 height 13
type input "1961"
